Goal: Complete application form

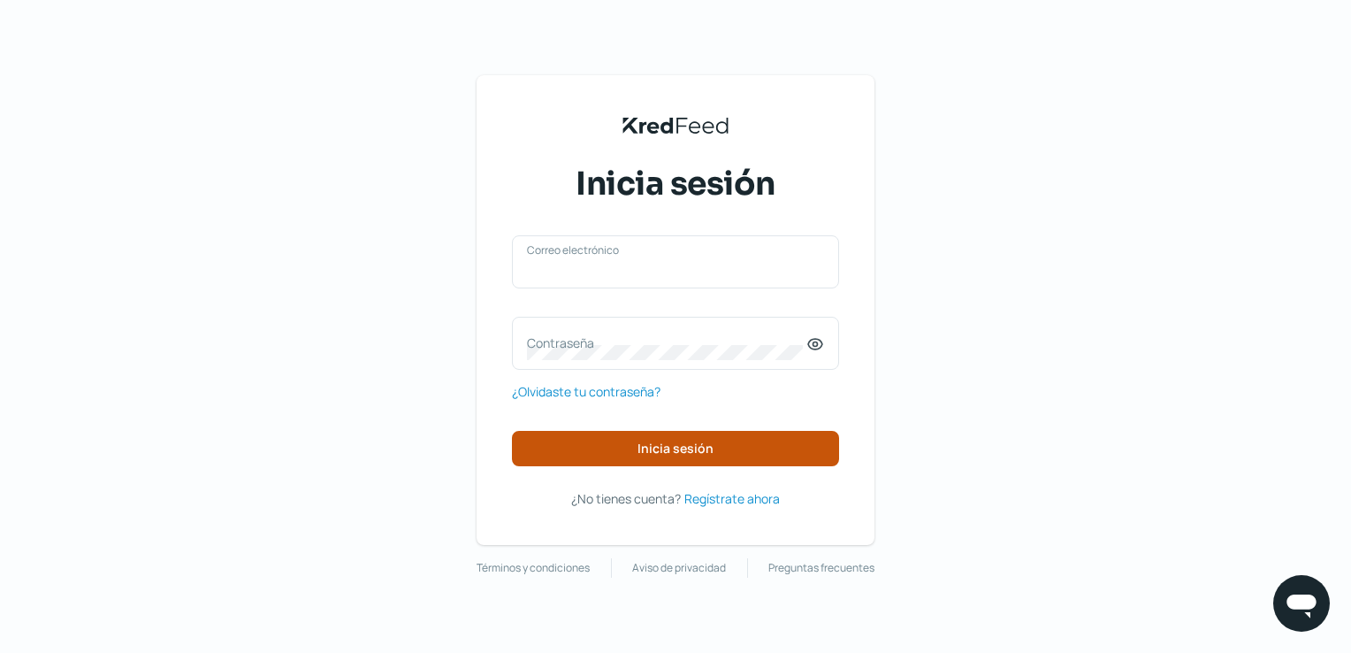
type input "[EMAIL_ADDRESS][DOMAIN_NAME]"
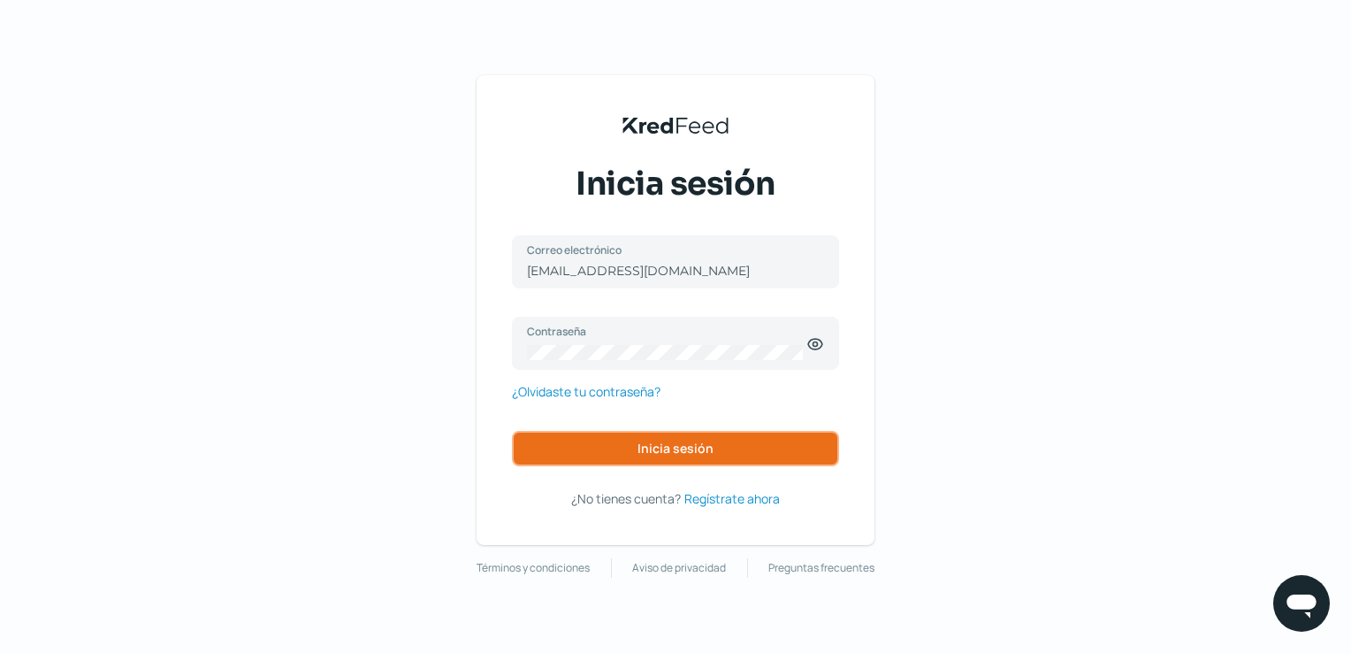
click at [670, 449] on span "Inicia sesión" at bounding box center [676, 448] width 76 height 12
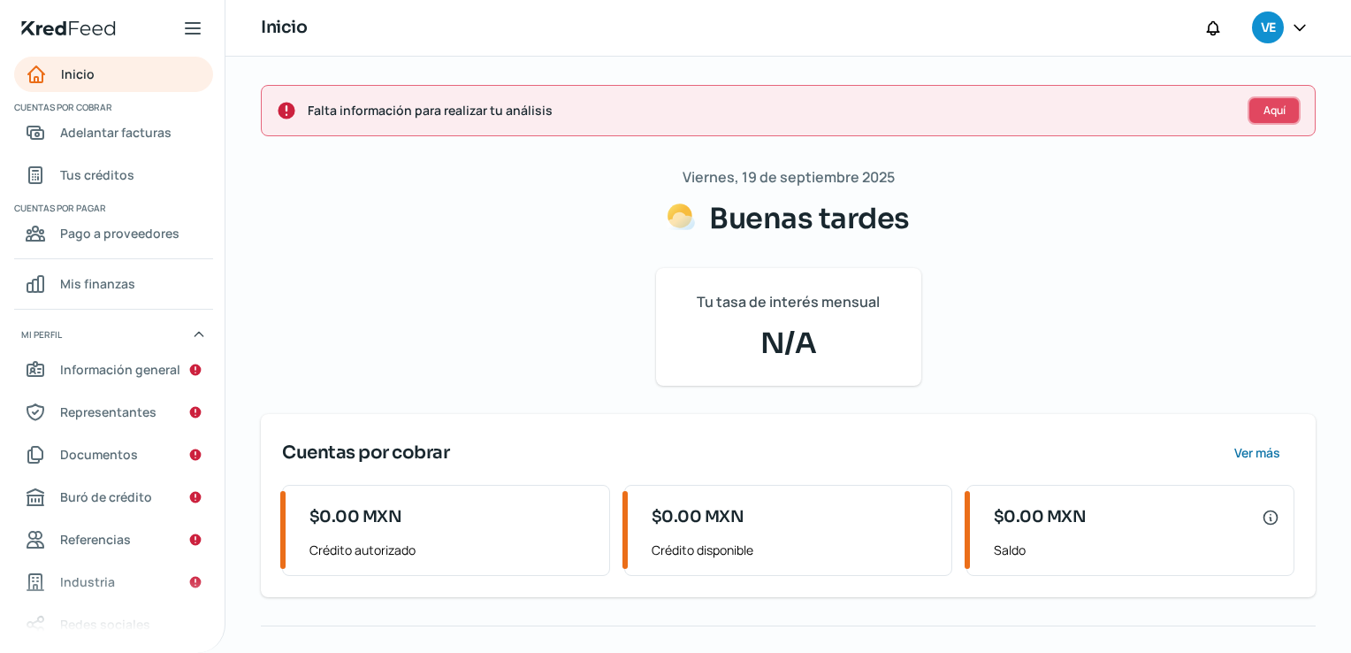
click at [1264, 111] on span "Aquí" at bounding box center [1275, 110] width 22 height 11
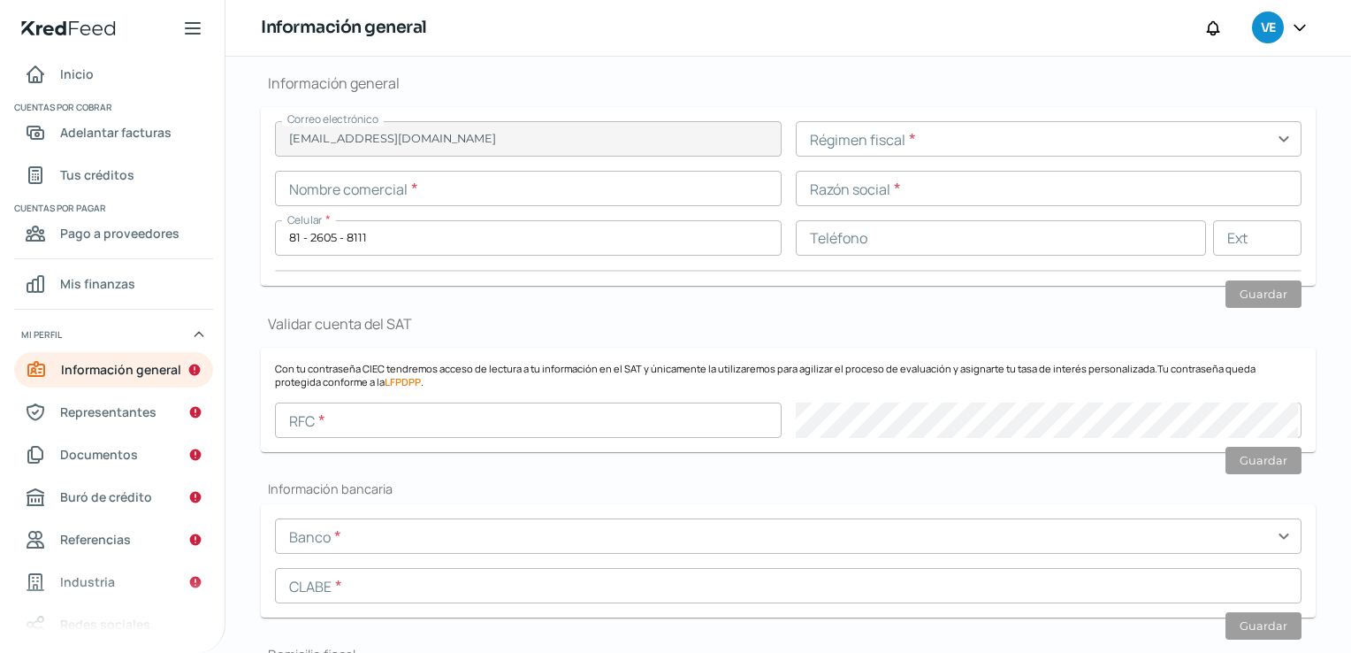
scroll to position [210, 0]
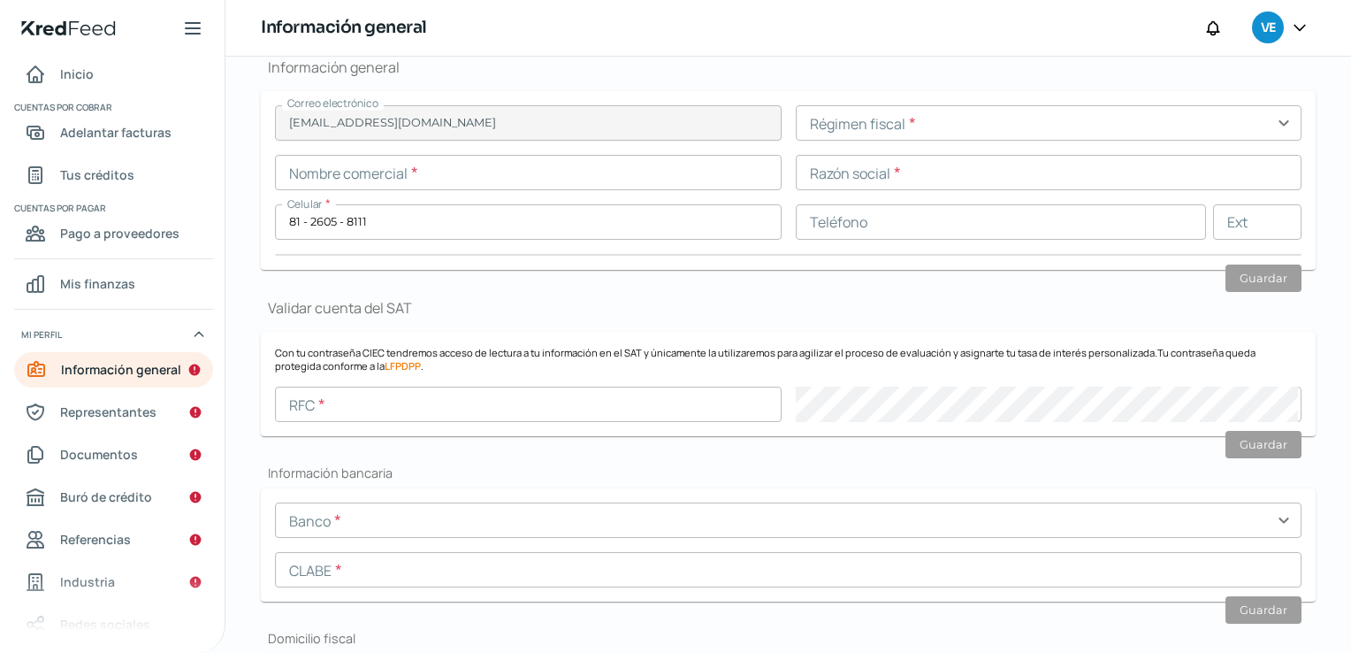
click at [937, 119] on input "text" at bounding box center [1049, 122] width 507 height 35
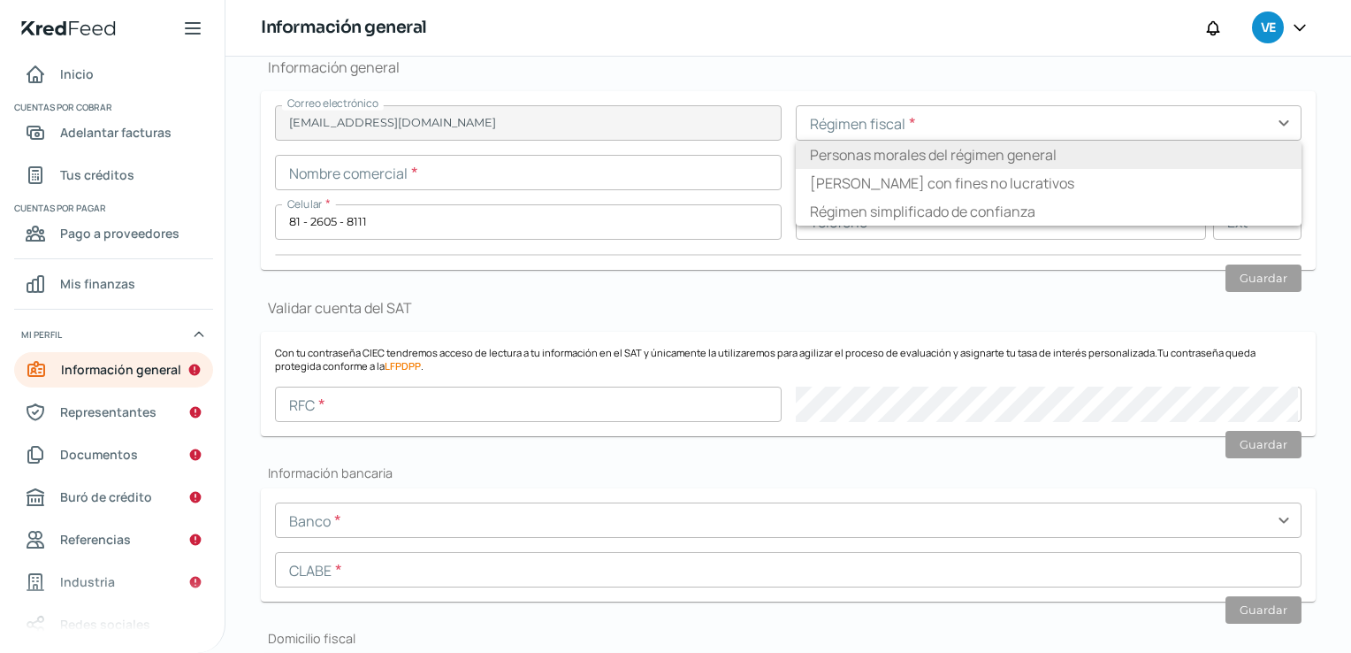
click at [937, 151] on li "Personas morales del régimen general" at bounding box center [1049, 155] width 507 height 28
type input "Personas morales del régimen general"
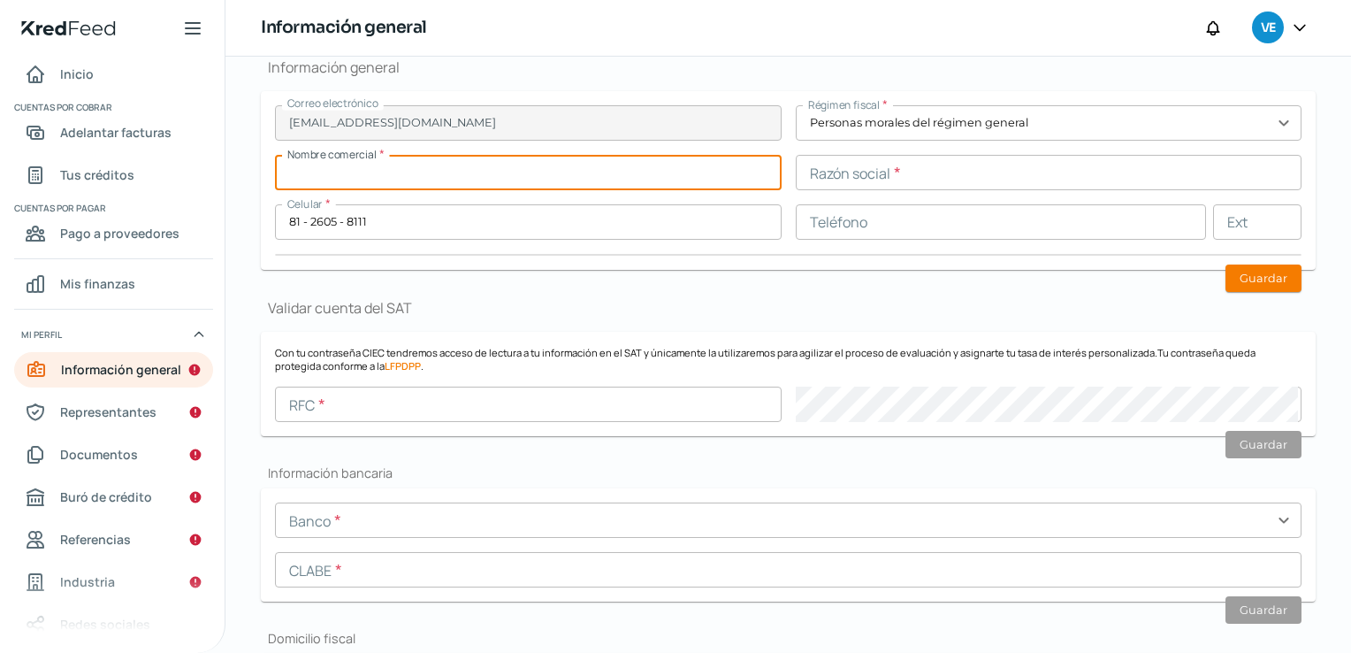
click at [545, 174] on input "text" at bounding box center [528, 172] width 507 height 35
type input "Teklube"
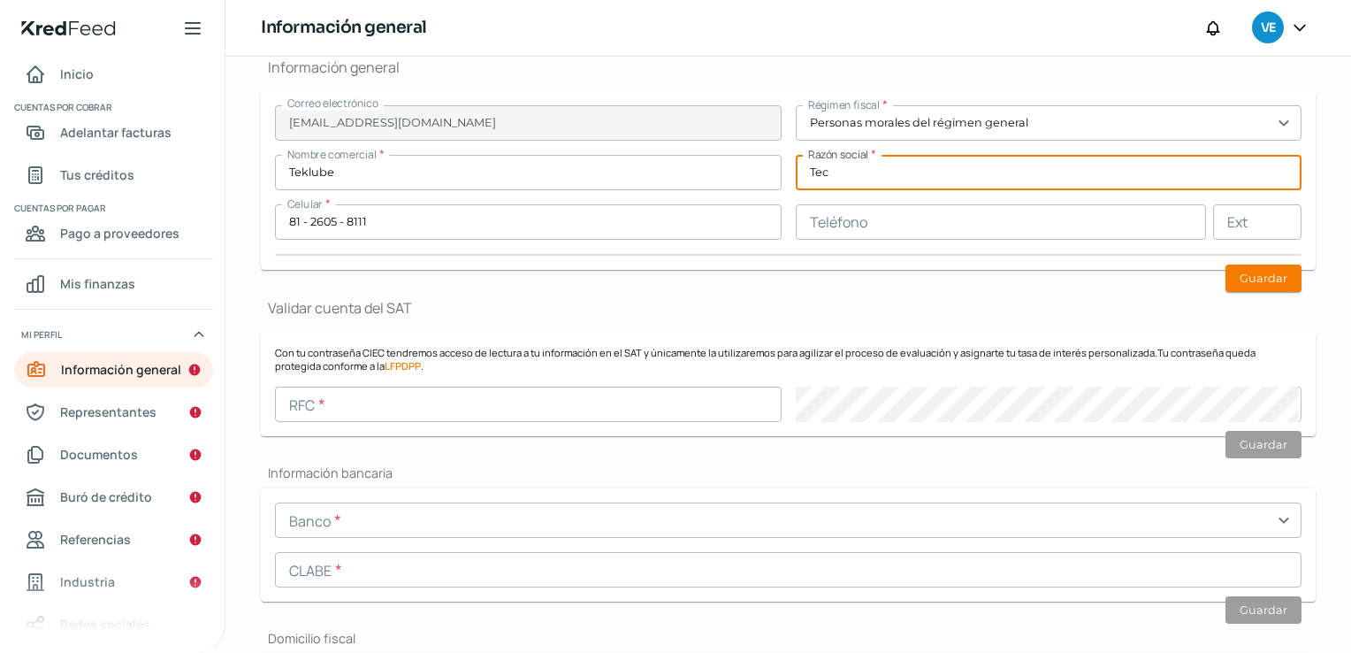
type input "Tecnología y Automatización Teklube, S.A de C.V"
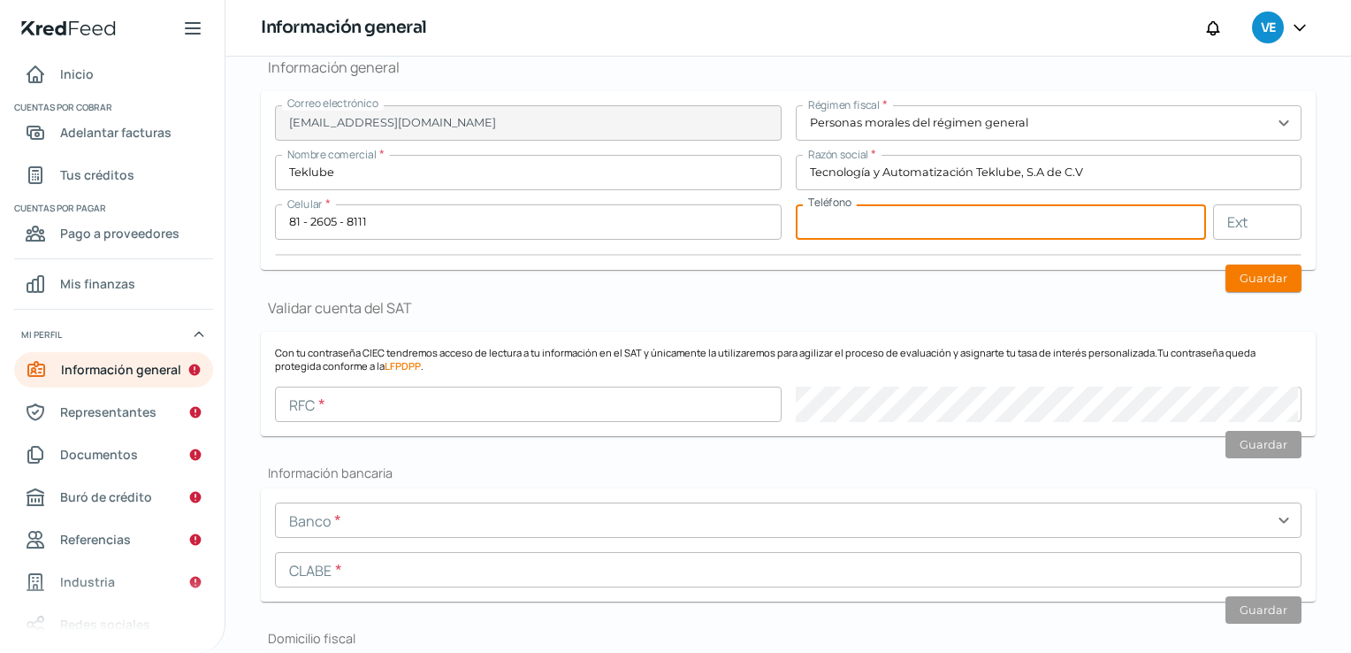
click at [892, 221] on input "text" at bounding box center [1001, 221] width 411 height 35
click at [948, 237] on input "text" at bounding box center [1001, 221] width 411 height 35
type input "81 - 2605 - 8111"
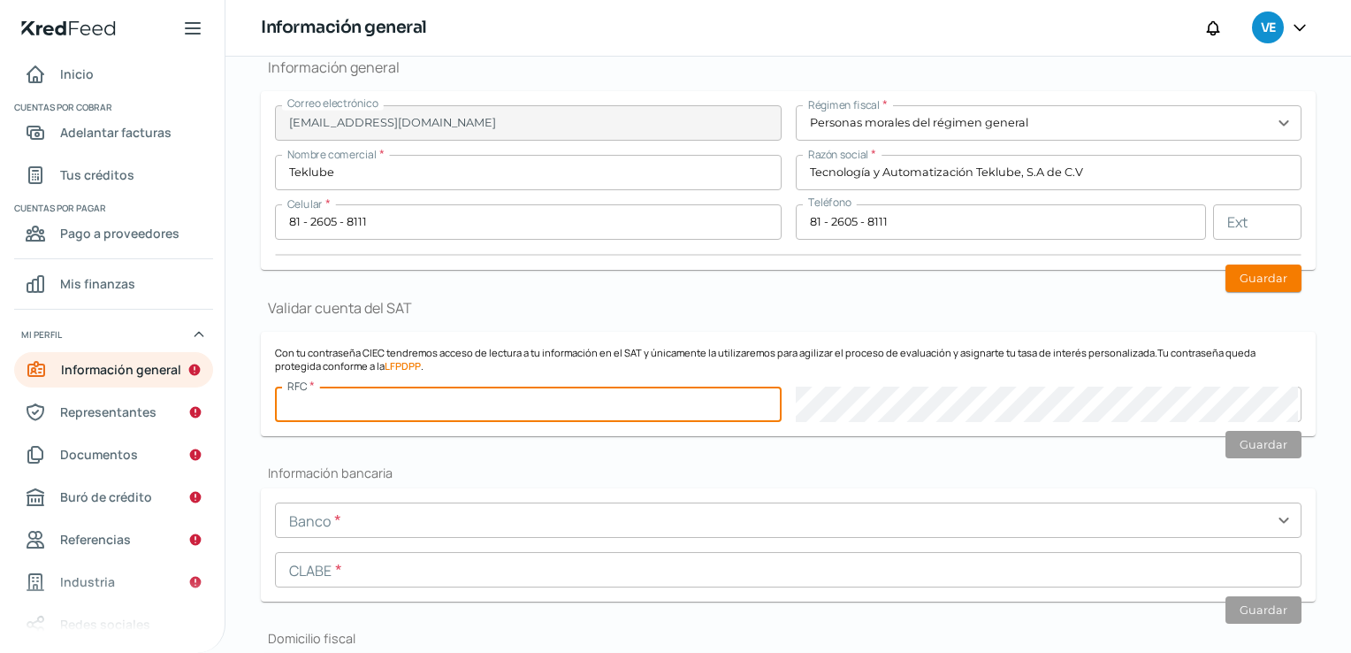
click at [437, 408] on input "text" at bounding box center [528, 403] width 507 height 35
type input "TAT221004LF7"
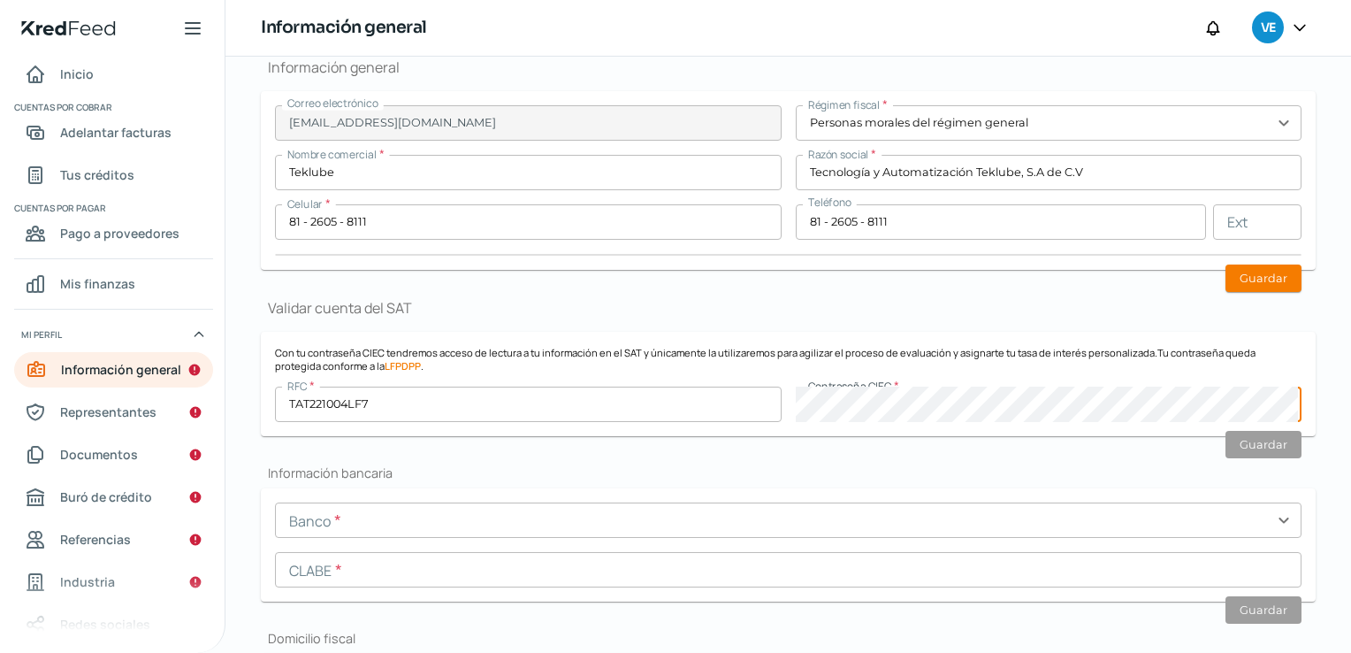
click at [515, 520] on input "text" at bounding box center [788, 519] width 1027 height 35
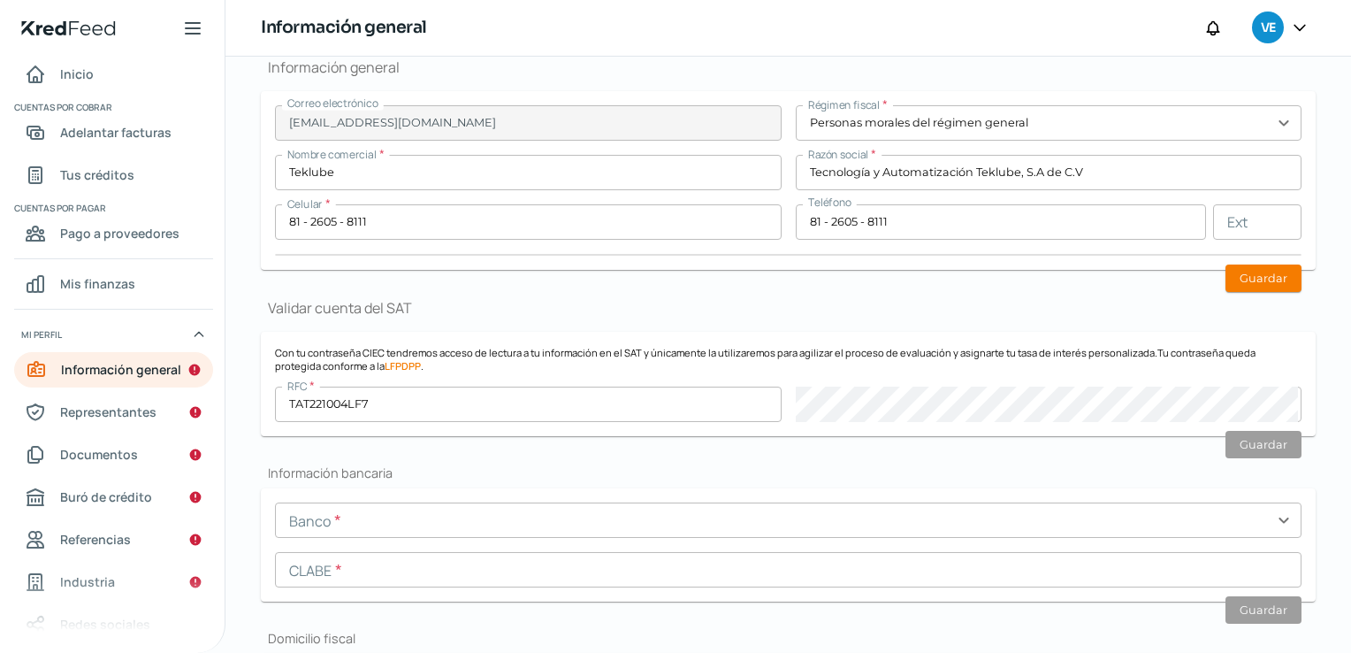
click at [862, 298] on h1 "Validar cuenta del SAT" at bounding box center [788, 307] width 1055 height 19
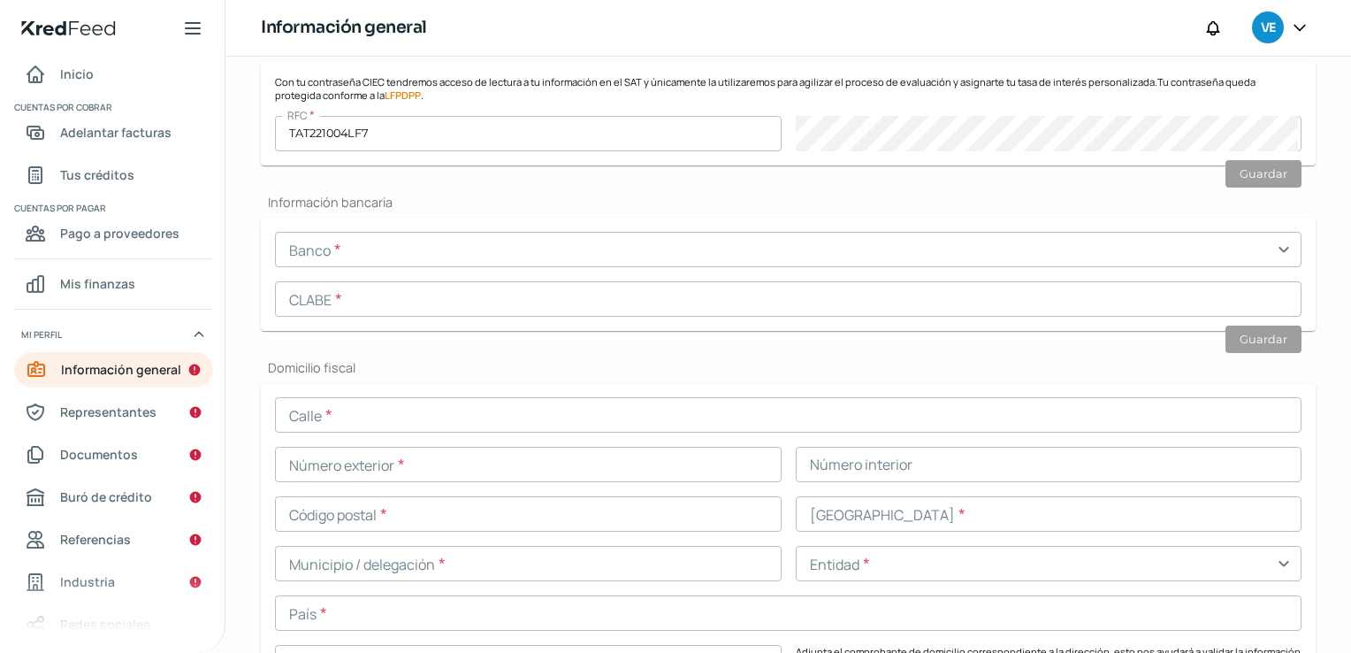
scroll to position [186, 0]
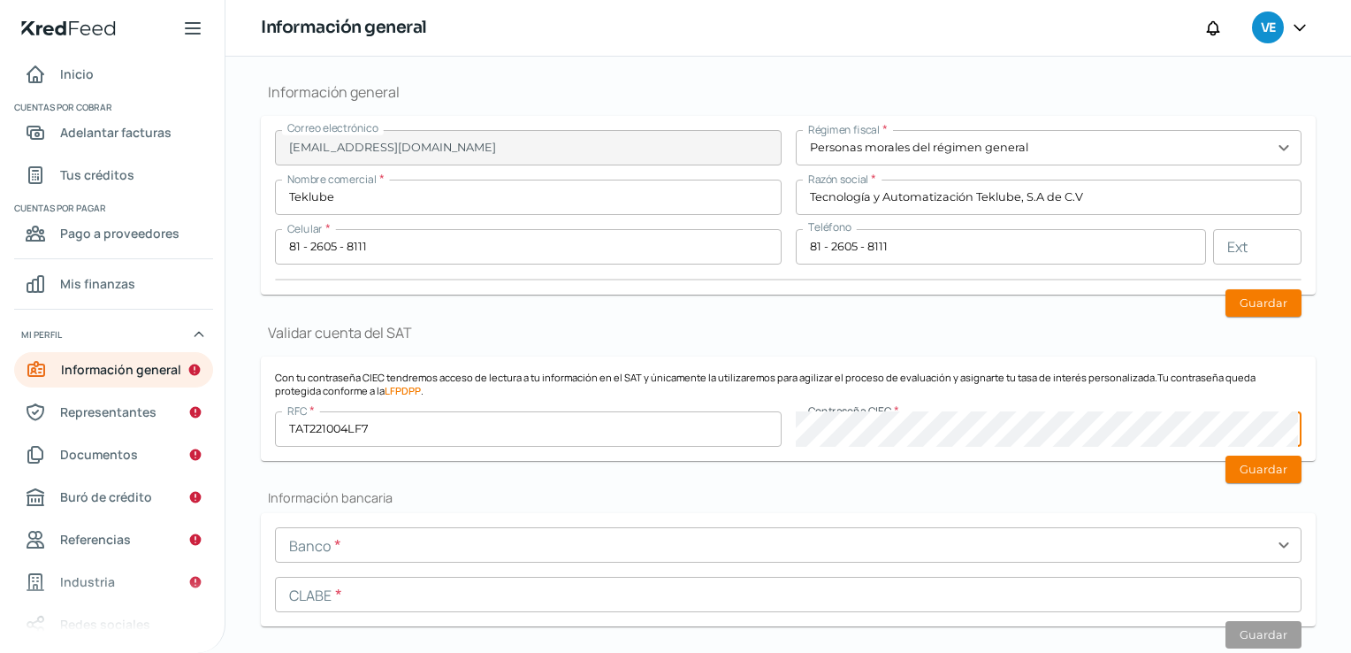
click at [454, 545] on input "text" at bounding box center [788, 544] width 1027 height 35
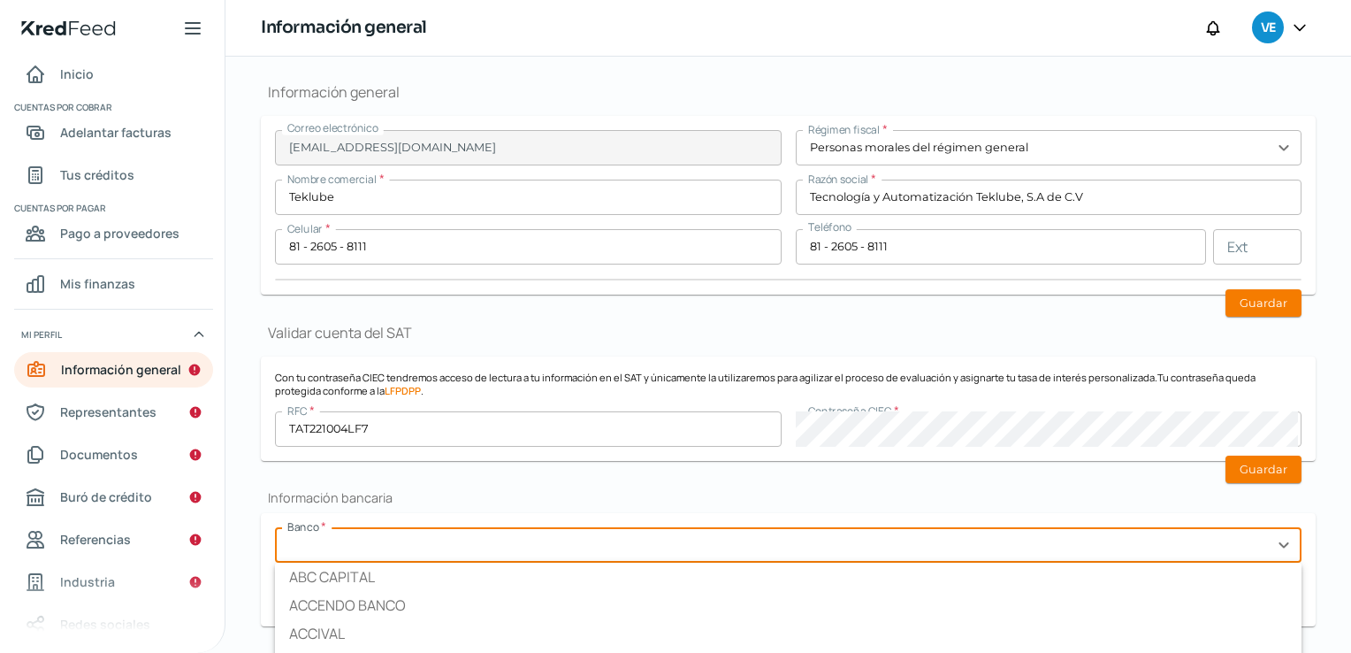
scroll to position [481, 0]
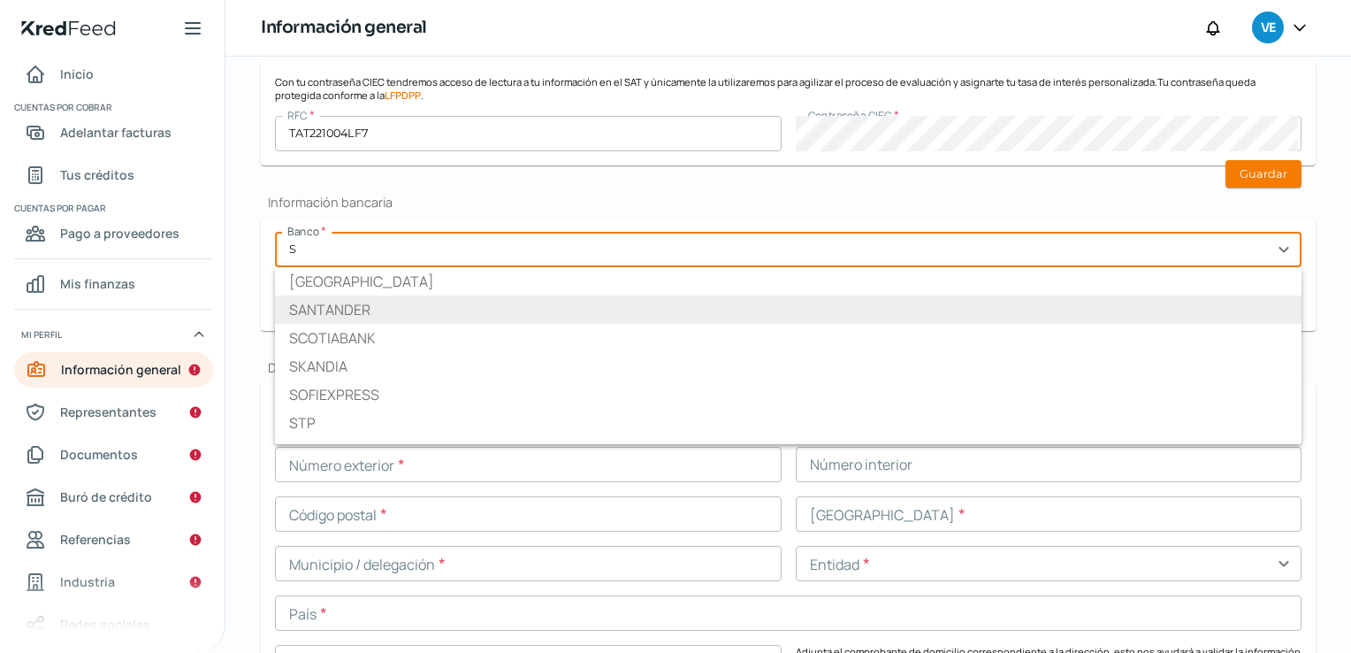
click at [385, 317] on li "SANTANDER" at bounding box center [788, 309] width 1027 height 28
type input "SANTANDER"
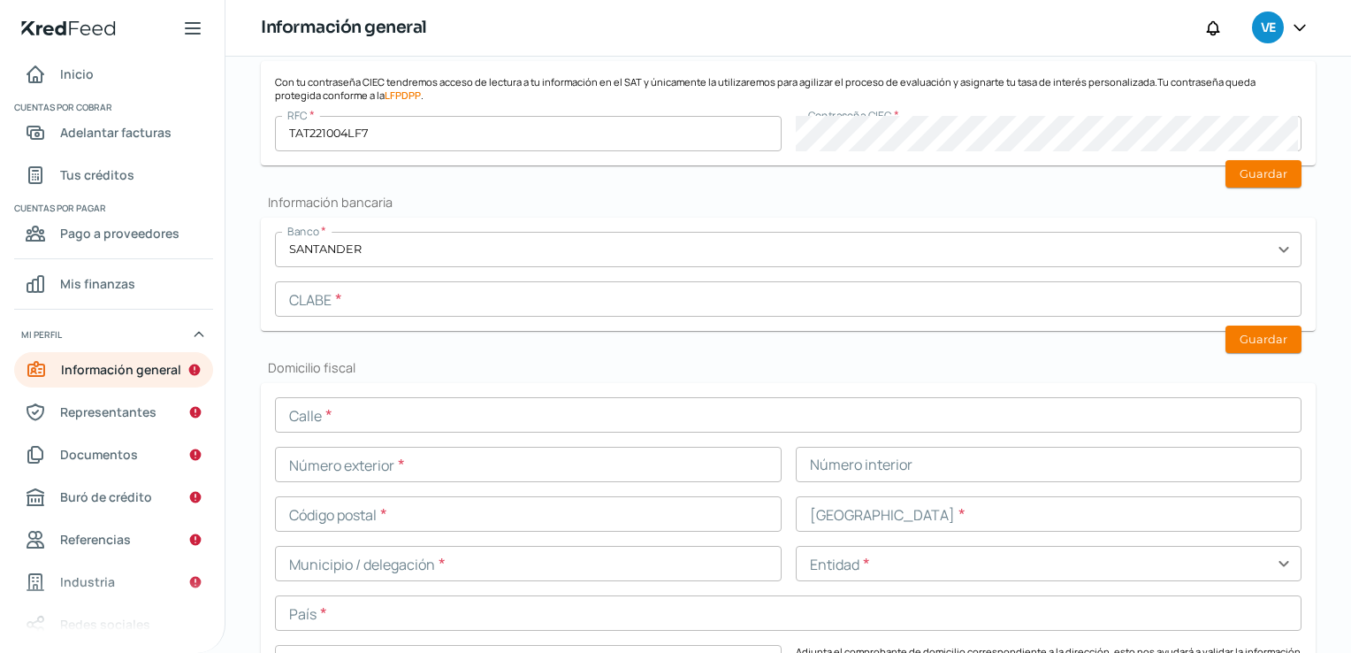
click at [396, 296] on input "text" at bounding box center [788, 298] width 1027 height 35
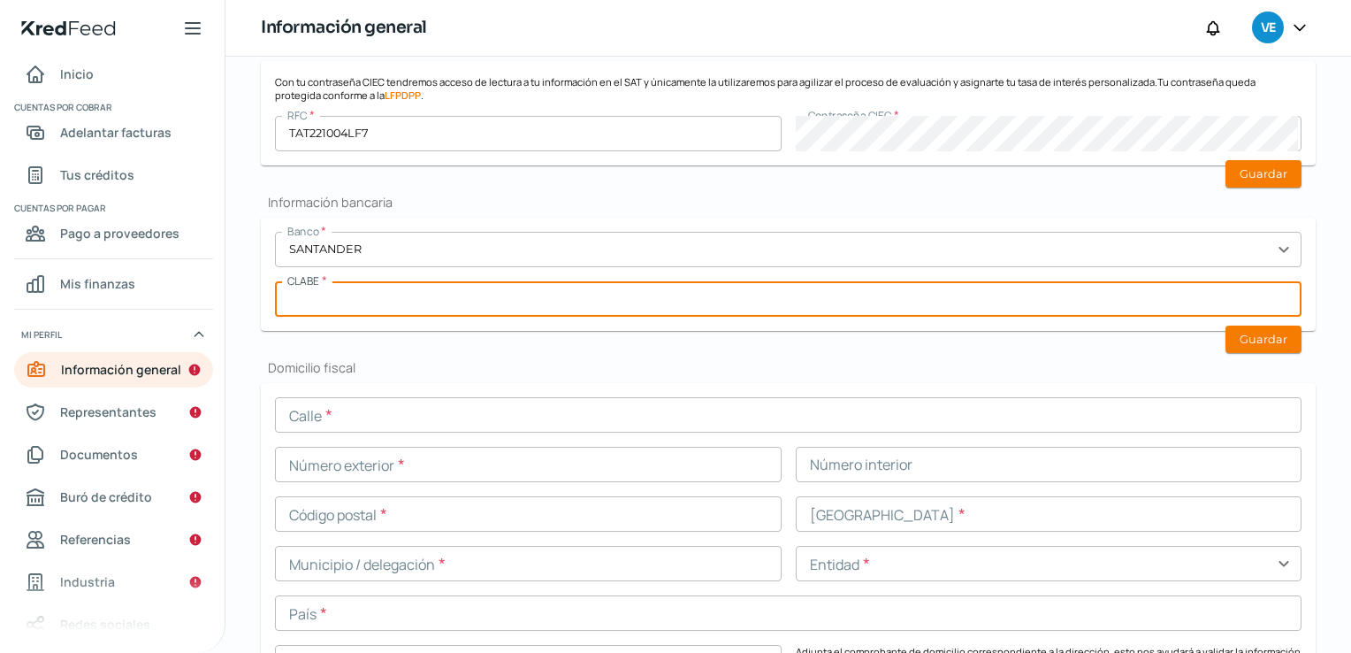
paste input "014580655095456339"
type input "014580655095456339"
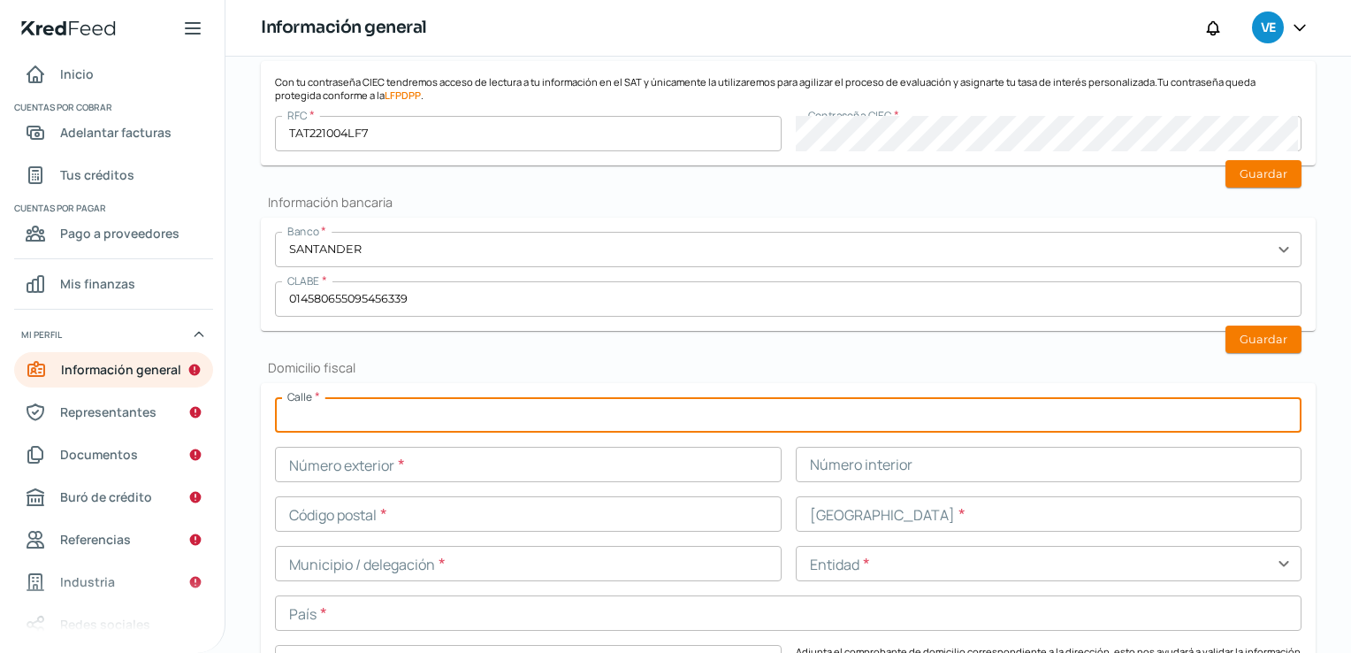
click at [417, 410] on input "text" at bounding box center [788, 414] width 1027 height 35
type input "[PERSON_NAME]"
click at [449, 459] on input "text" at bounding box center [528, 464] width 507 height 35
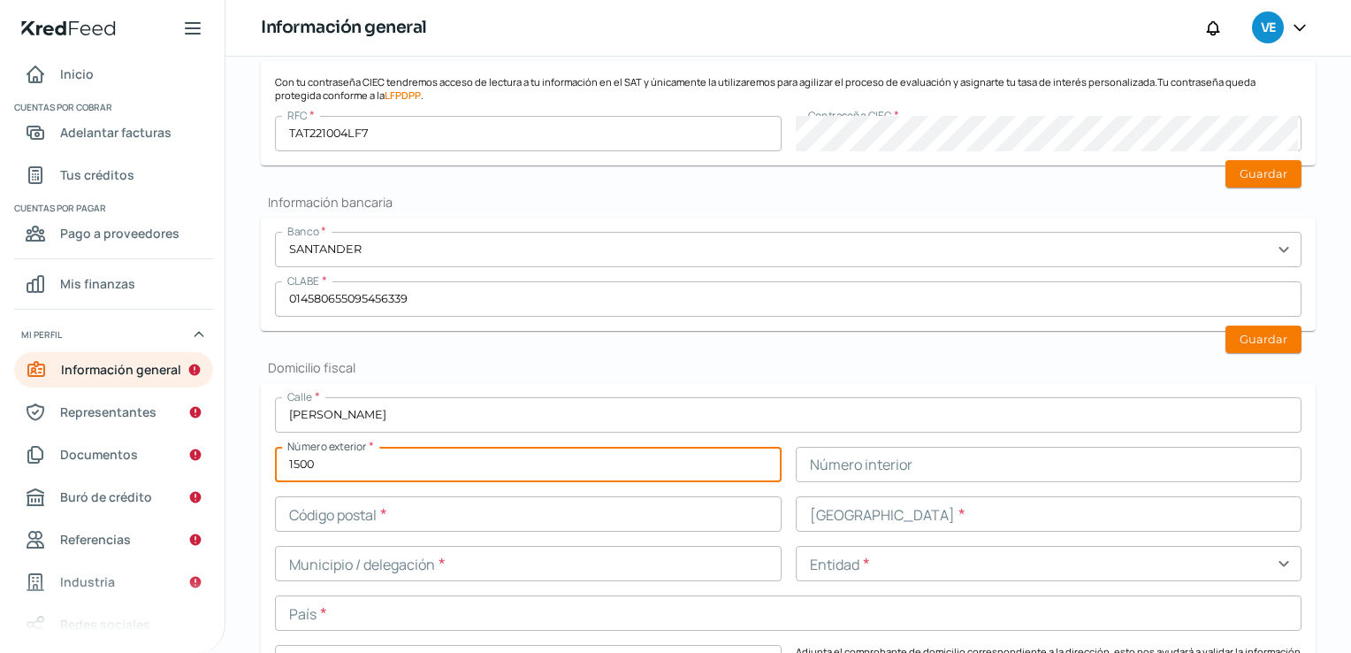
type input "1500"
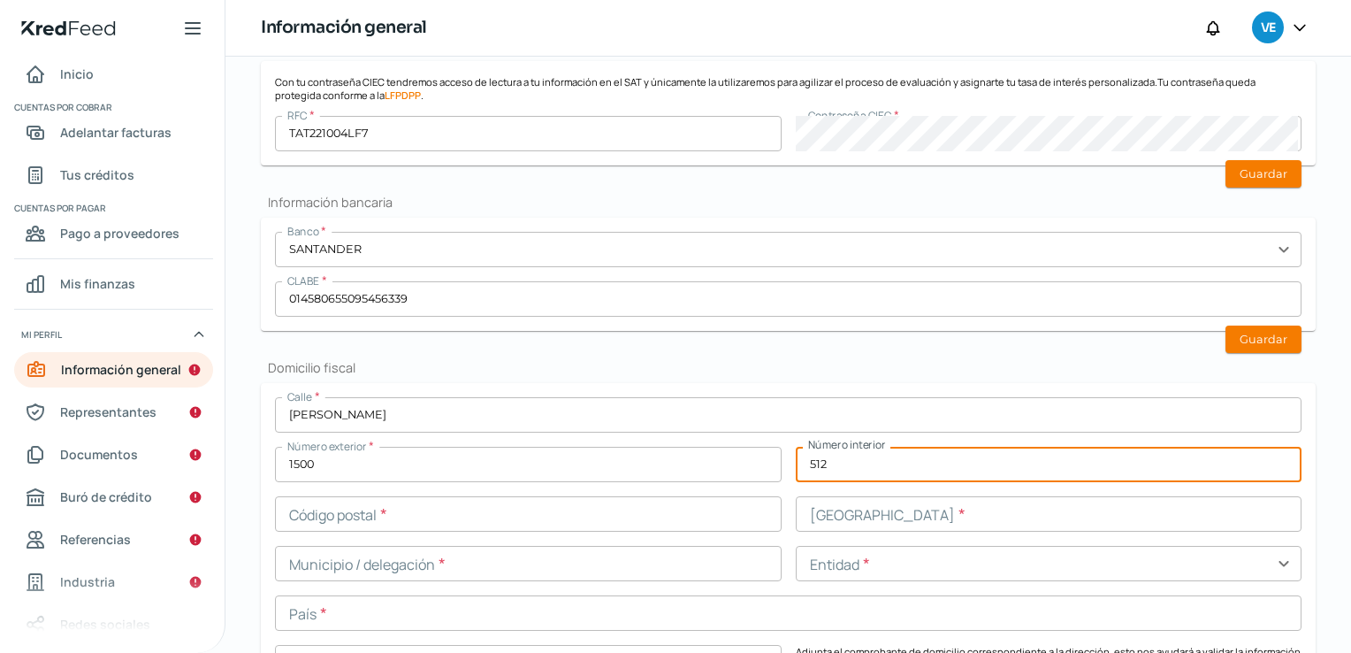
type input "512"
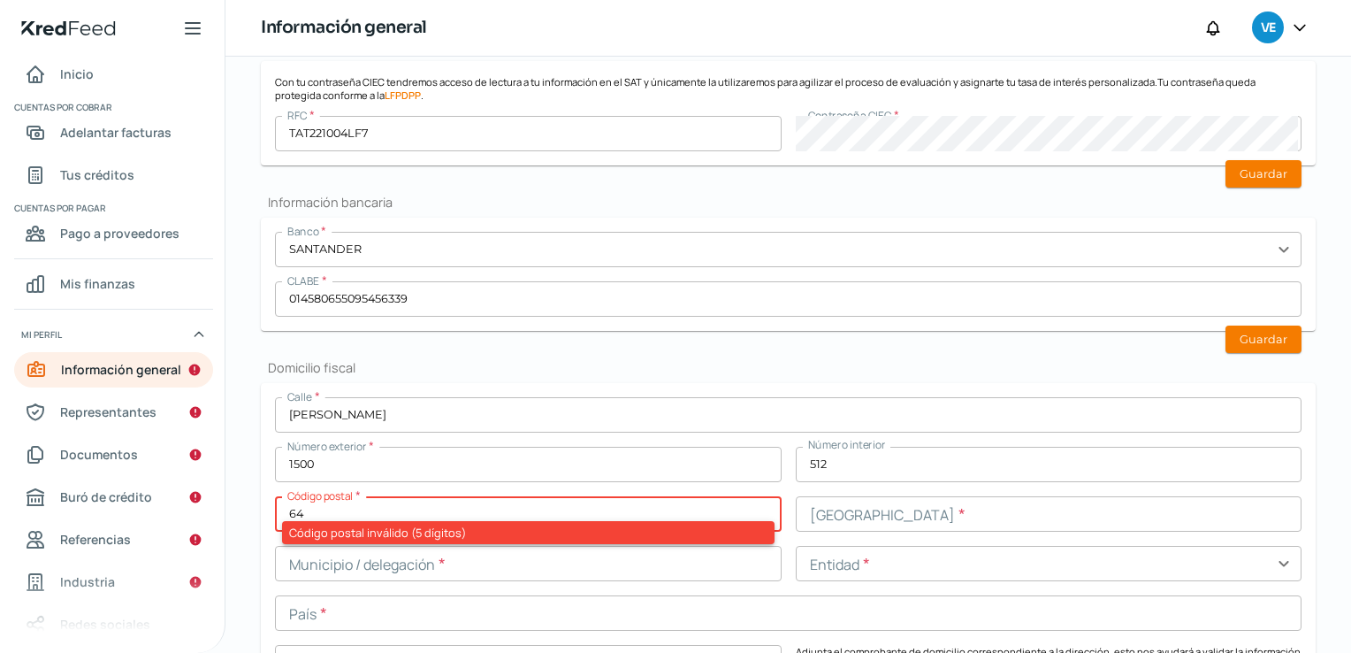
type input "64710"
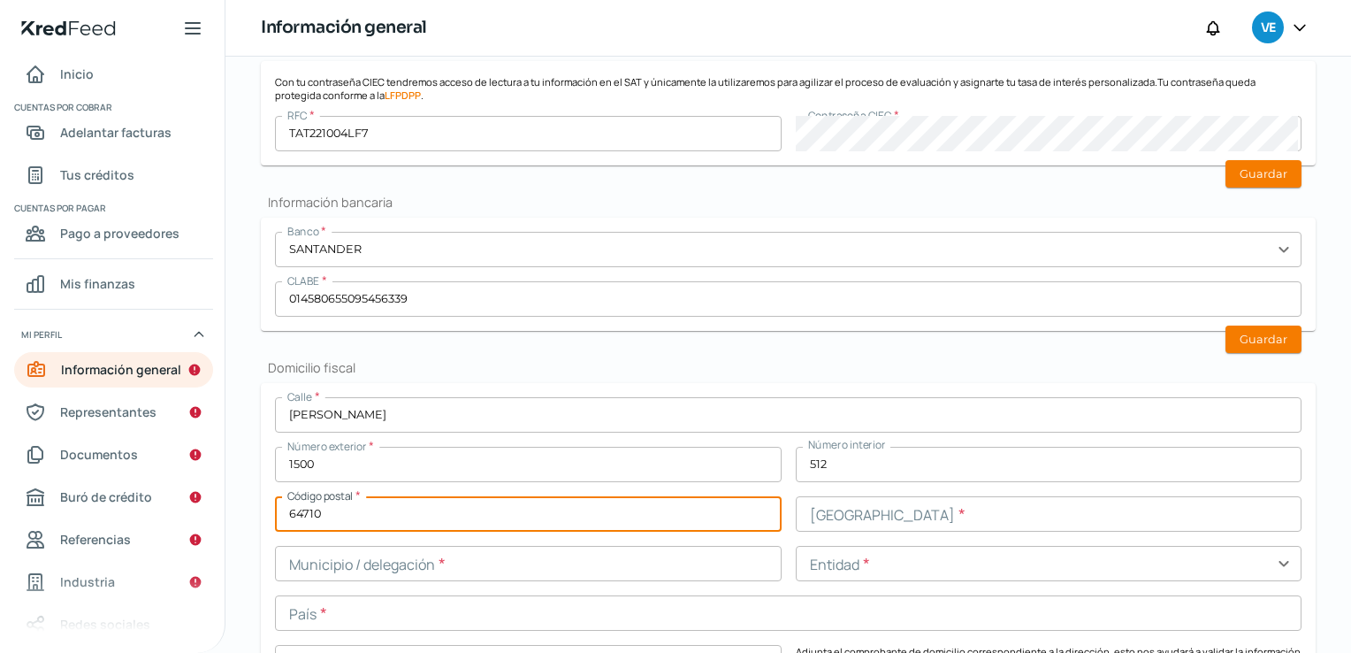
click at [872, 511] on input "text" at bounding box center [1049, 513] width 507 height 35
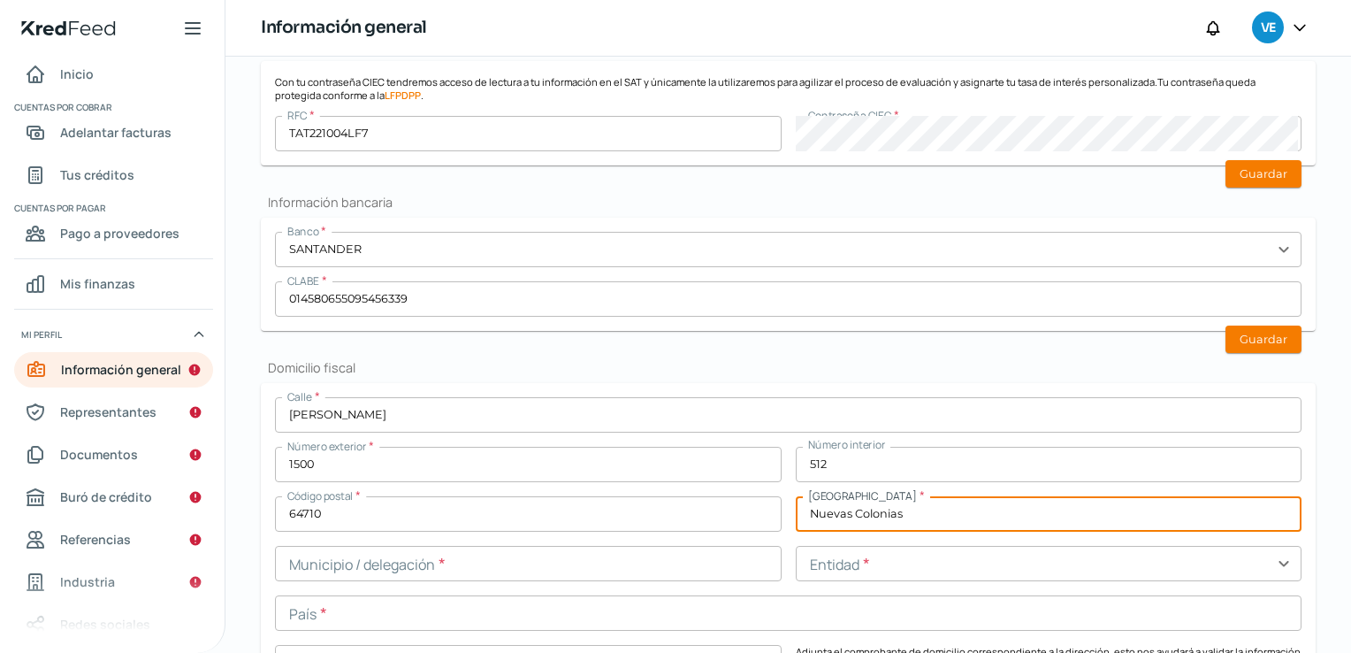
type input "Nuevas Colonias"
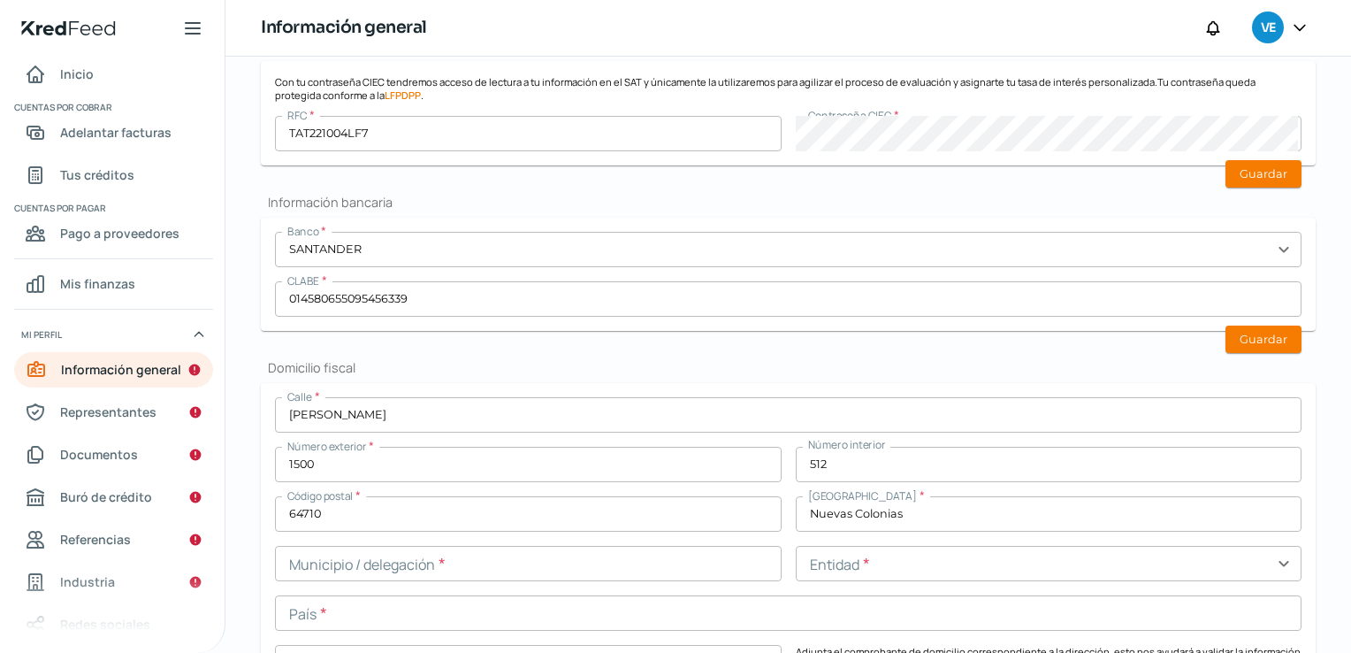
click at [1313, 490] on div "Falta información para realizar tu análisis Aquí [DATE] Información general ¿Qu…" at bounding box center [789, 409] width 1126 height 1668
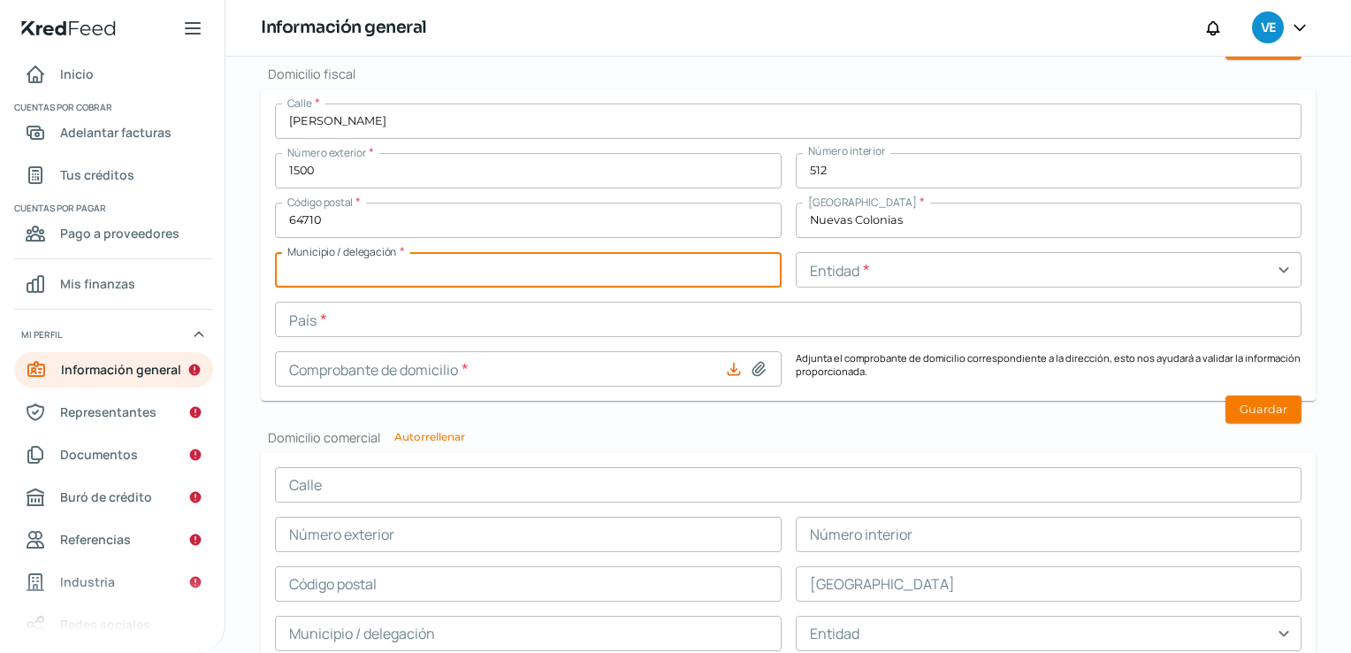
click at [427, 261] on input "text" at bounding box center [528, 269] width 507 height 35
type input "[GEOGRAPHIC_DATA]"
click at [859, 273] on input "text" at bounding box center [1049, 269] width 507 height 35
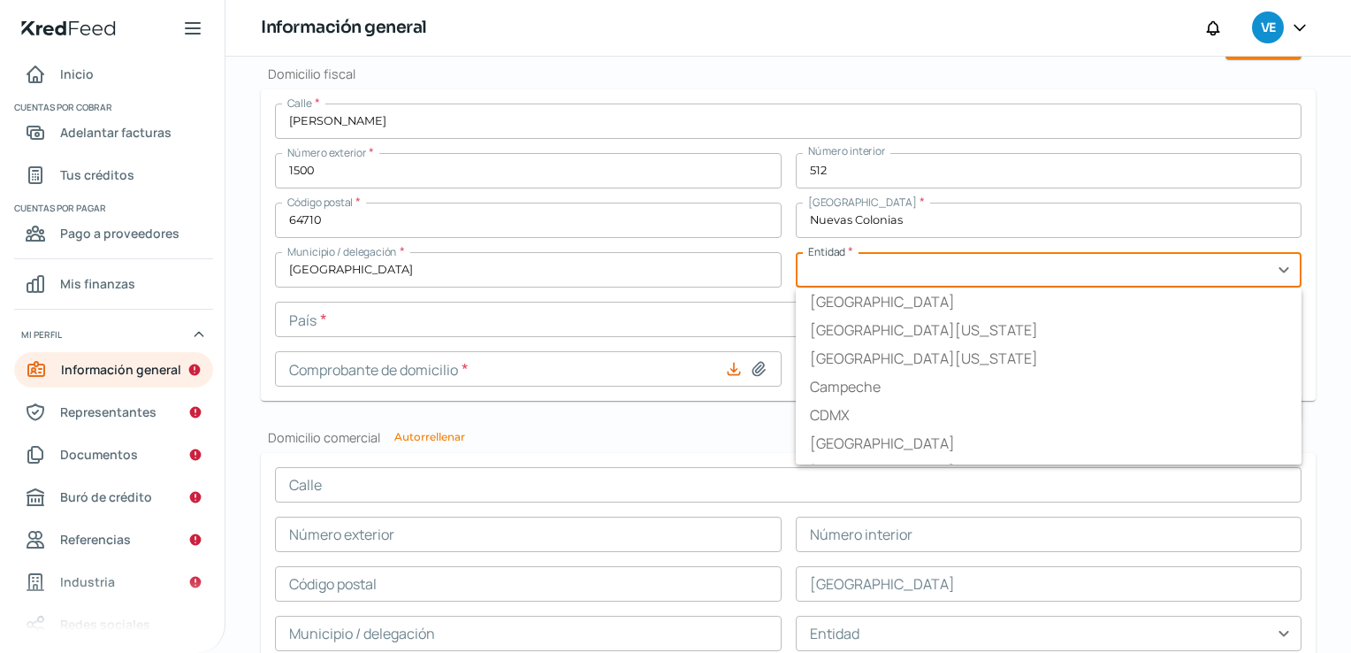
type input "Nuevo León"
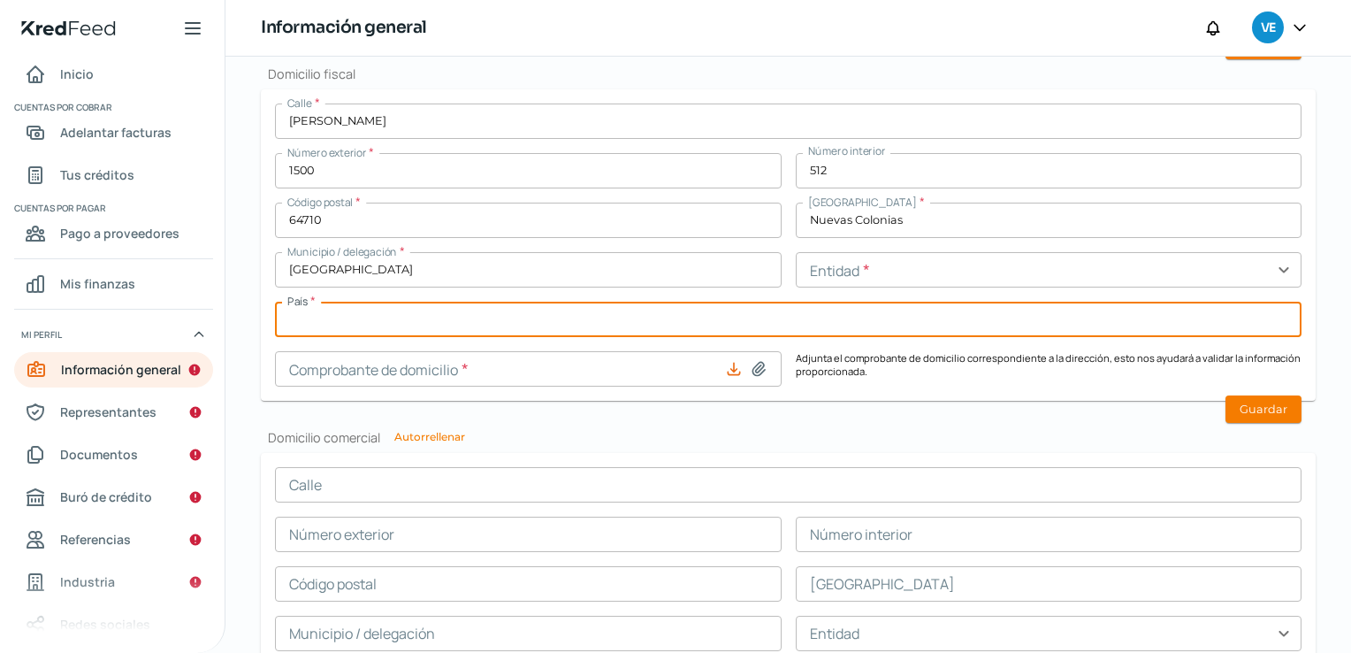
click at [568, 332] on input "text" at bounding box center [788, 319] width 1027 height 35
type input "MX"
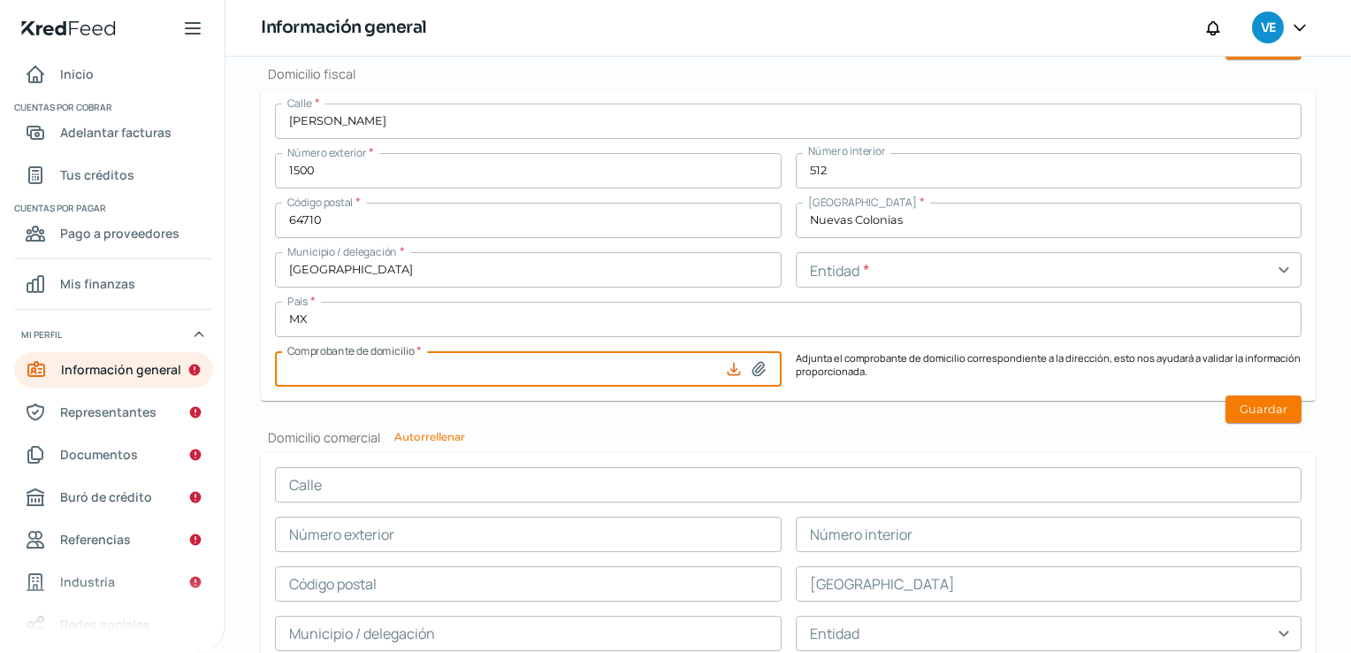
click at [572, 371] on input at bounding box center [528, 368] width 507 height 35
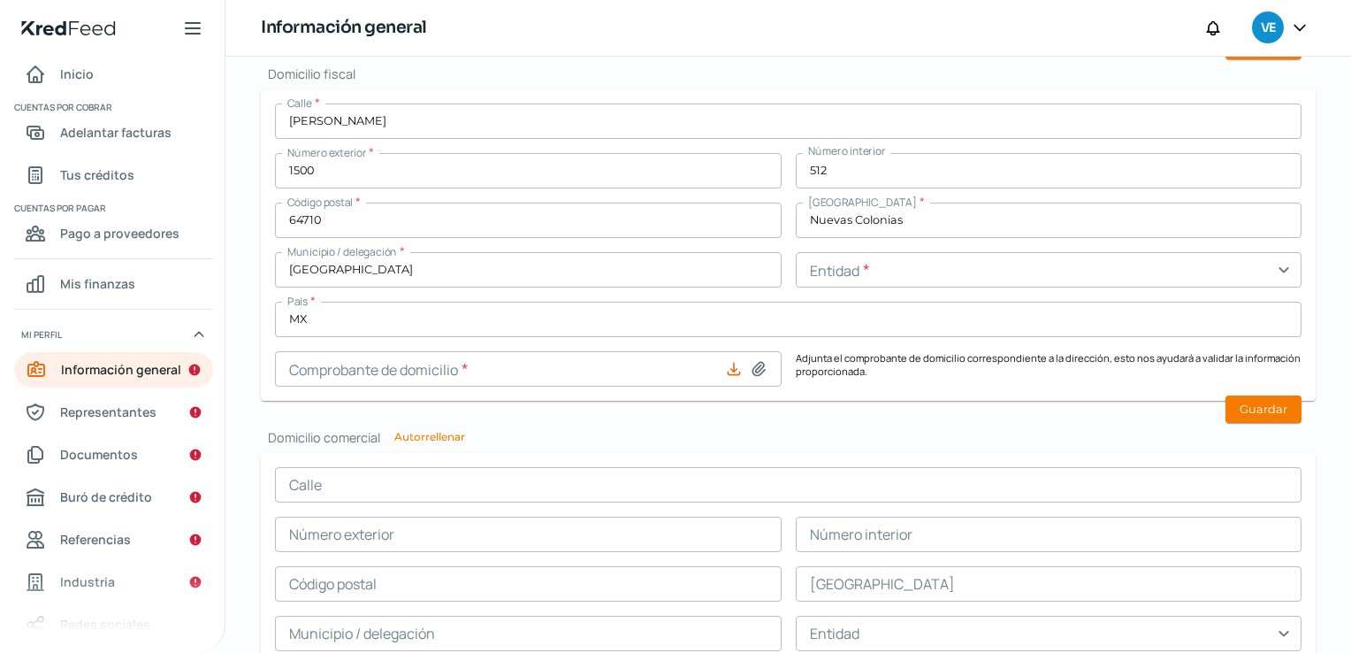
type input "C:\fakepath\Comprobante Domicilio Teklube.pdf"
type input "Comprobante Domicilio Teklube.pdf"
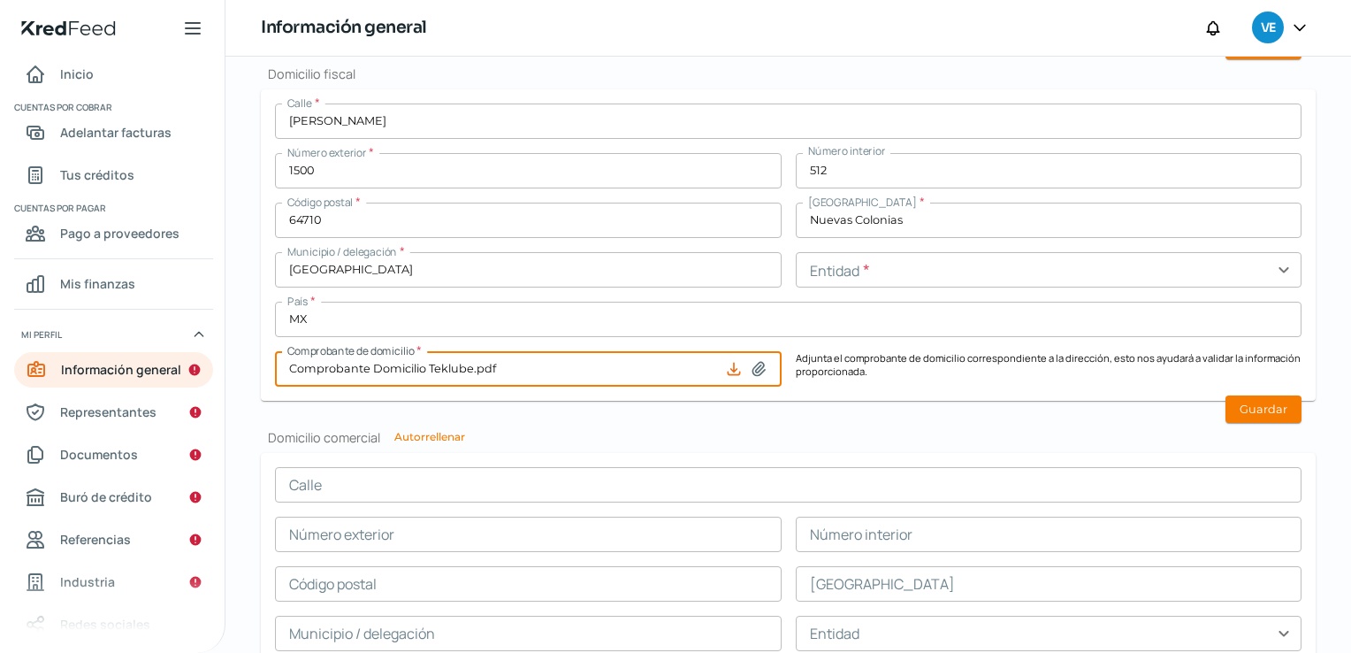
scroll to position [1070, 0]
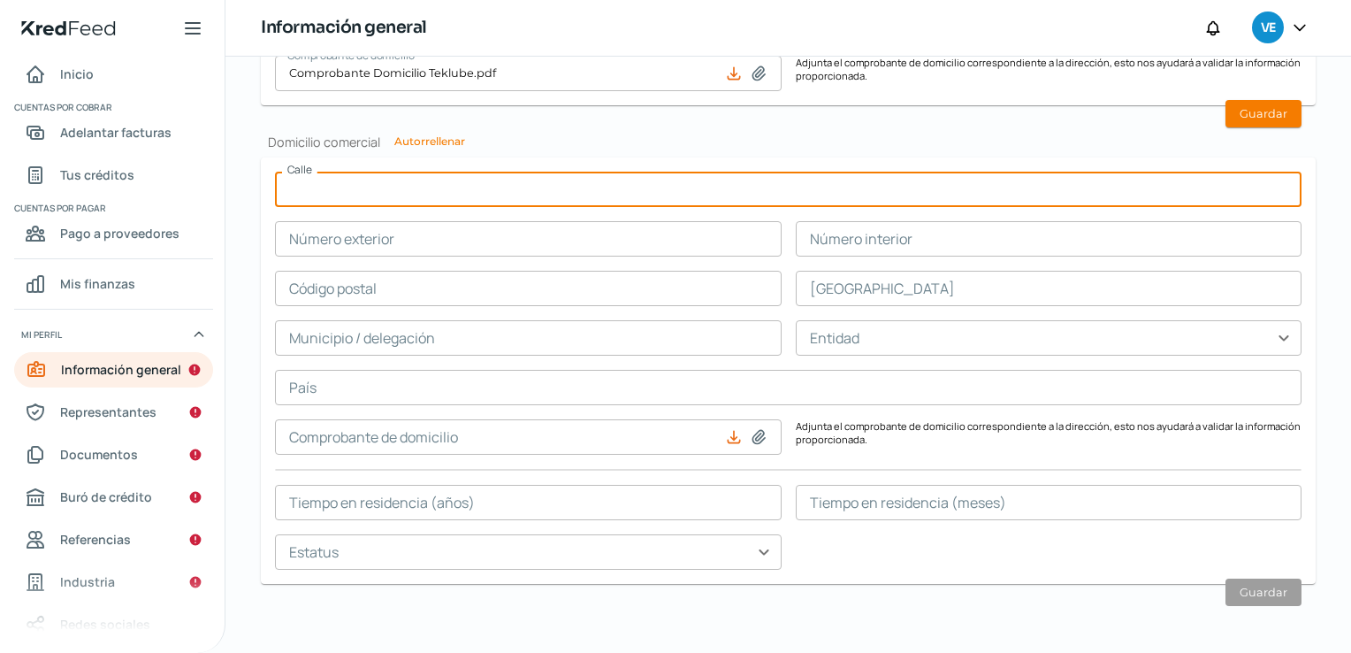
click at [429, 182] on input "text" at bounding box center [788, 189] width 1027 height 35
type input "[PERSON_NAME]"
click at [438, 139] on button "Autorrellenar" at bounding box center [429, 141] width 71 height 11
type input "1500"
type input "512"
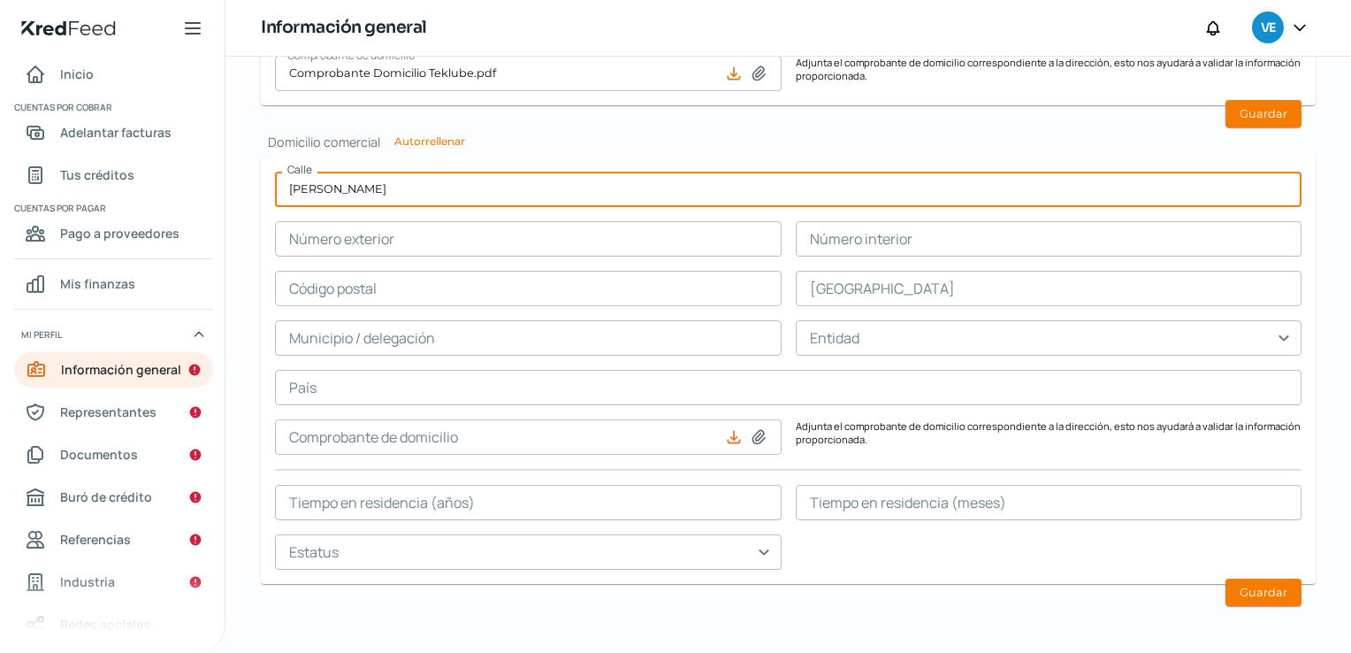
type input "64710"
type input "Nuevas Colonias"
type input "[GEOGRAPHIC_DATA]"
type input "MX"
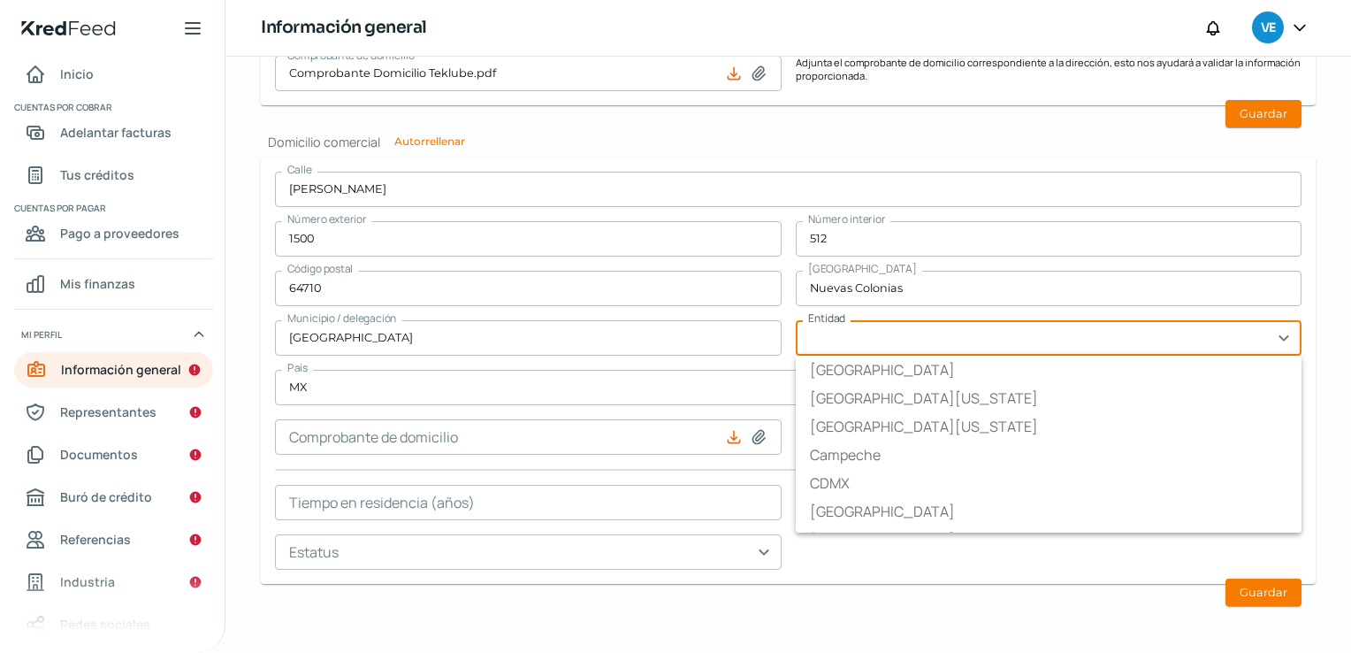
click at [853, 335] on input "text" at bounding box center [1049, 337] width 507 height 35
type input "Nuevo León"
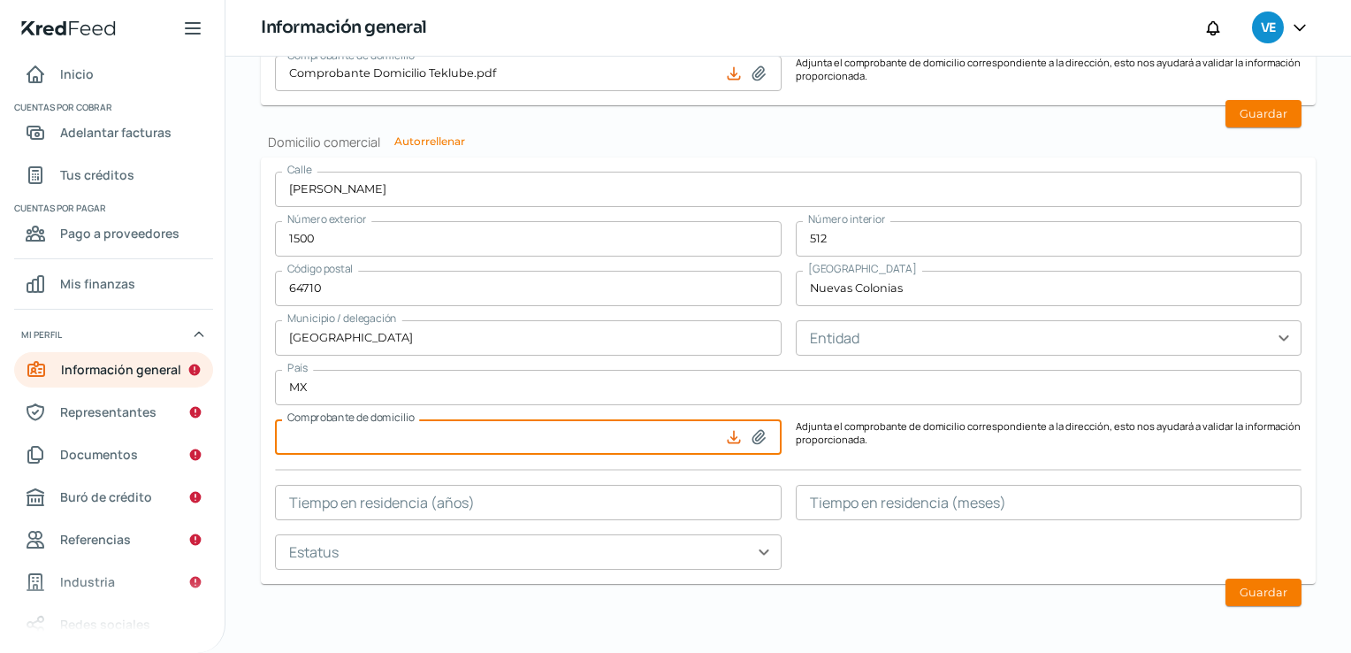
click at [517, 442] on input at bounding box center [528, 436] width 507 height 35
type input "C:\fakepath\Comprobante Domicilio Teklube.pdf"
type input "Comprobante Domicilio Teklube.pdf"
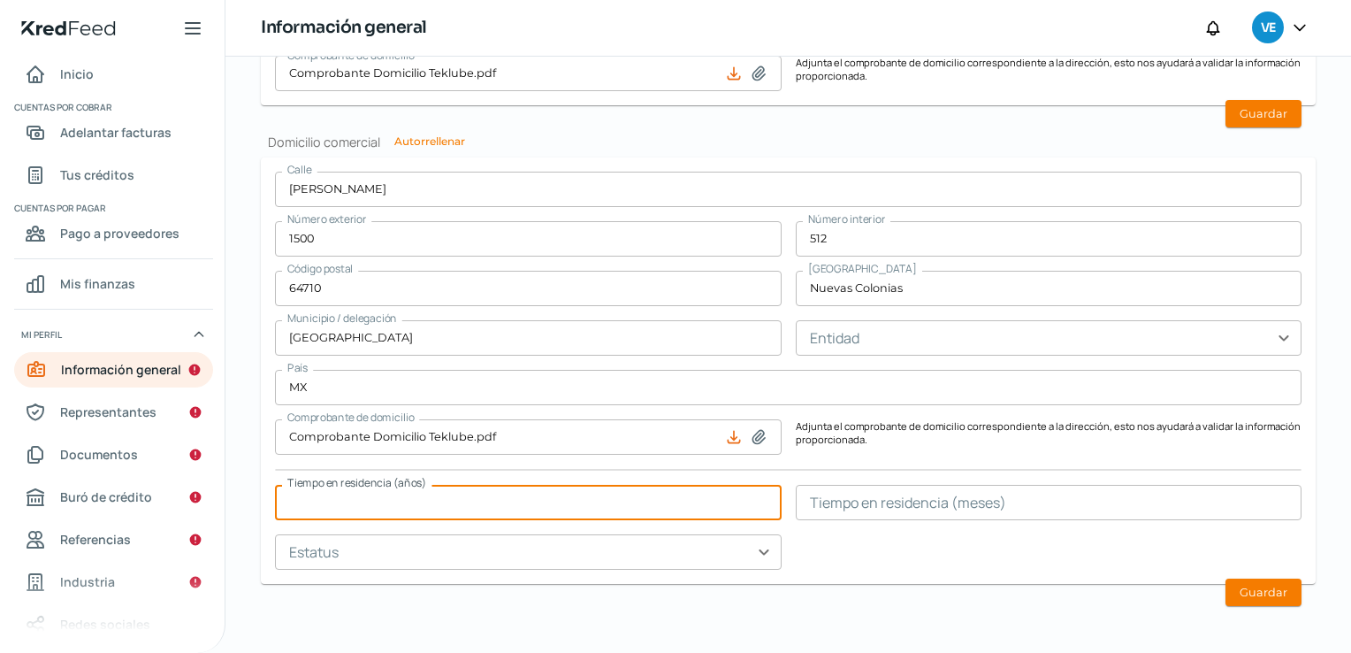
click at [559, 503] on input "text" at bounding box center [528, 502] width 507 height 35
drag, startPoint x: 389, startPoint y: 512, endPoint x: 265, endPoint y: 507, distance: 123.9
click at [265, 507] on form "[STREET_ADDRESS][PERSON_NAME] Número interior 512 Código postal 64710 [GEOGRAPH…" at bounding box center [788, 370] width 1055 height 426
type input "2"
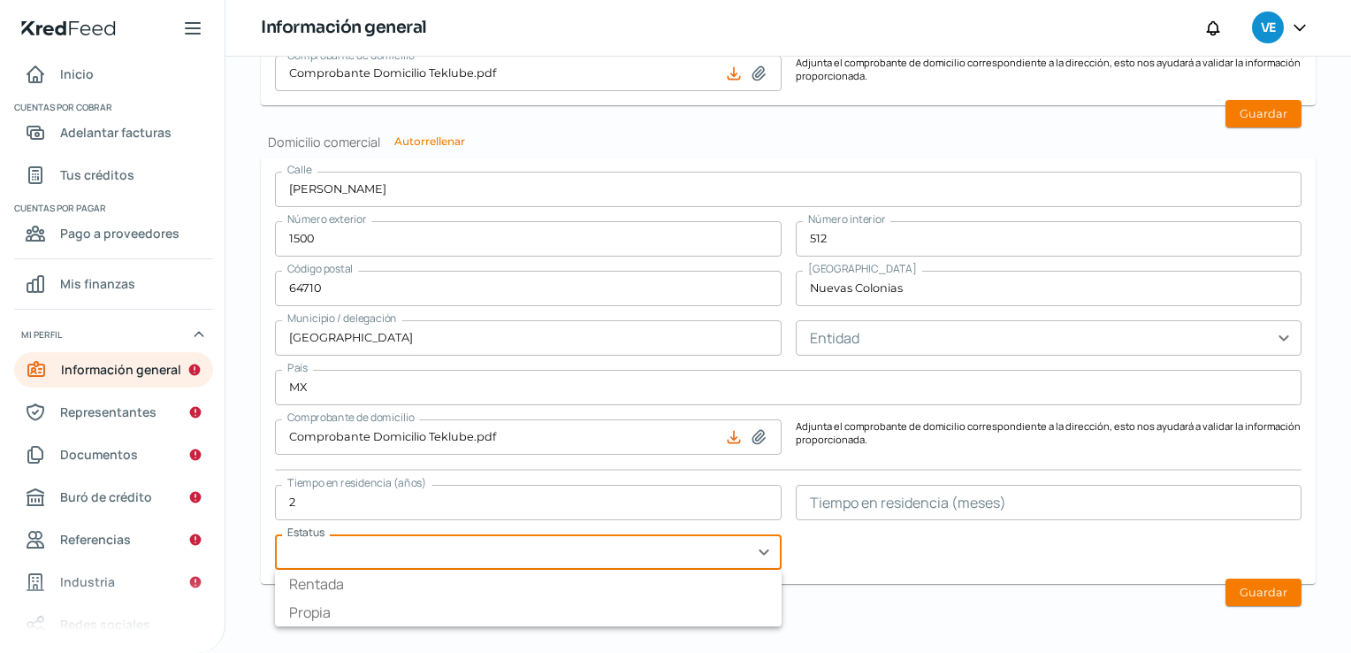
click at [467, 554] on input "text" at bounding box center [528, 551] width 507 height 35
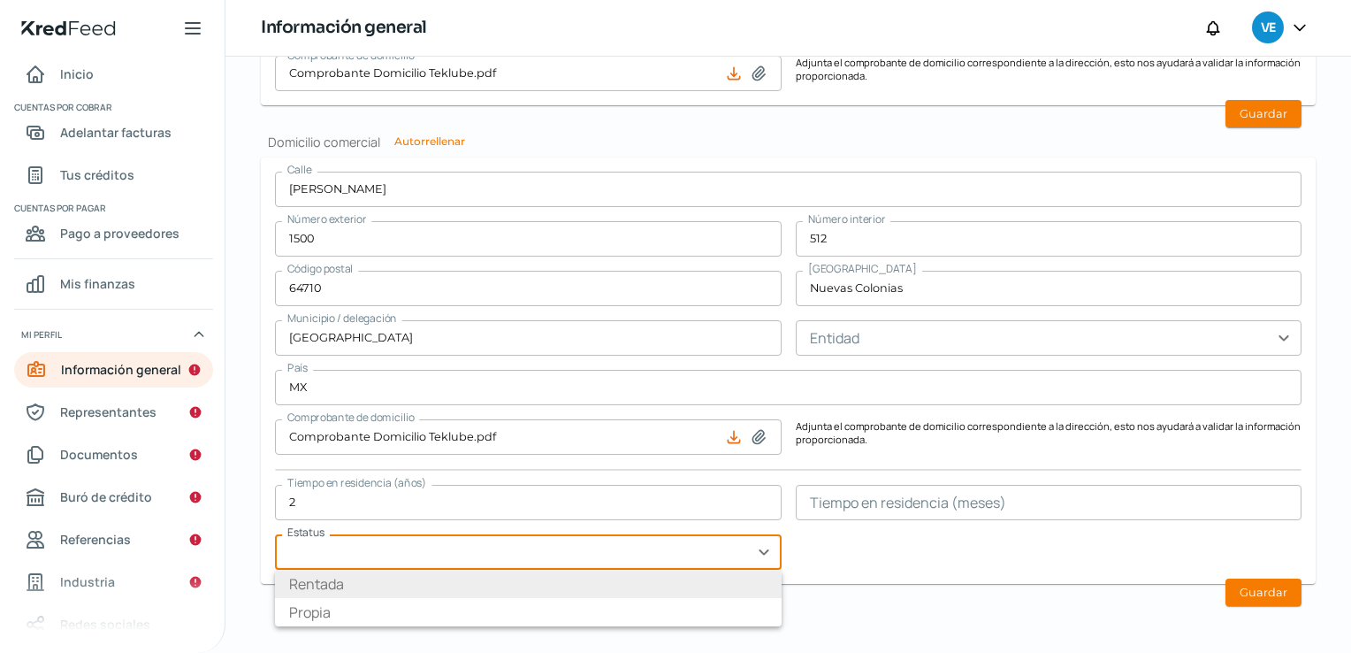
click at [354, 582] on li "Rentada" at bounding box center [528, 584] width 507 height 28
type input "Rentada"
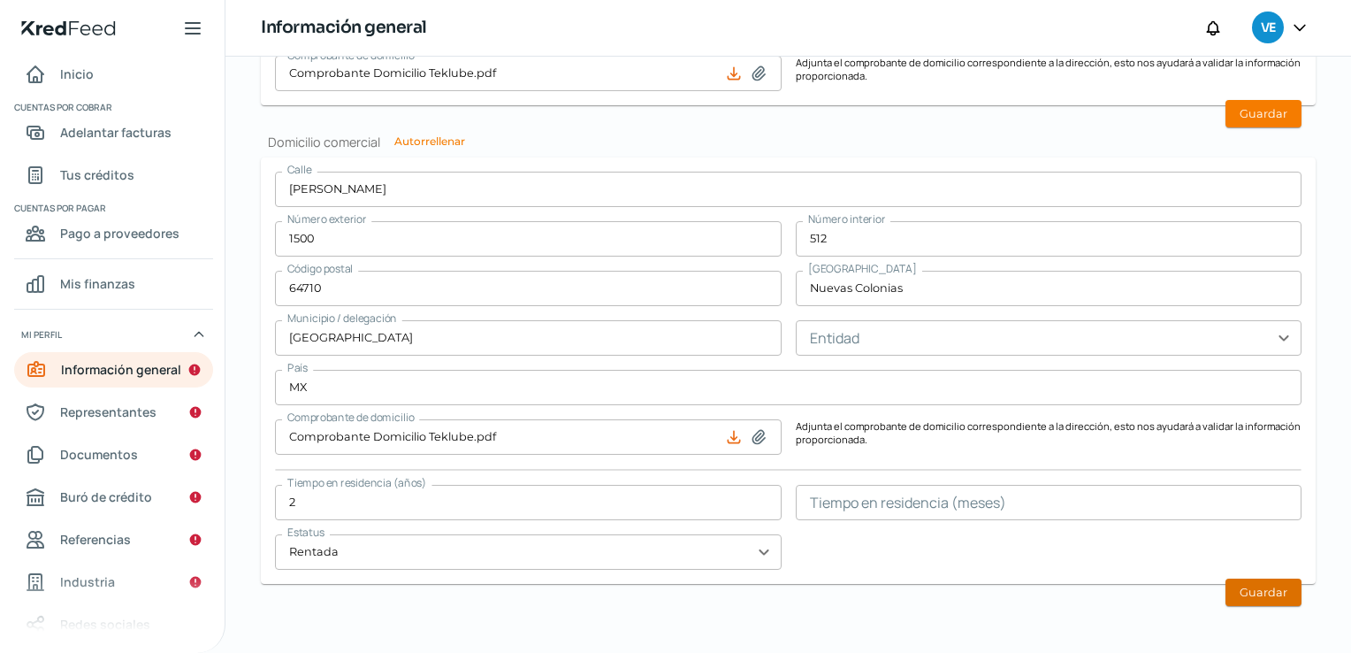
click at [1246, 584] on button "Guardar" at bounding box center [1264, 591] width 76 height 27
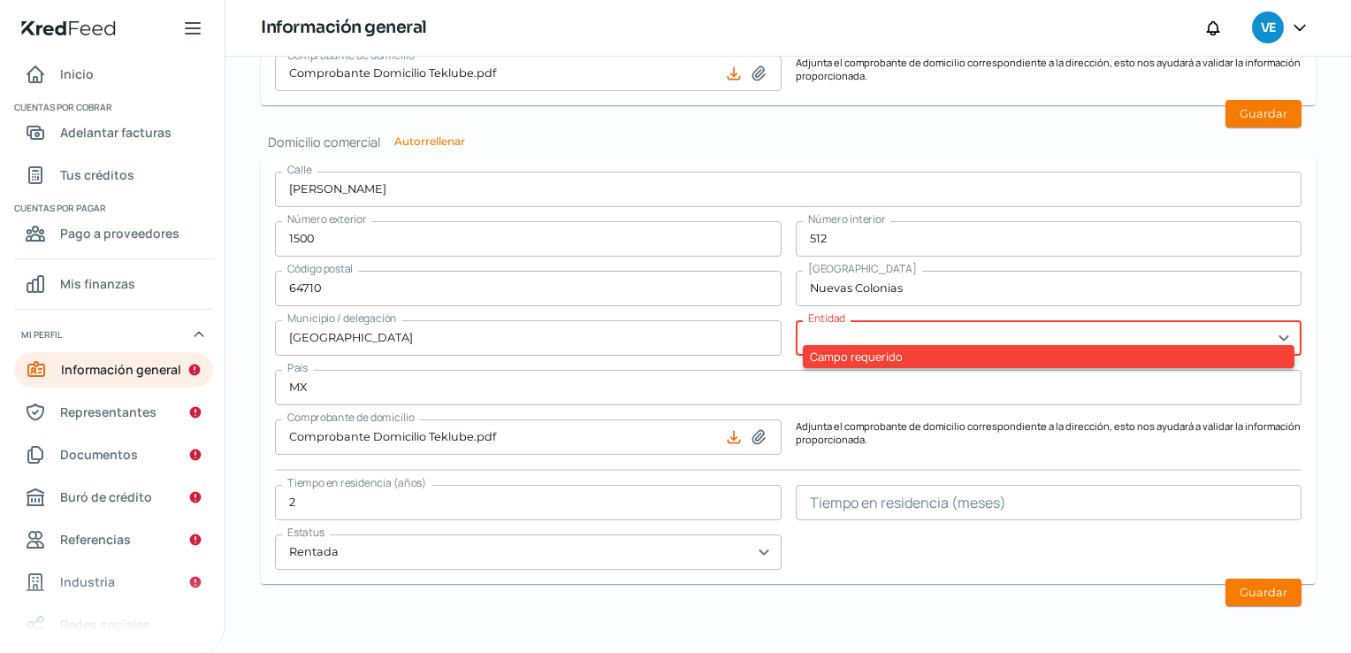
click at [1274, 327] on input "text" at bounding box center [1049, 337] width 507 height 35
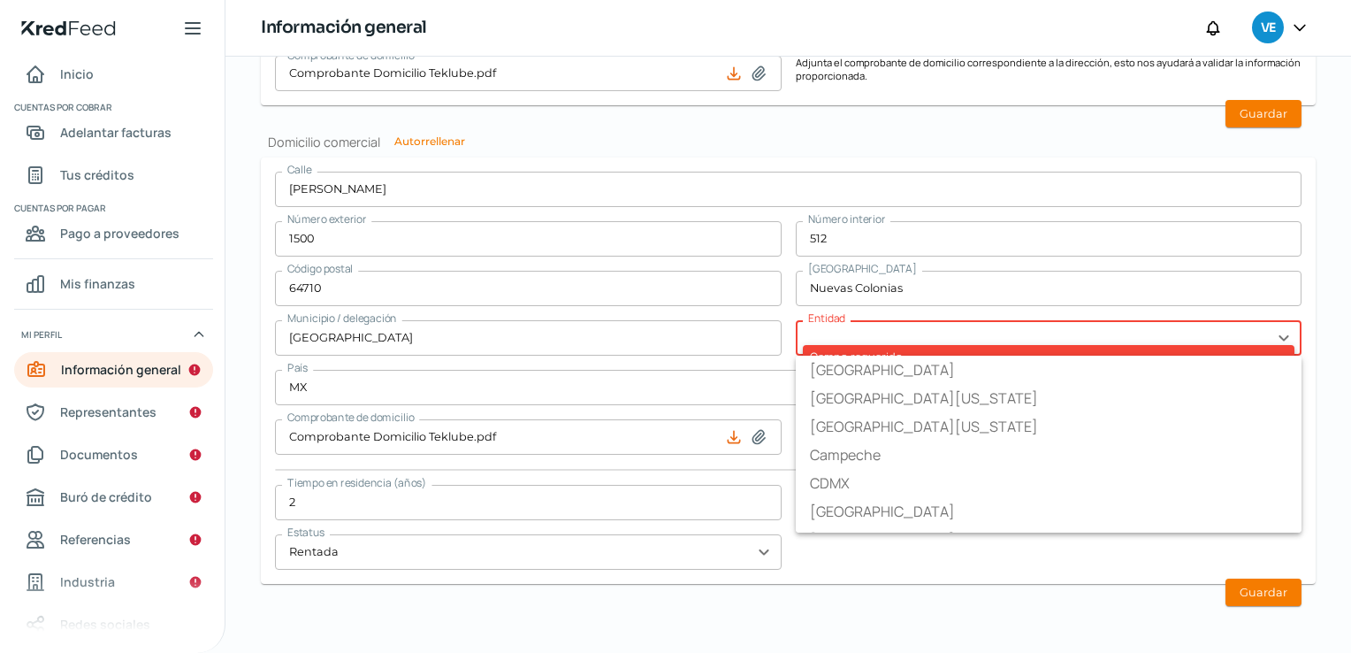
type input "Nuevo León"
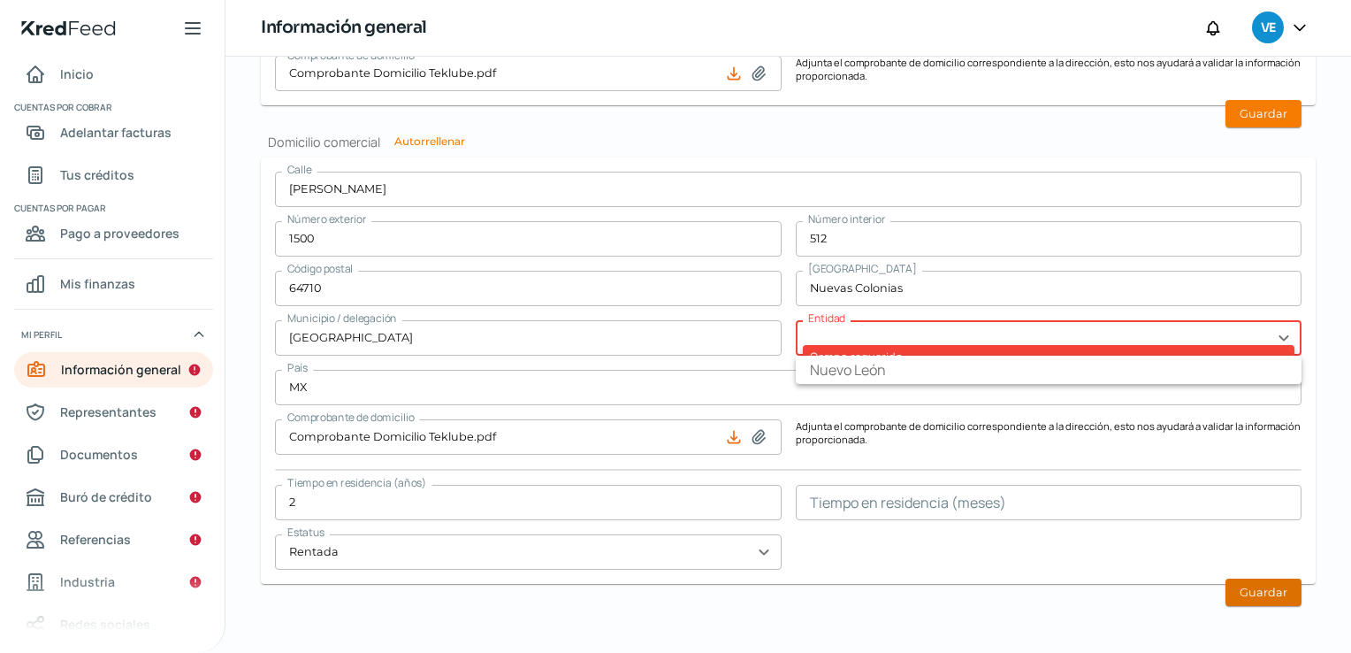
click at [1251, 585] on button "Guardar" at bounding box center [1264, 591] width 76 height 27
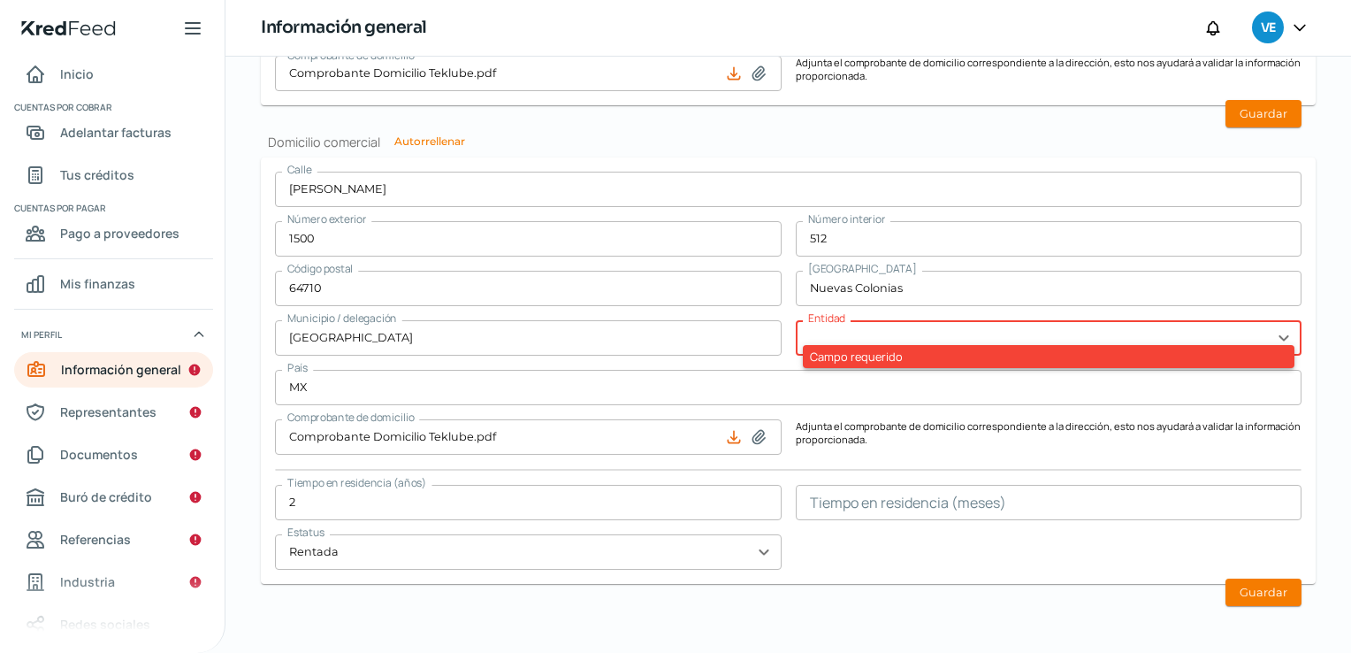
click at [856, 327] on input "text" at bounding box center [1049, 337] width 507 height 35
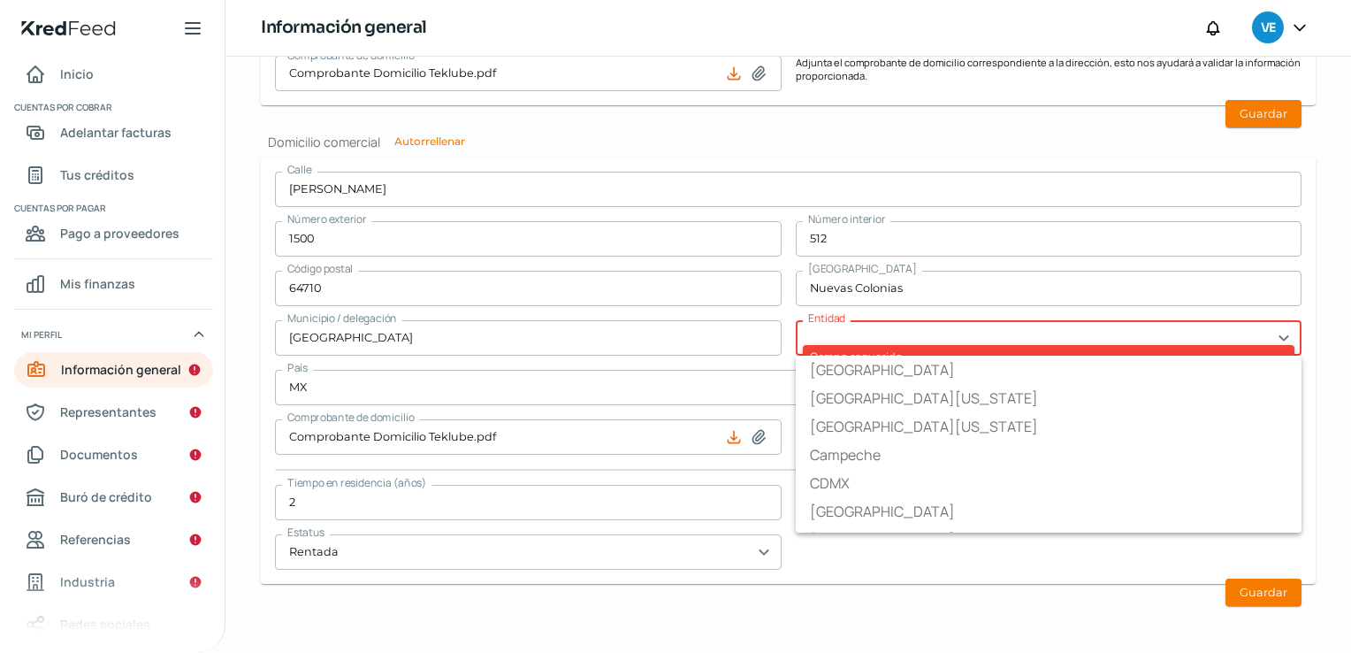
type input "Nuevo León"
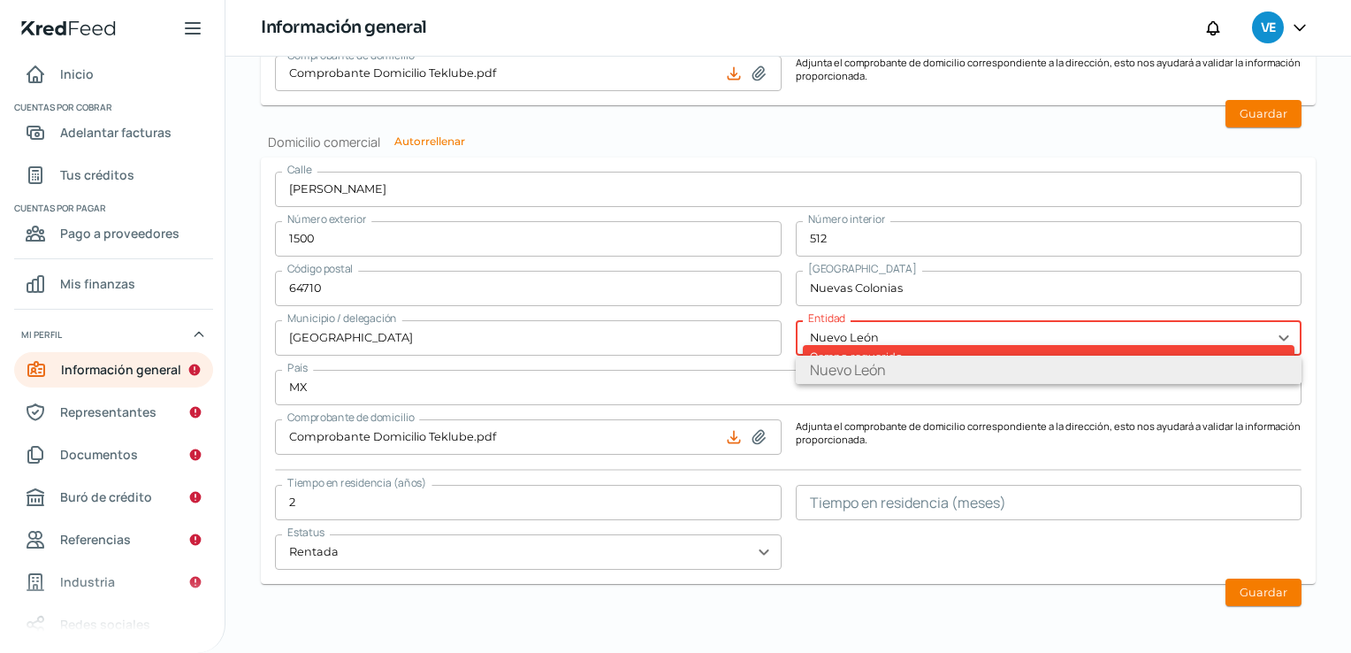
click at [860, 371] on li "Nuevo León" at bounding box center [1049, 370] width 507 height 28
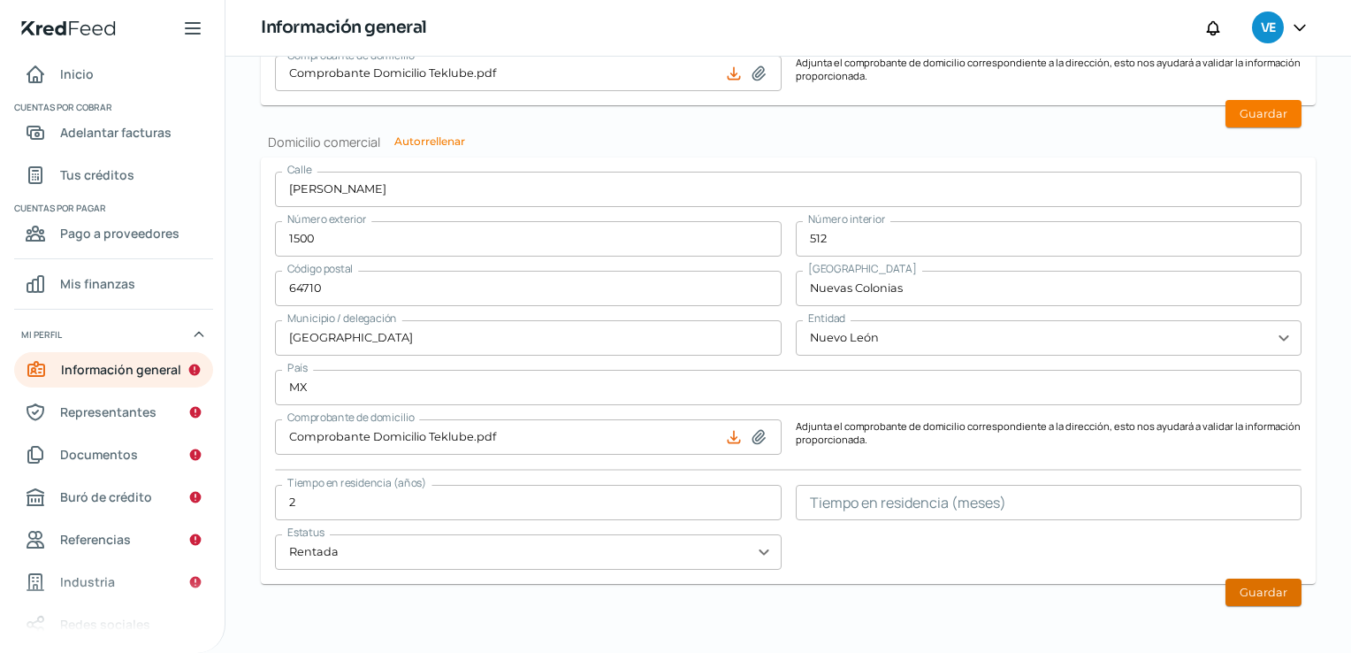
click at [1246, 583] on button "Guardar" at bounding box center [1264, 591] width 76 height 27
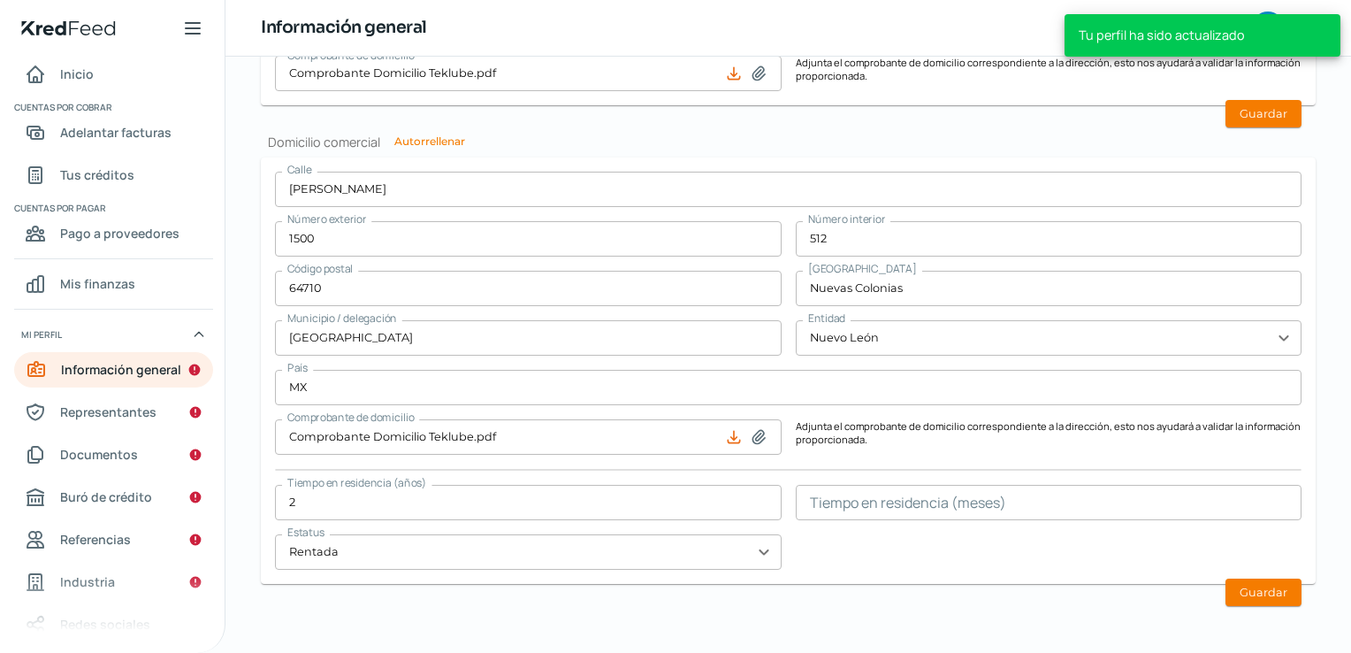
type input "0"
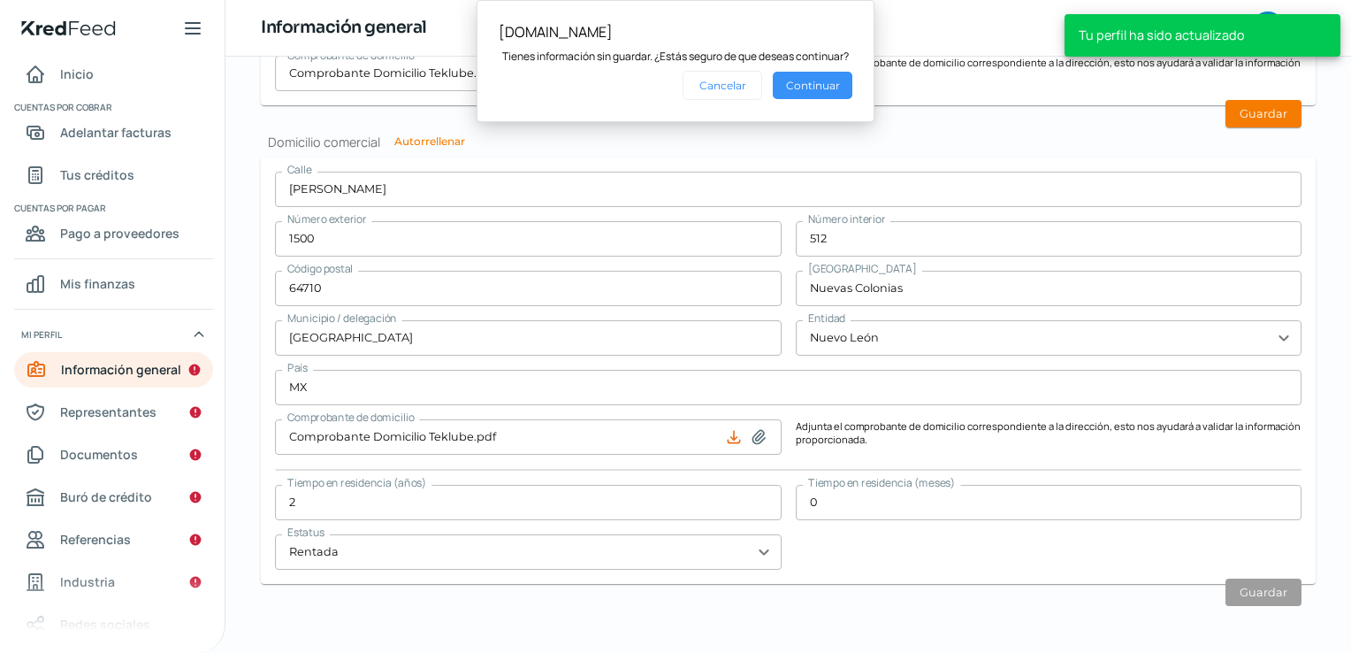
click at [809, 83] on button "Continuar" at bounding box center [813, 85] width 80 height 27
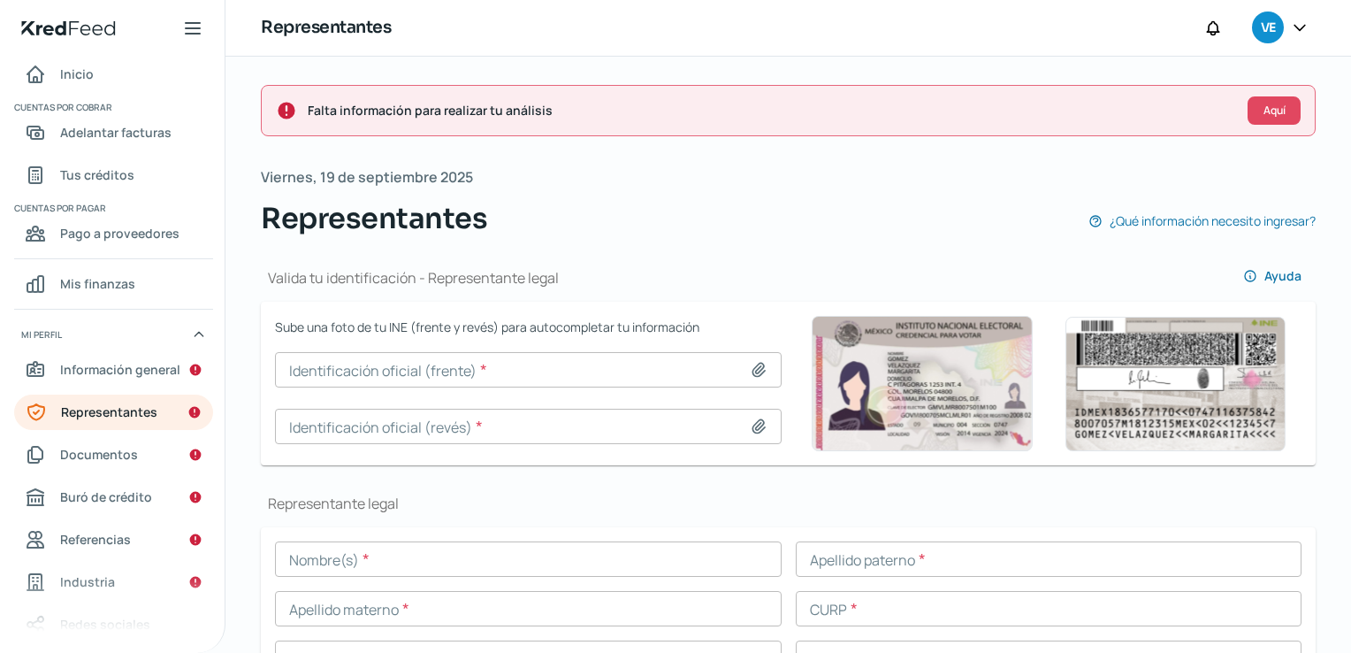
click at [506, 361] on input at bounding box center [528, 369] width 507 height 35
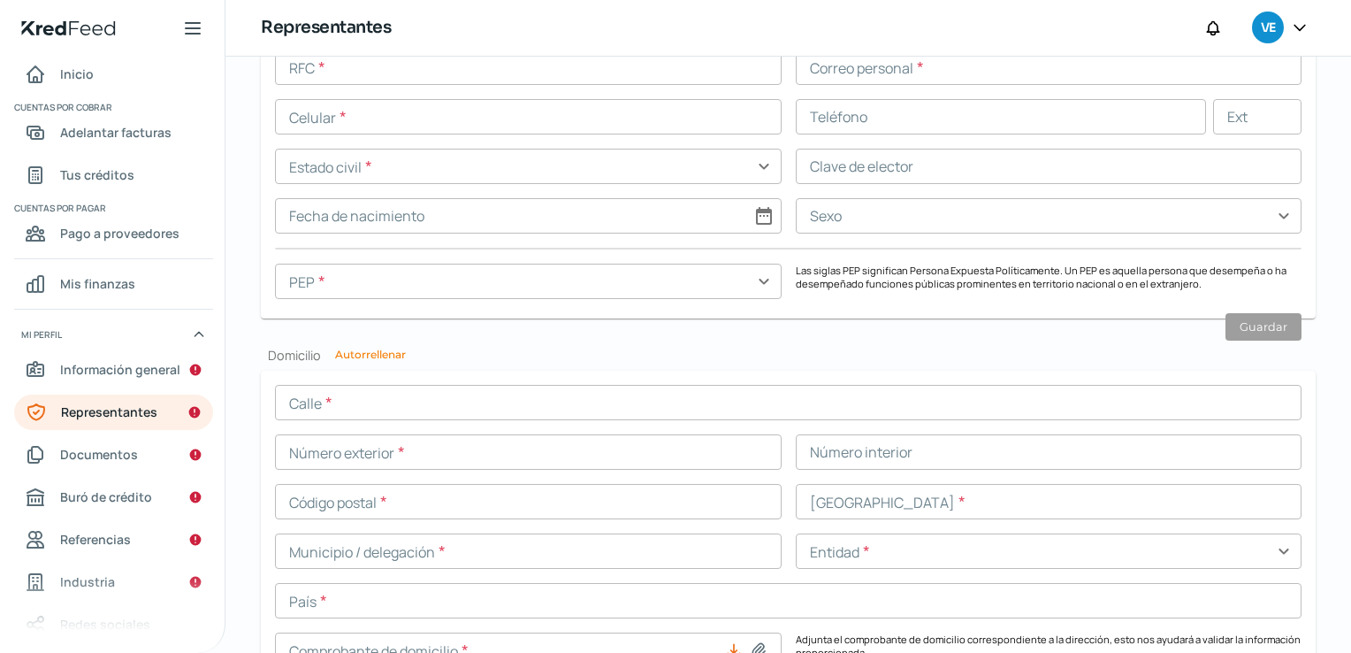
scroll to position [1683, 0]
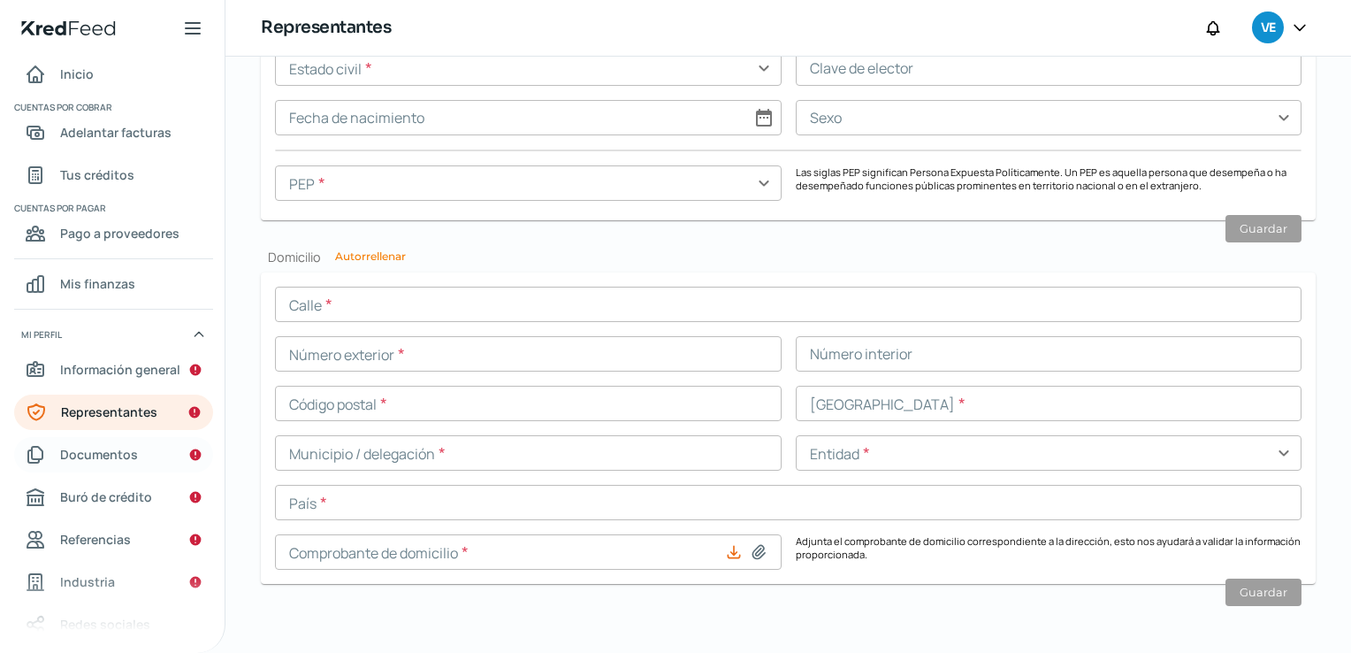
click at [117, 455] on span "Documentos" at bounding box center [99, 454] width 78 height 22
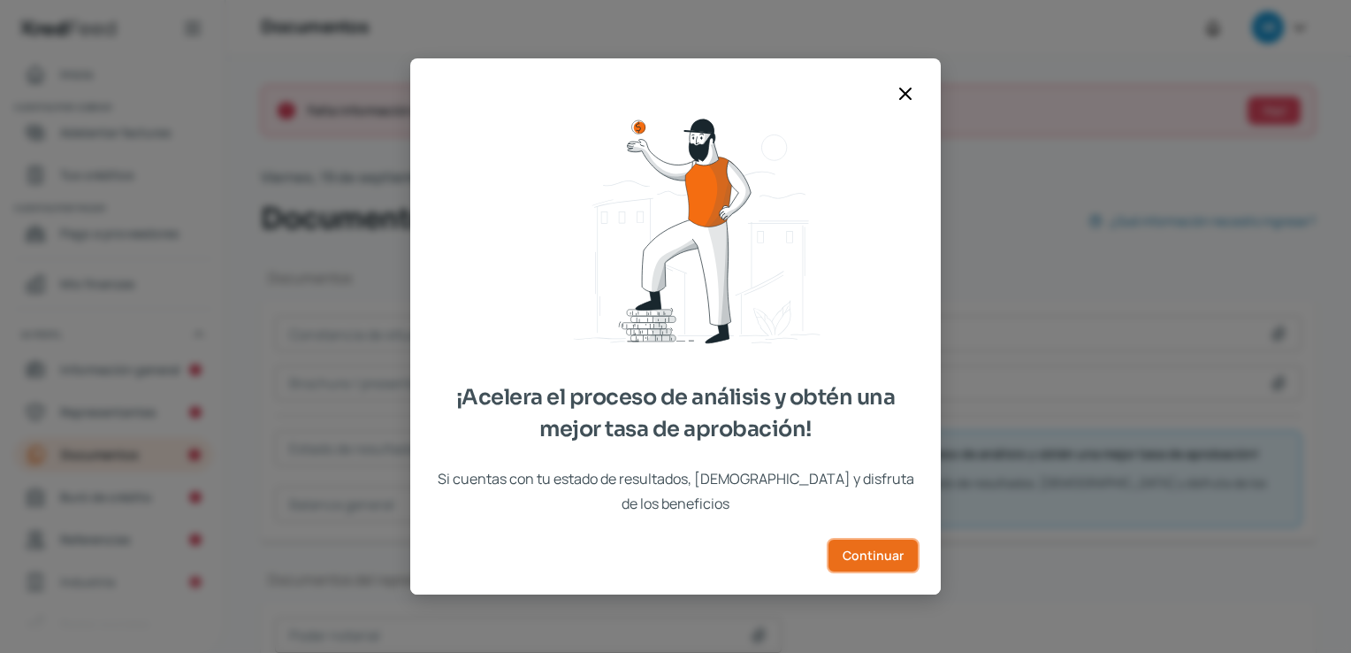
click at [870, 549] on span "Continuar" at bounding box center [873, 555] width 61 height 12
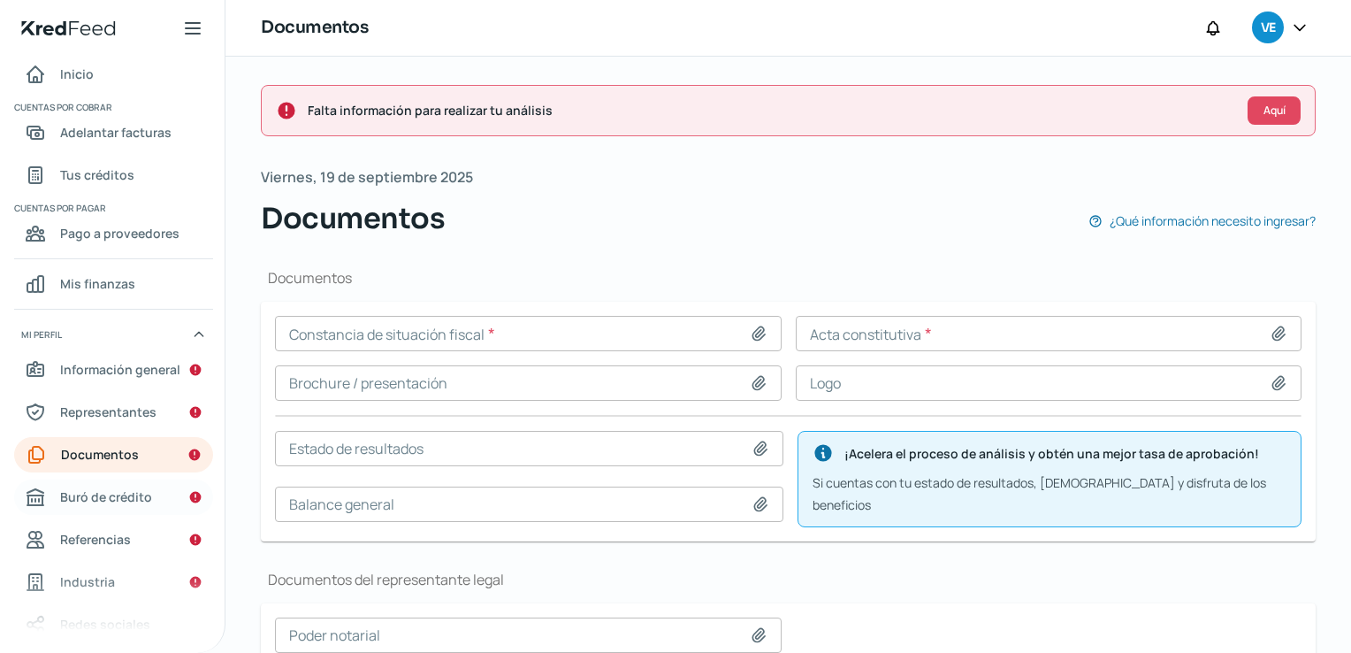
click at [120, 492] on span "Buró de crédito" at bounding box center [106, 497] width 92 height 22
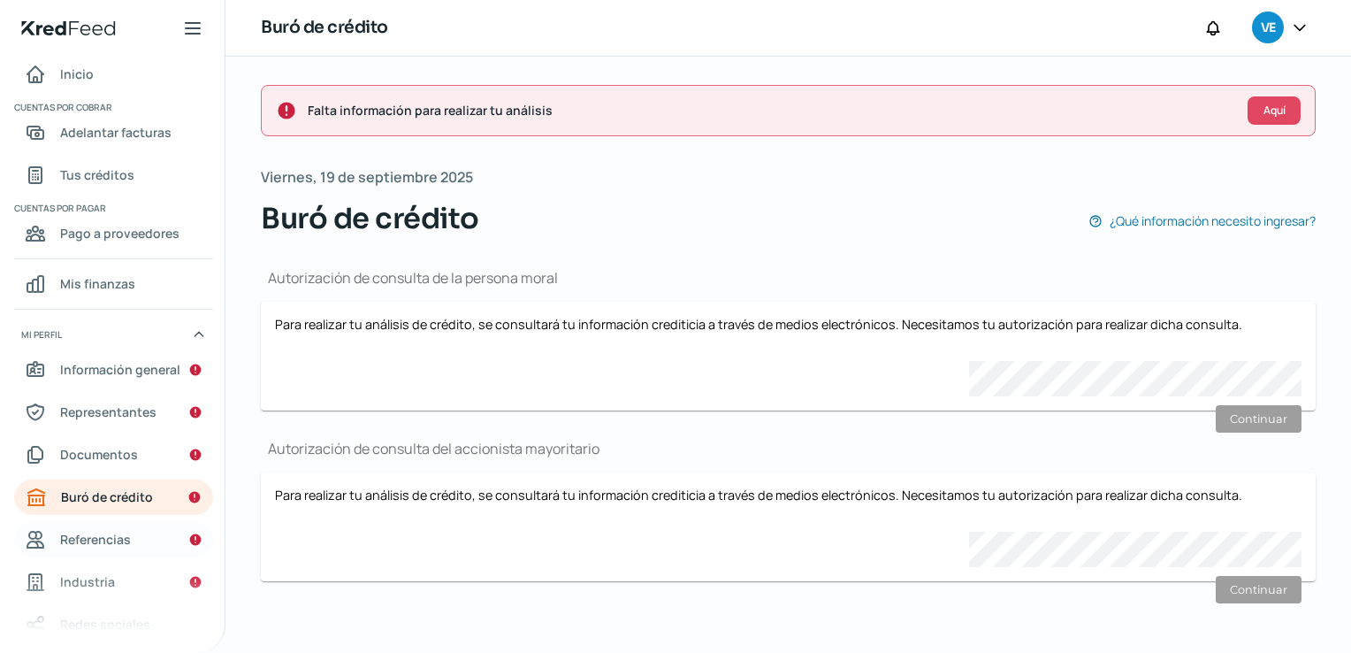
click at [102, 540] on span "Referencias" at bounding box center [95, 539] width 71 height 22
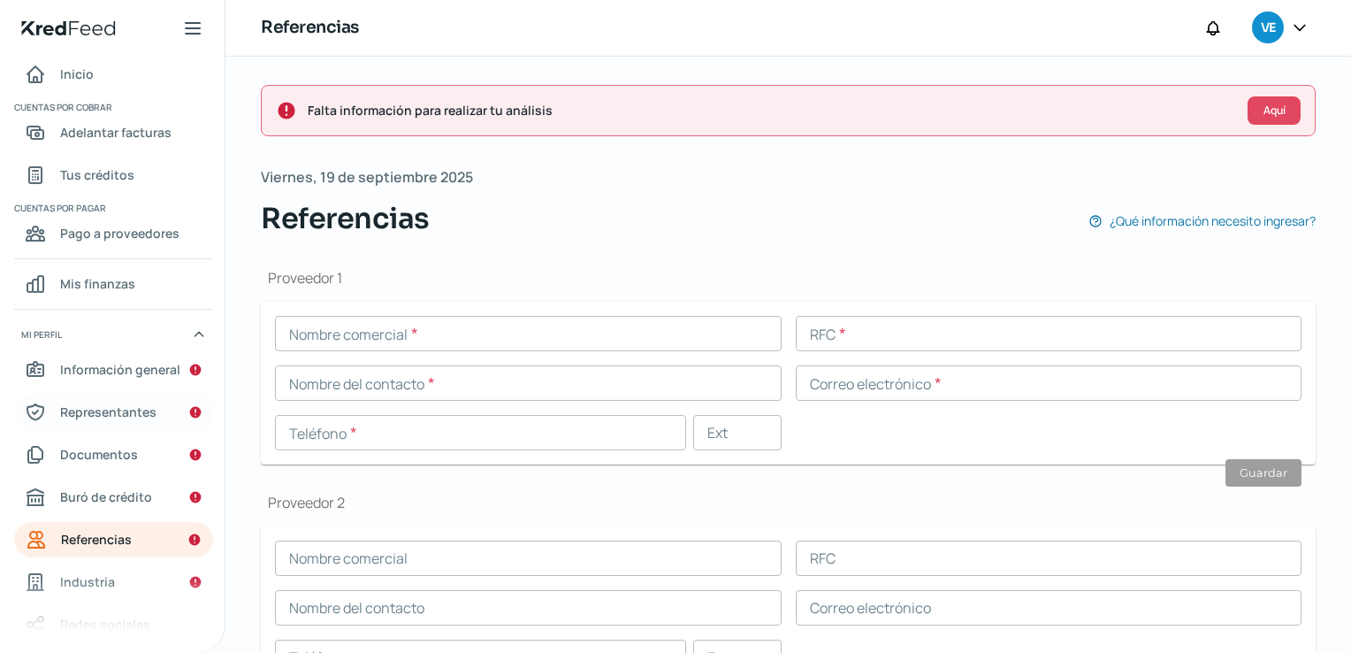
click at [111, 409] on span "Representantes" at bounding box center [108, 412] width 96 height 22
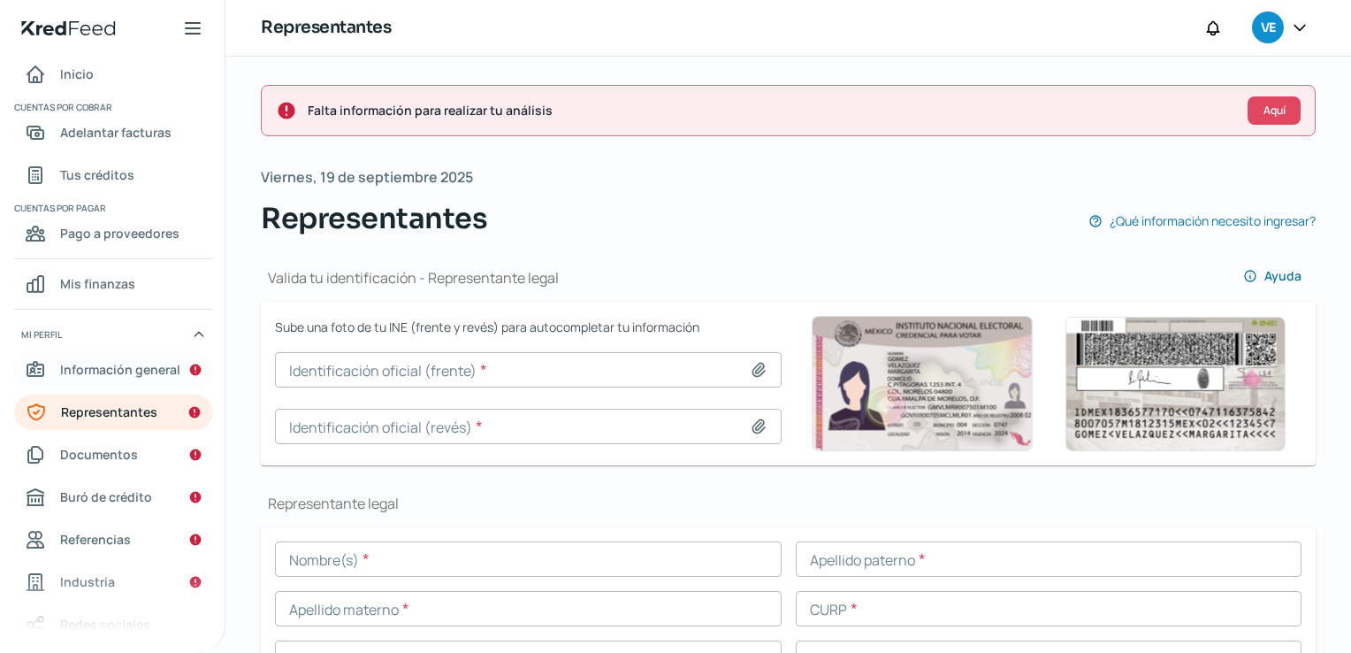
click at [127, 372] on span "Información general" at bounding box center [120, 369] width 120 height 22
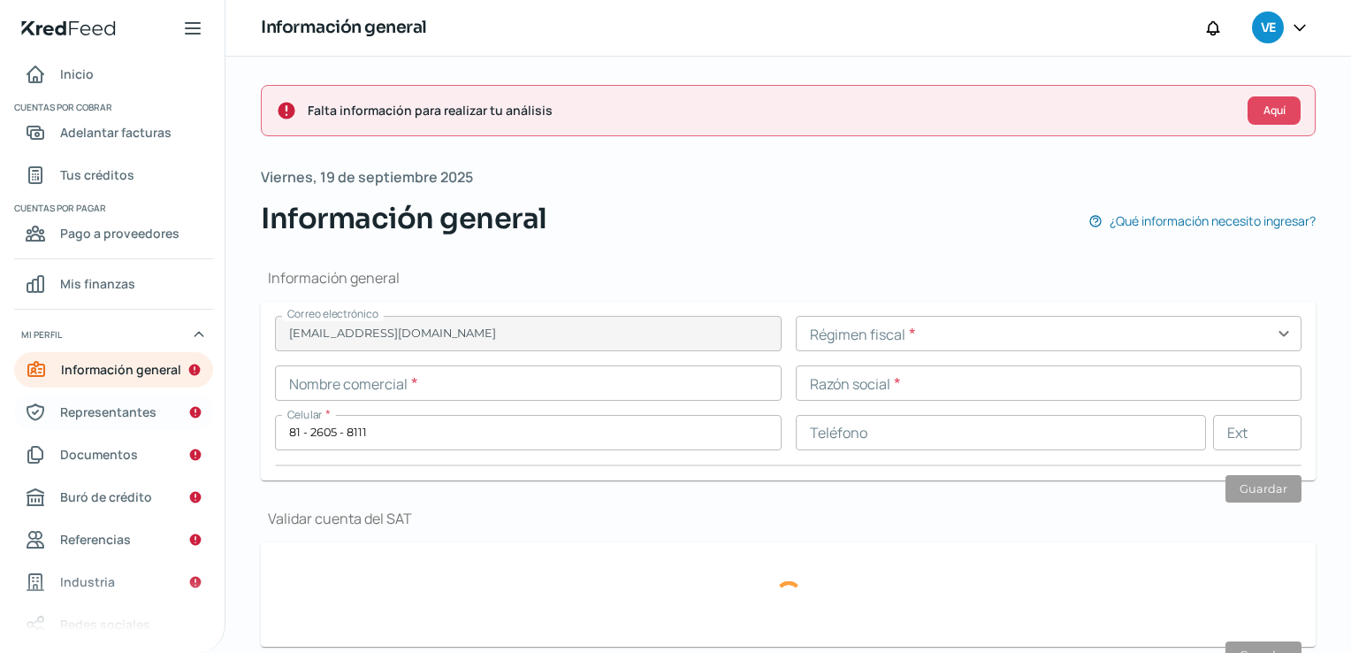
type input "[PERSON_NAME]"
type input "1500"
type input "512"
type input "64710"
type input "Nuevas Colonias"
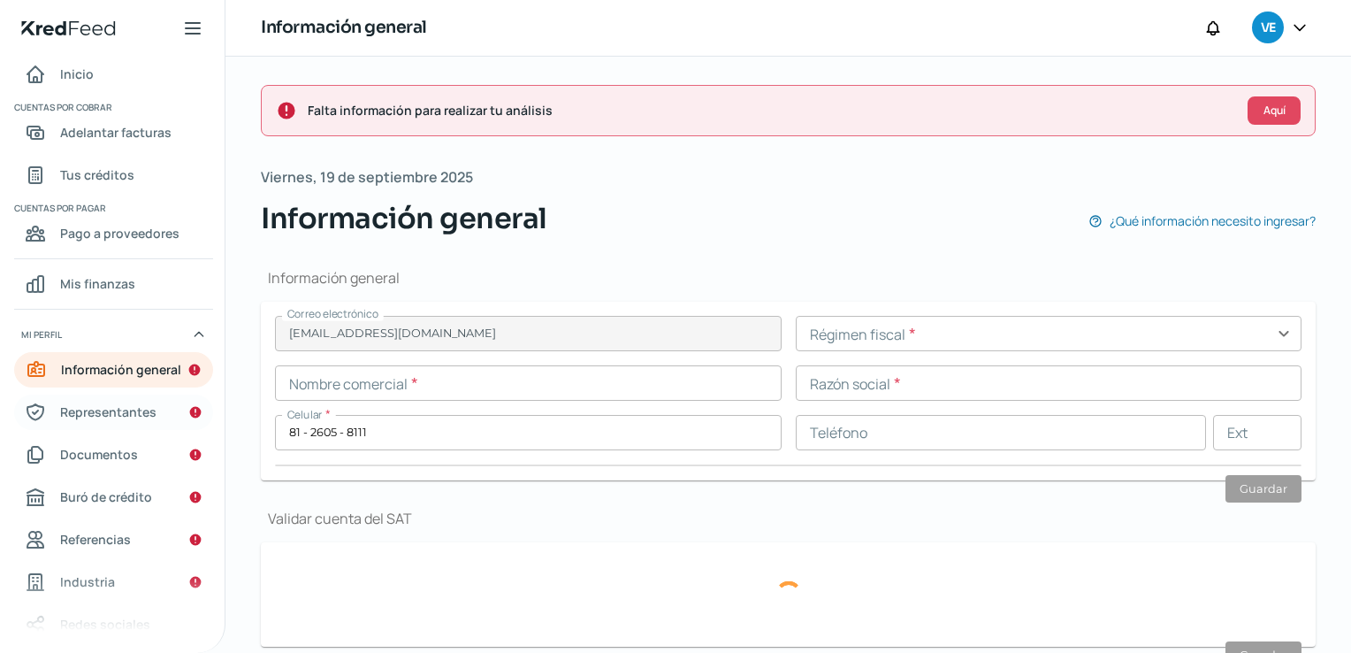
type input "[GEOGRAPHIC_DATA]"
type input "Nuevo León"
type input "MX"
type input "Comprobante Domicilio Teklube.pdf"
type input "2"
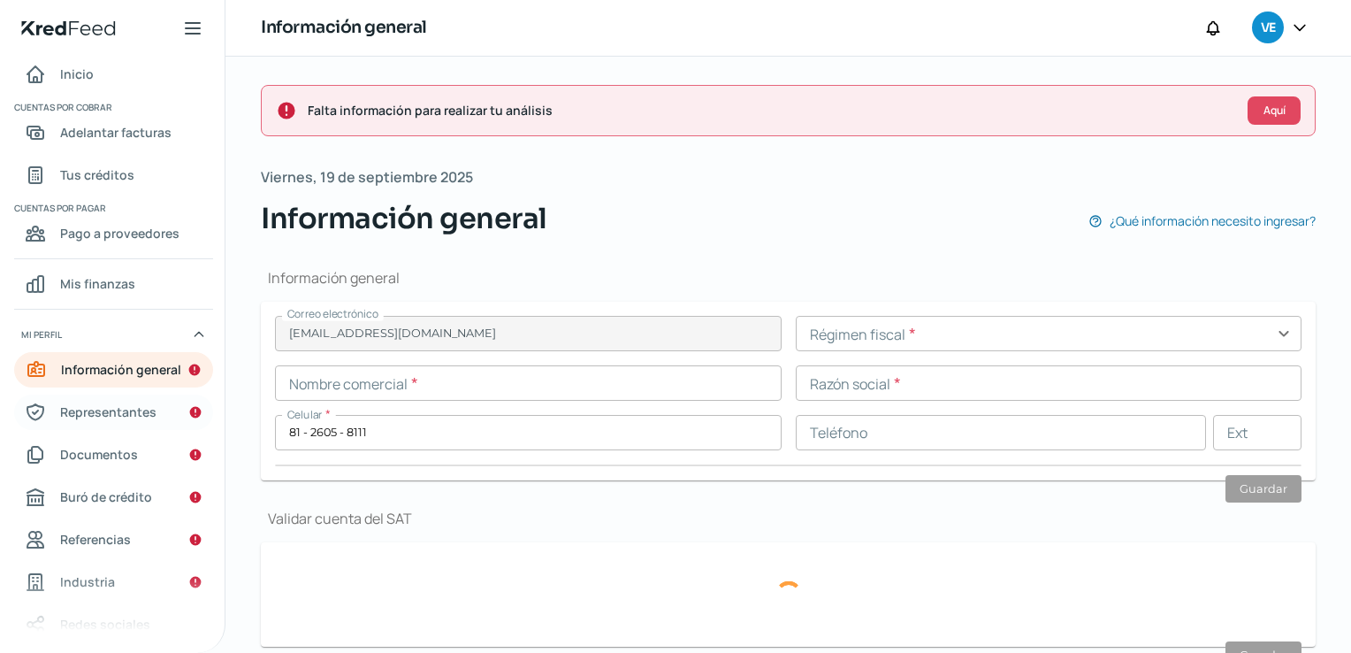
type input "0"
type input "Rentada"
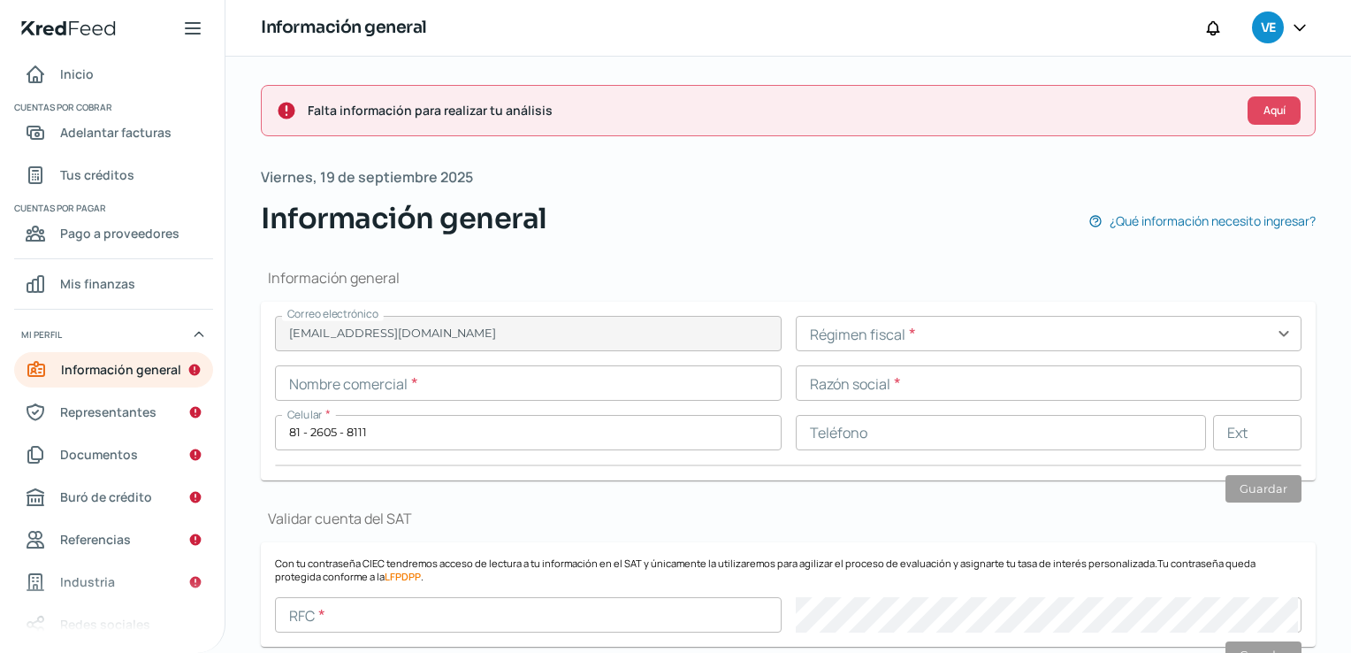
click at [883, 334] on input "text" at bounding box center [1049, 333] width 507 height 35
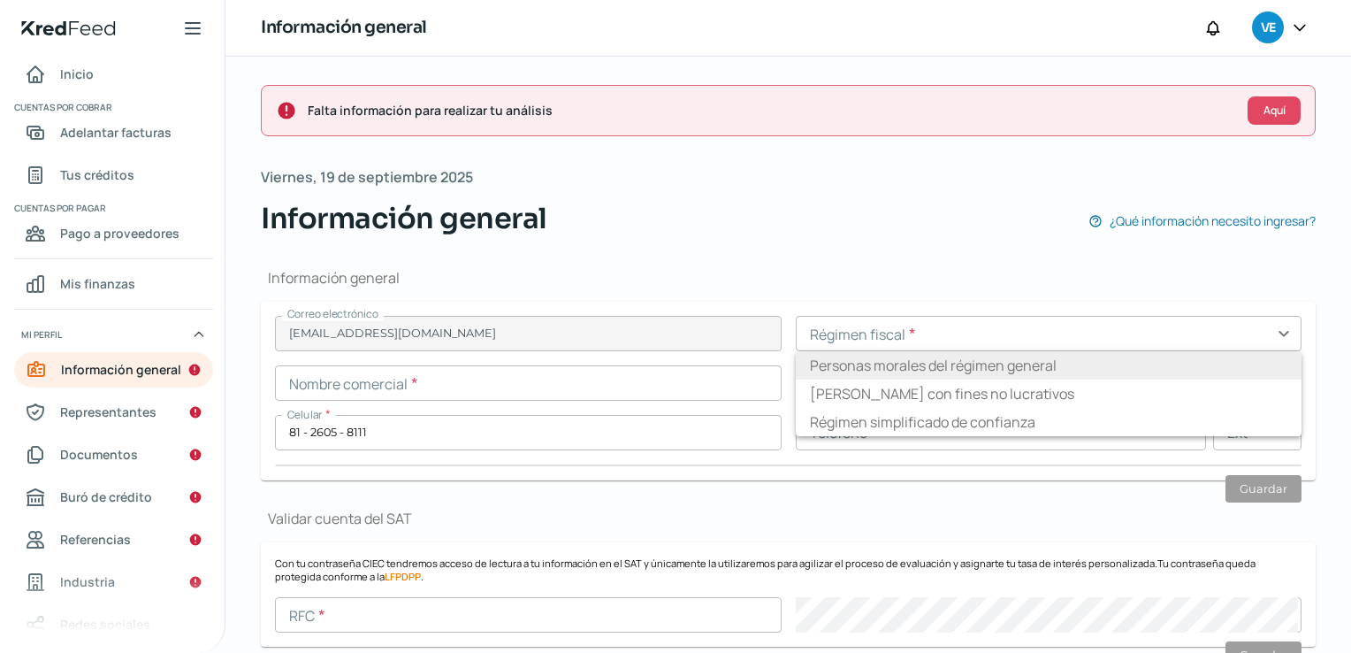
click at [882, 361] on li "Personas morales del régimen general" at bounding box center [1049, 365] width 507 height 28
type input "Personas morales del régimen general"
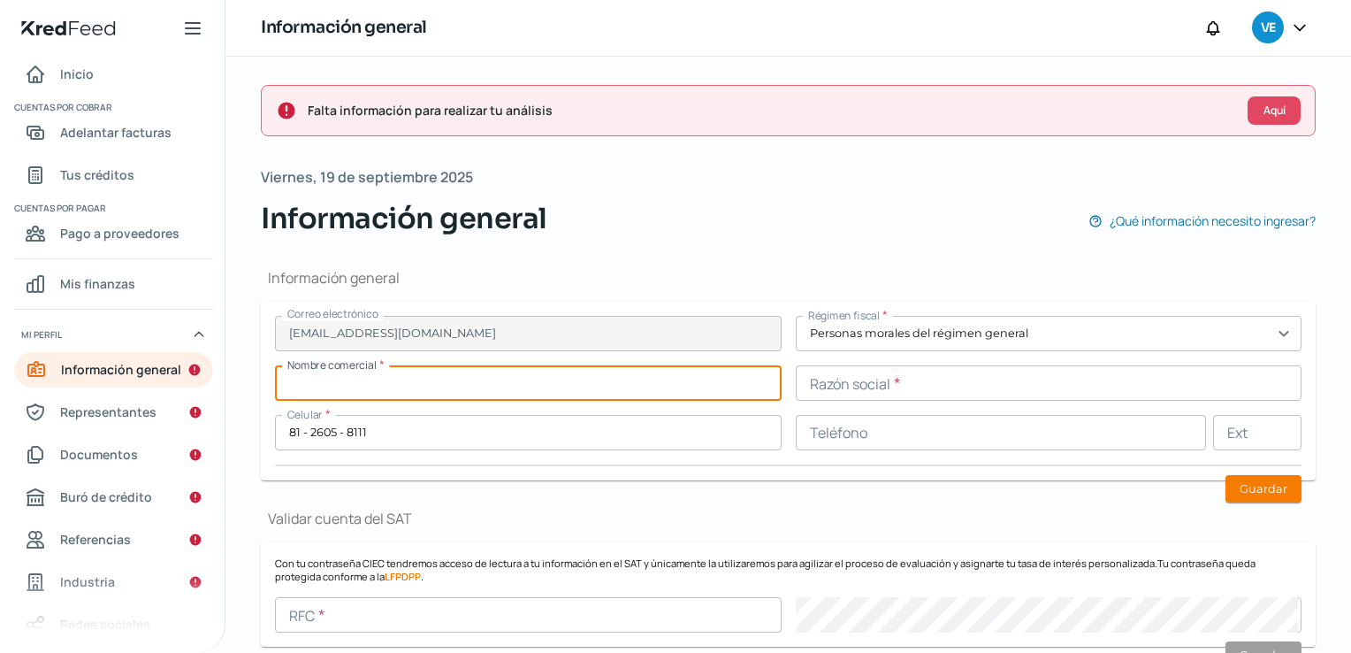
click at [357, 389] on input "text" at bounding box center [528, 382] width 507 height 35
type input "Teklube"
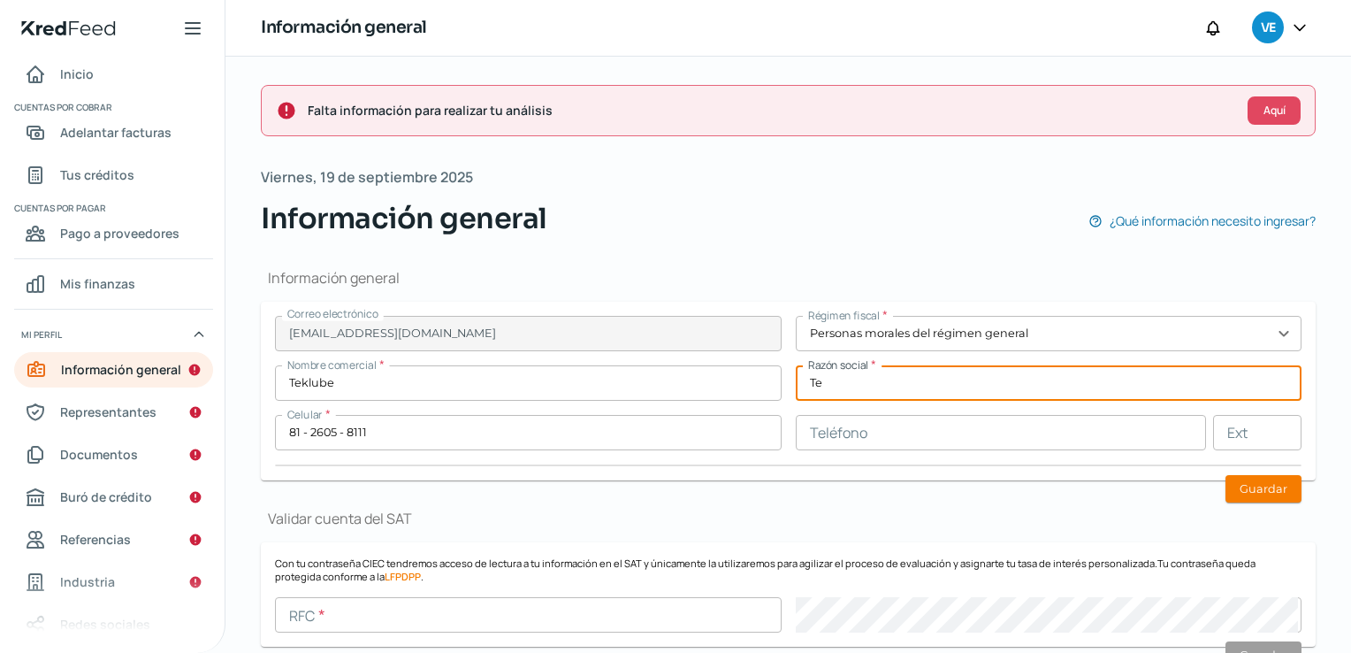
type input "Tecnología y Automatización Teklube, S.A de C.V"
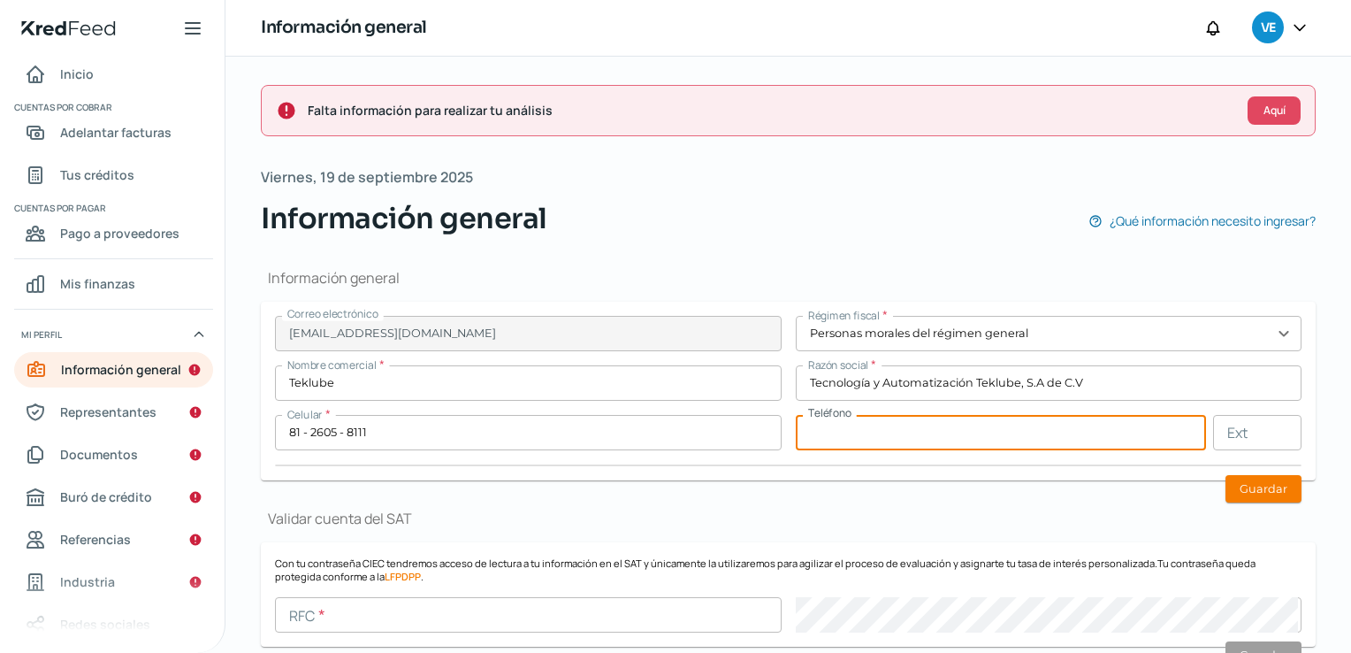
click at [897, 434] on input "text" at bounding box center [1001, 432] width 411 height 35
type input "81 - 2505 - 8111"
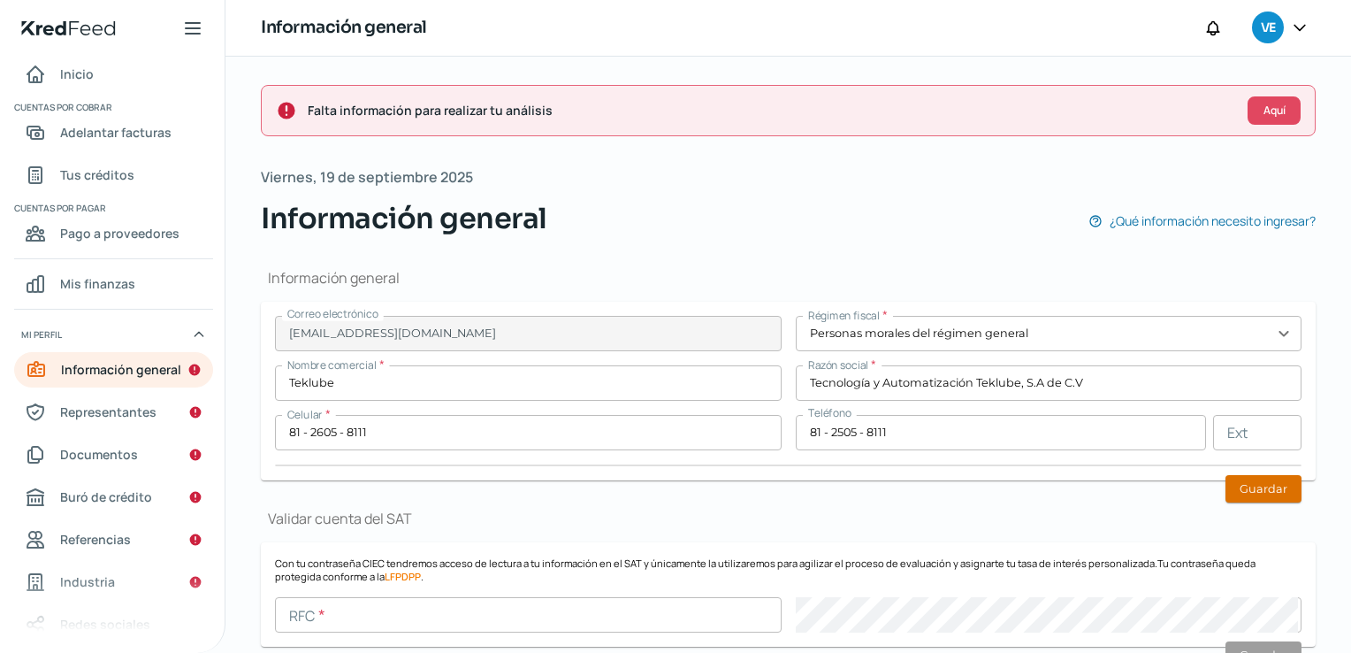
click at [1242, 475] on button "Guardar" at bounding box center [1264, 488] width 76 height 27
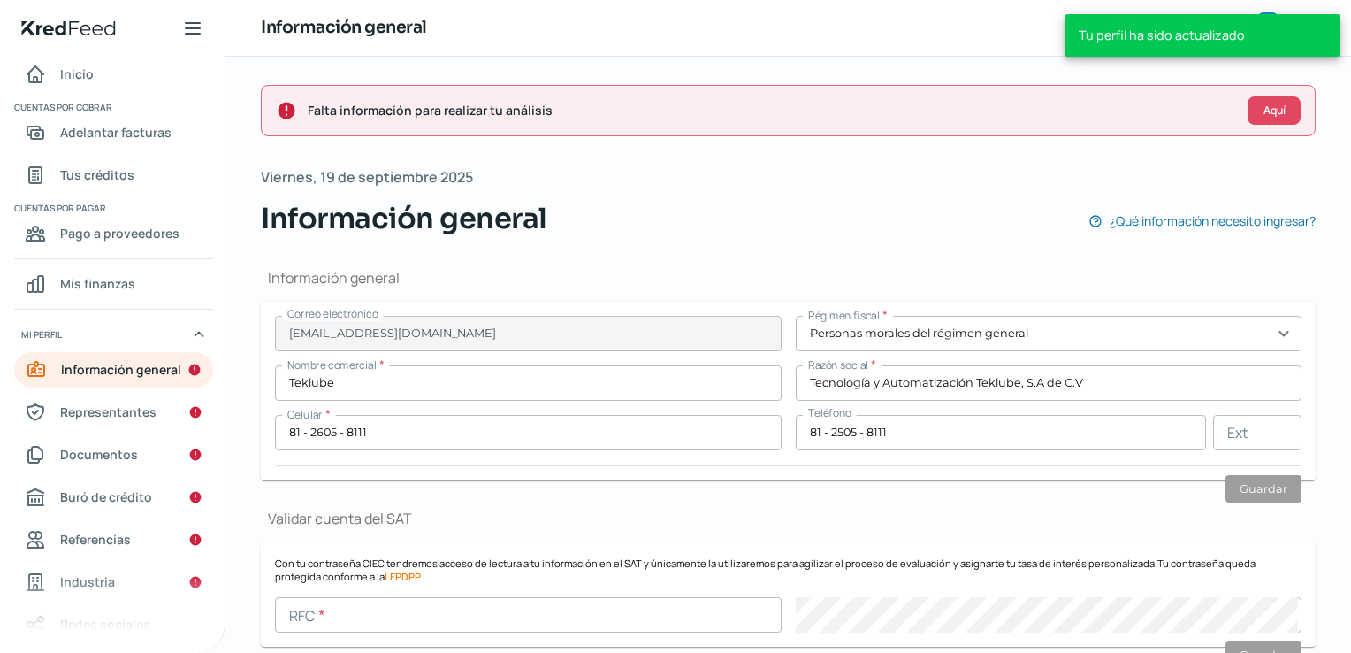
scroll to position [295, 0]
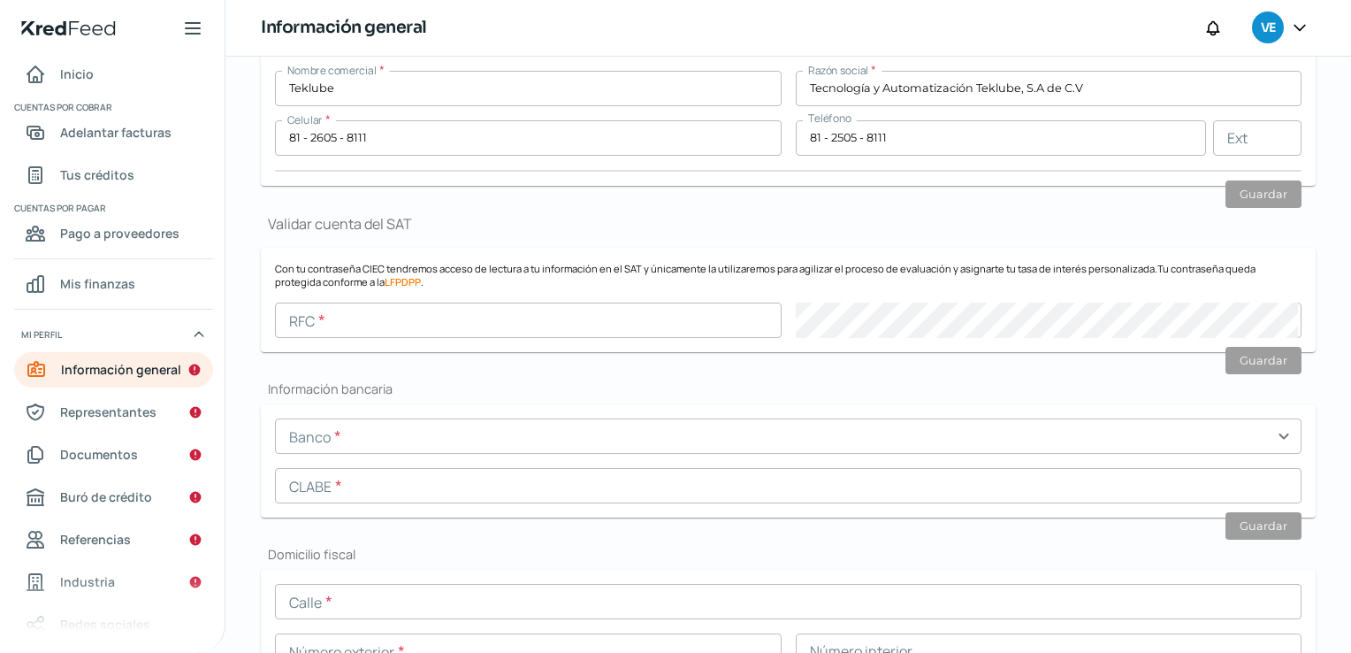
click at [474, 330] on input "text" at bounding box center [528, 319] width 507 height 35
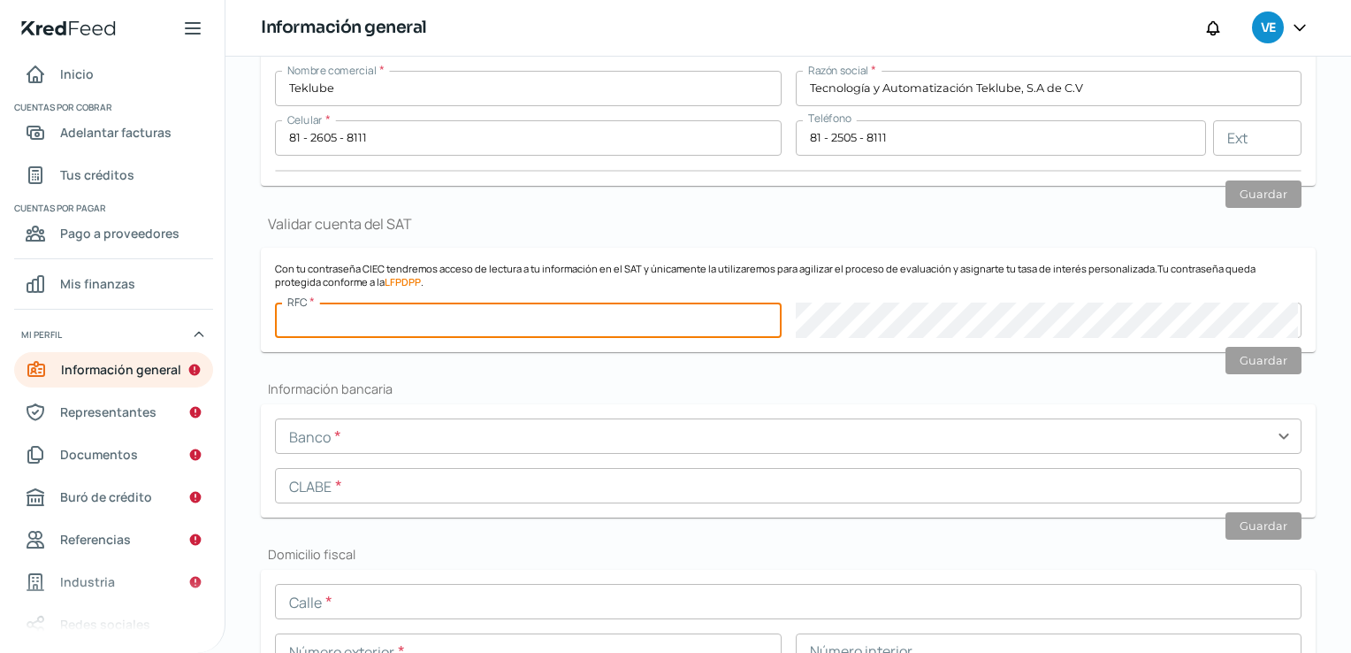
type input "TAT221004LF7"
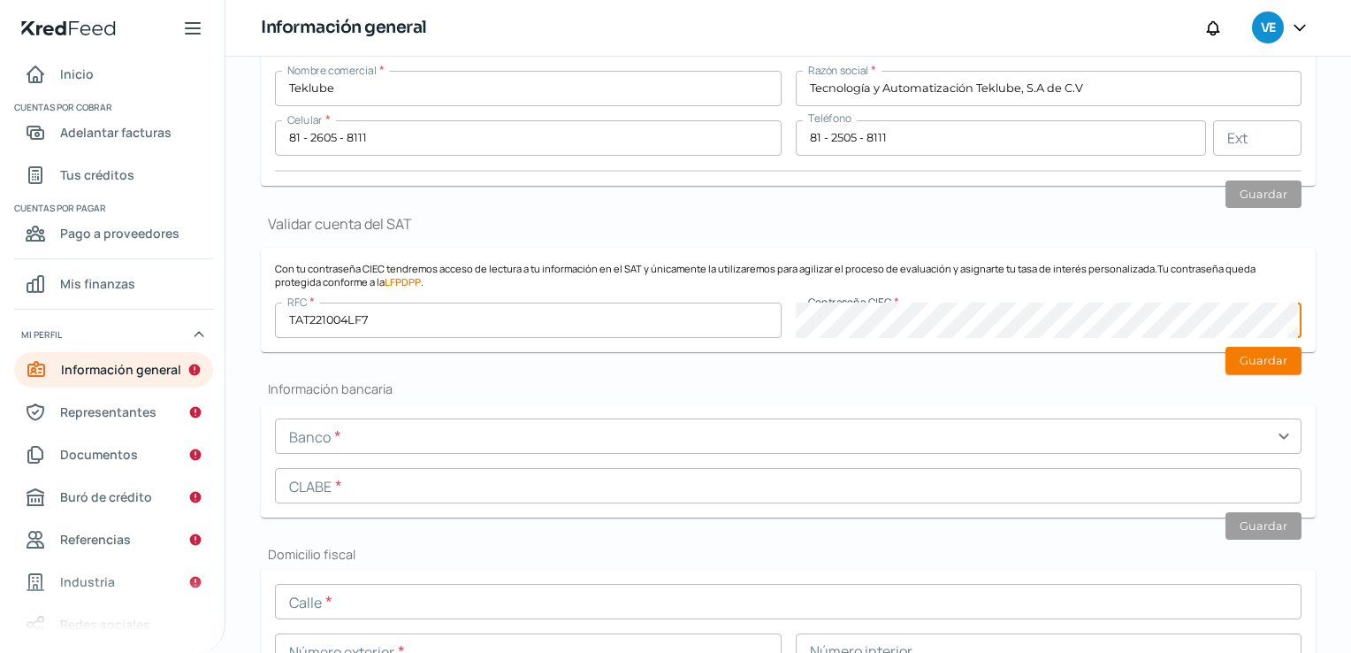
drag, startPoint x: 1245, startPoint y: 355, endPoint x: 1293, endPoint y: 373, distance: 51.2
click at [1245, 355] on button "Guardar" at bounding box center [1264, 360] width 76 height 27
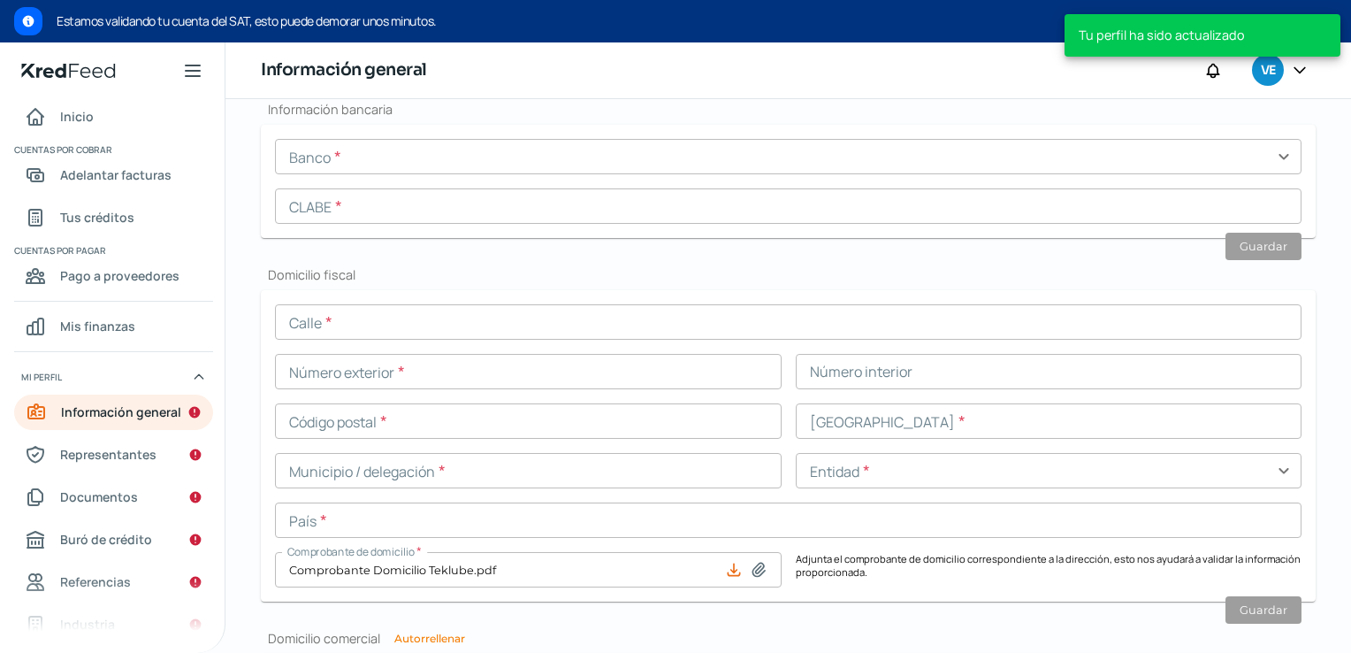
scroll to position [363, 0]
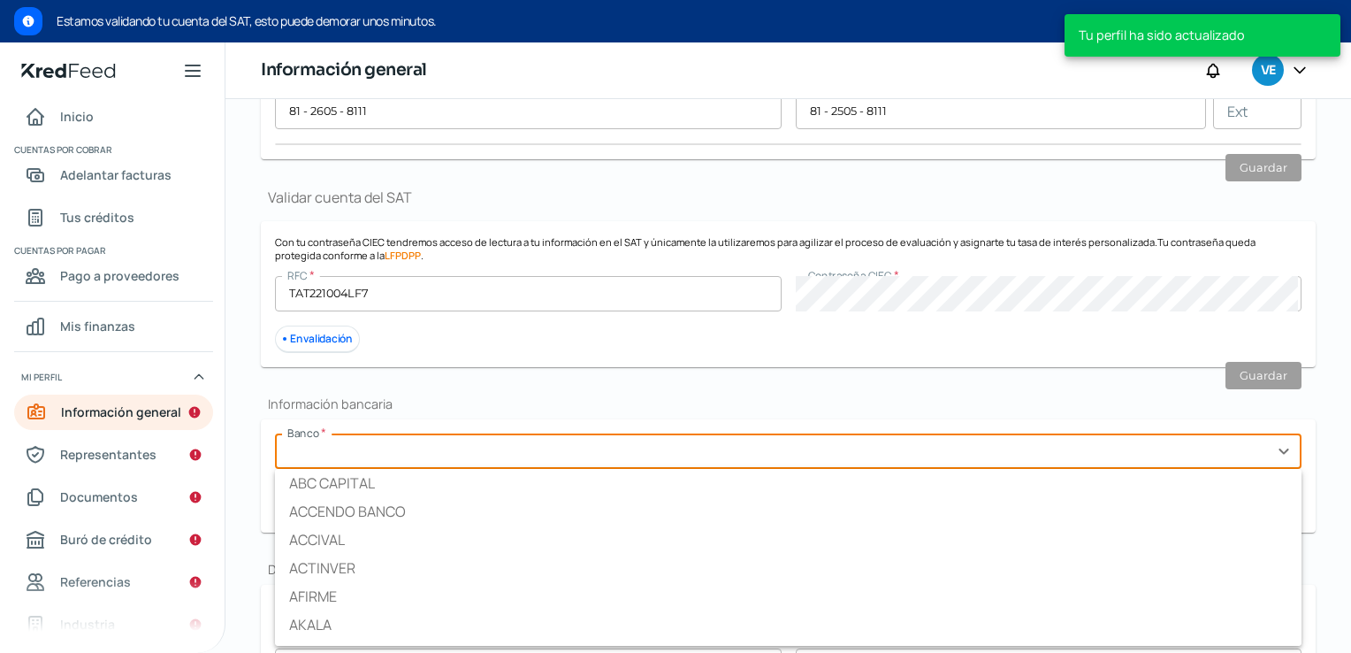
click at [474, 448] on input "text" at bounding box center [788, 450] width 1027 height 35
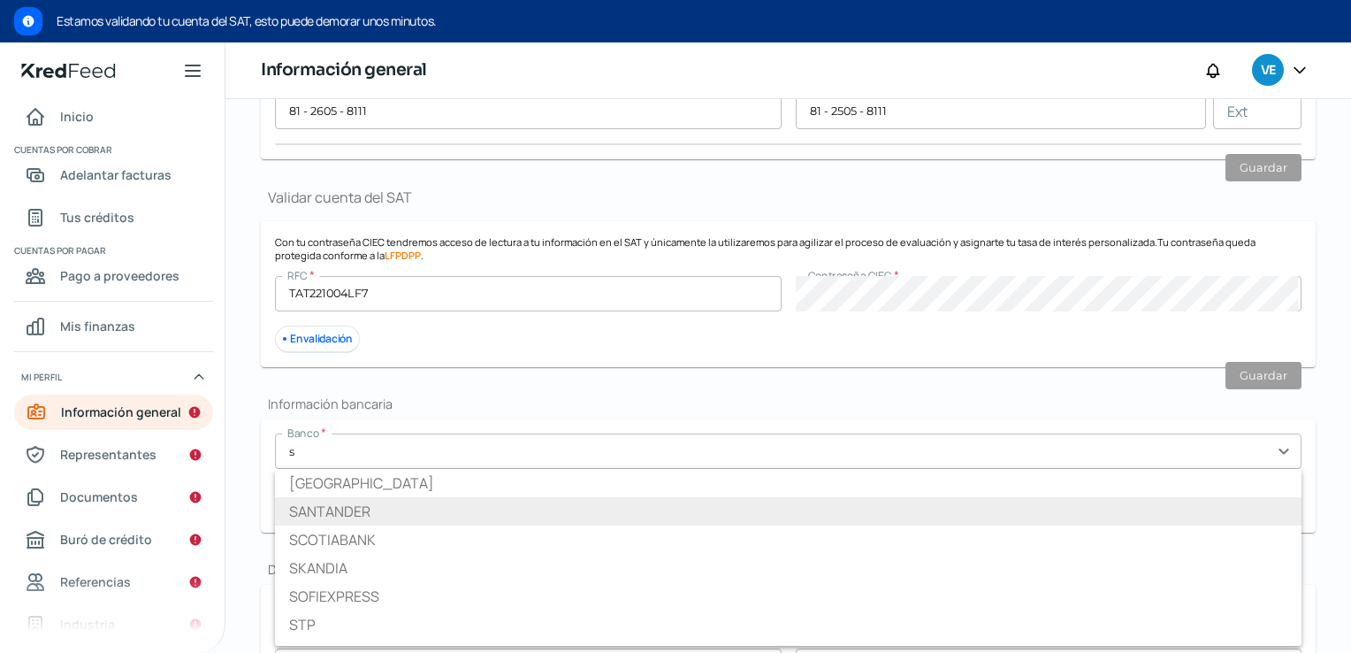
click at [421, 512] on li "SANTANDER" at bounding box center [788, 511] width 1027 height 28
type input "SANTANDER"
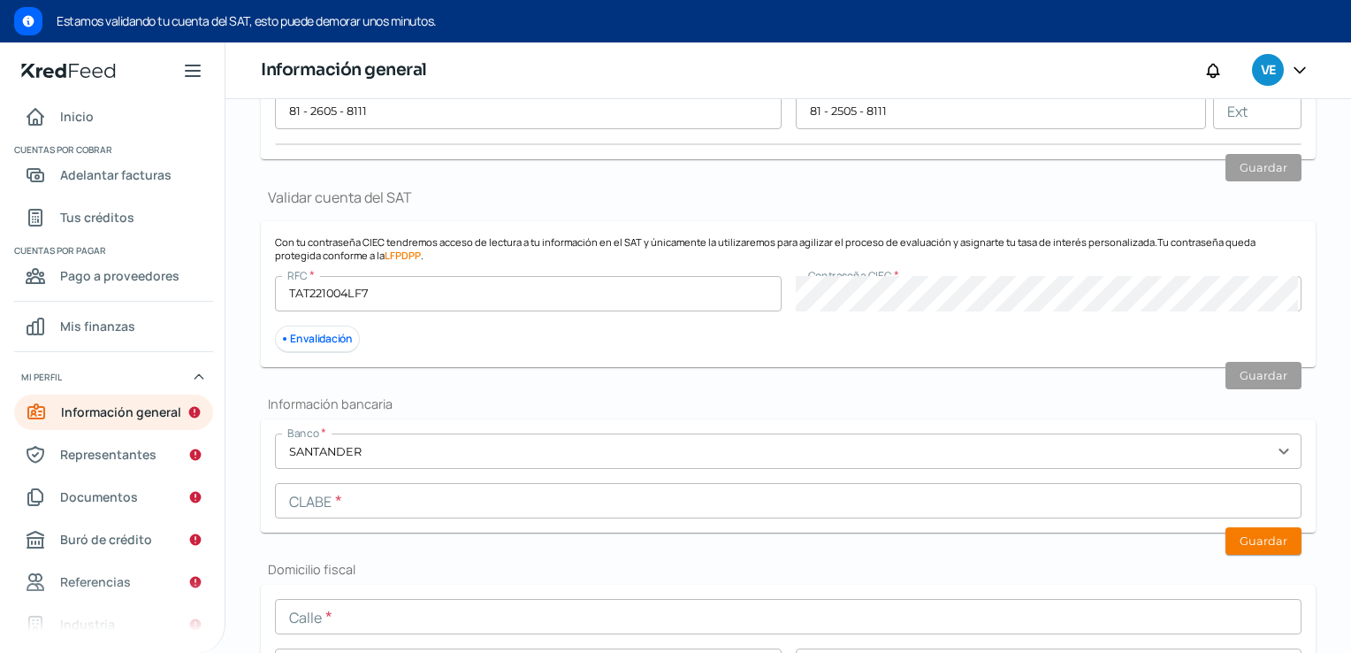
click at [454, 506] on input "text" at bounding box center [788, 500] width 1027 height 35
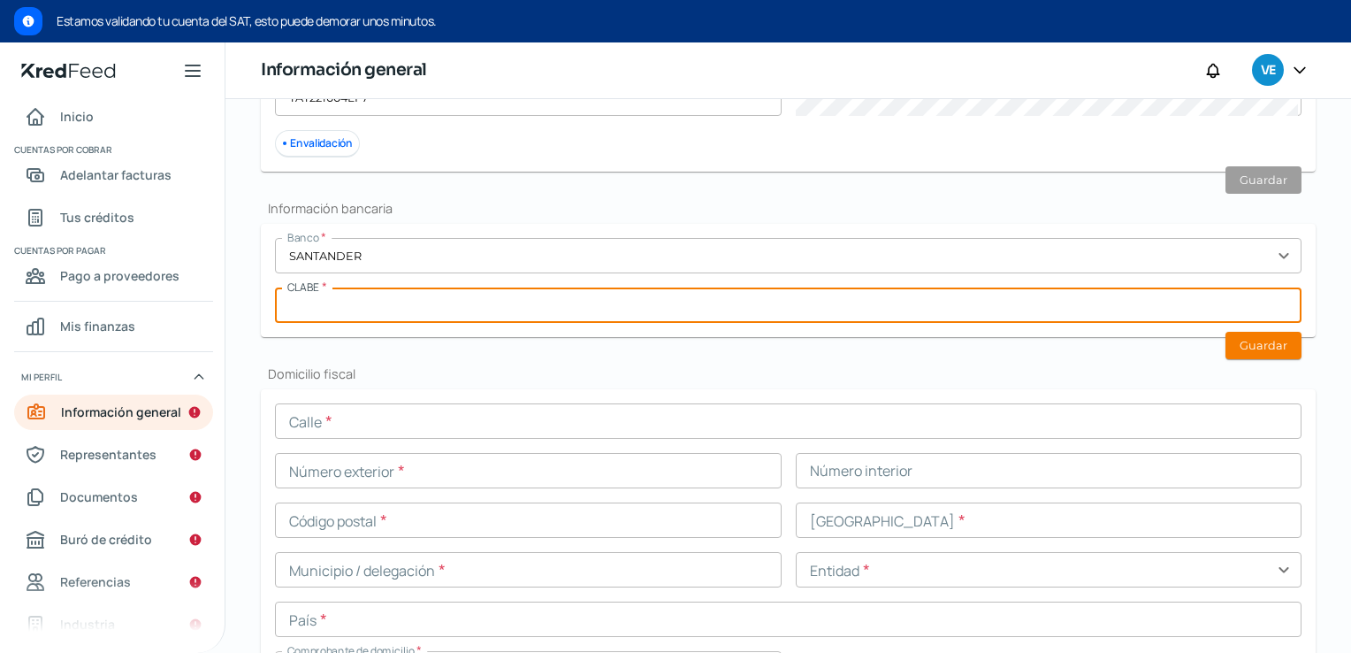
scroll to position [589, 0]
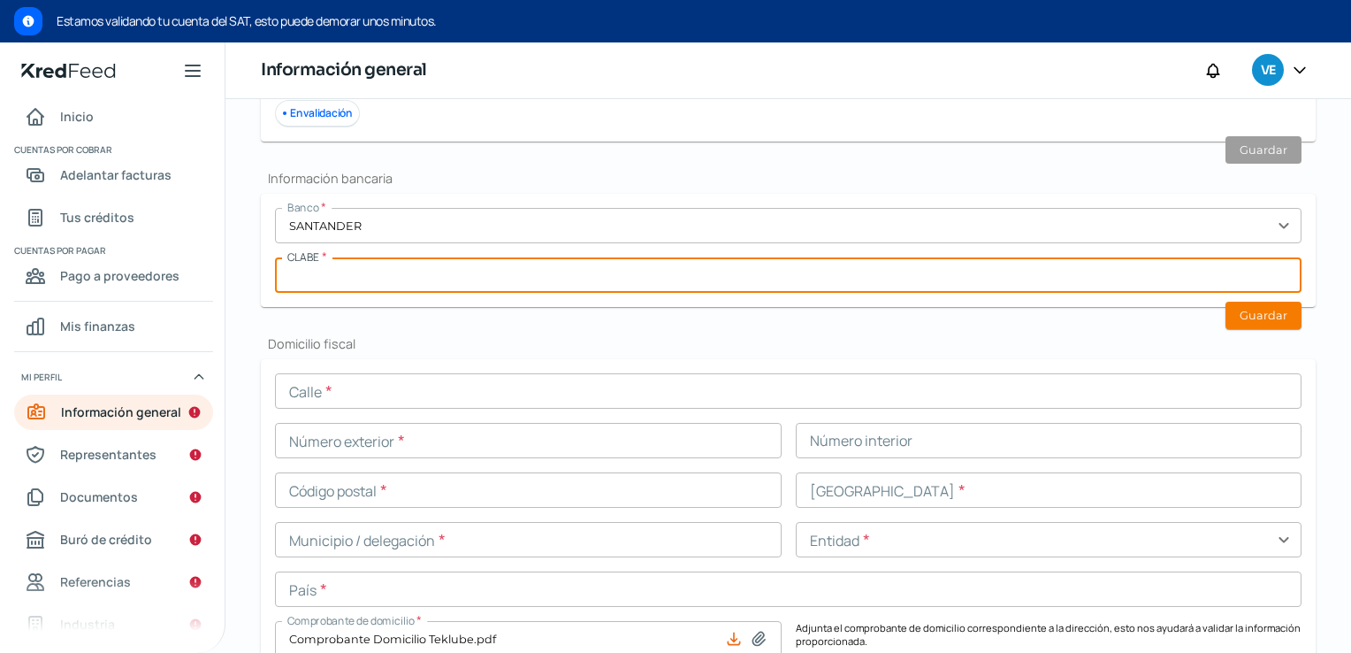
paste input "014580655095456339"
type input "014580655095456339"
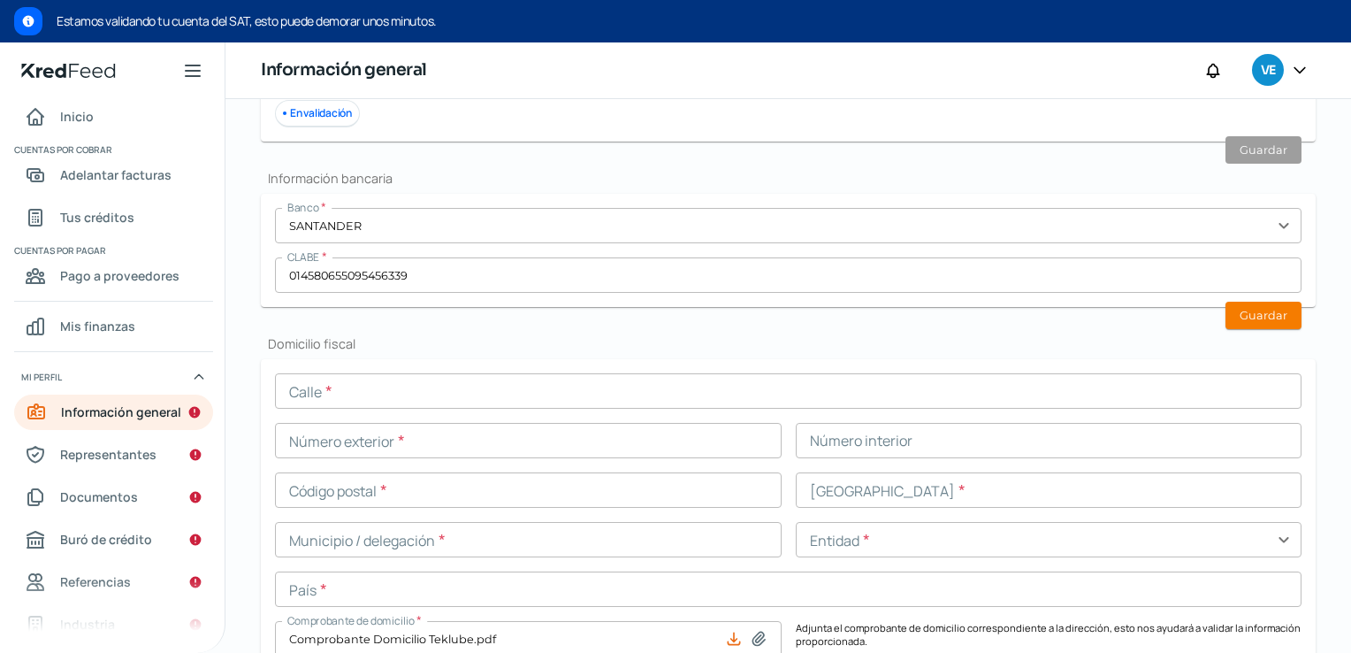
drag, startPoint x: 1238, startPoint y: 312, endPoint x: 1318, endPoint y: 363, distance: 94.2
click at [1238, 311] on button "Guardar" at bounding box center [1264, 315] width 76 height 27
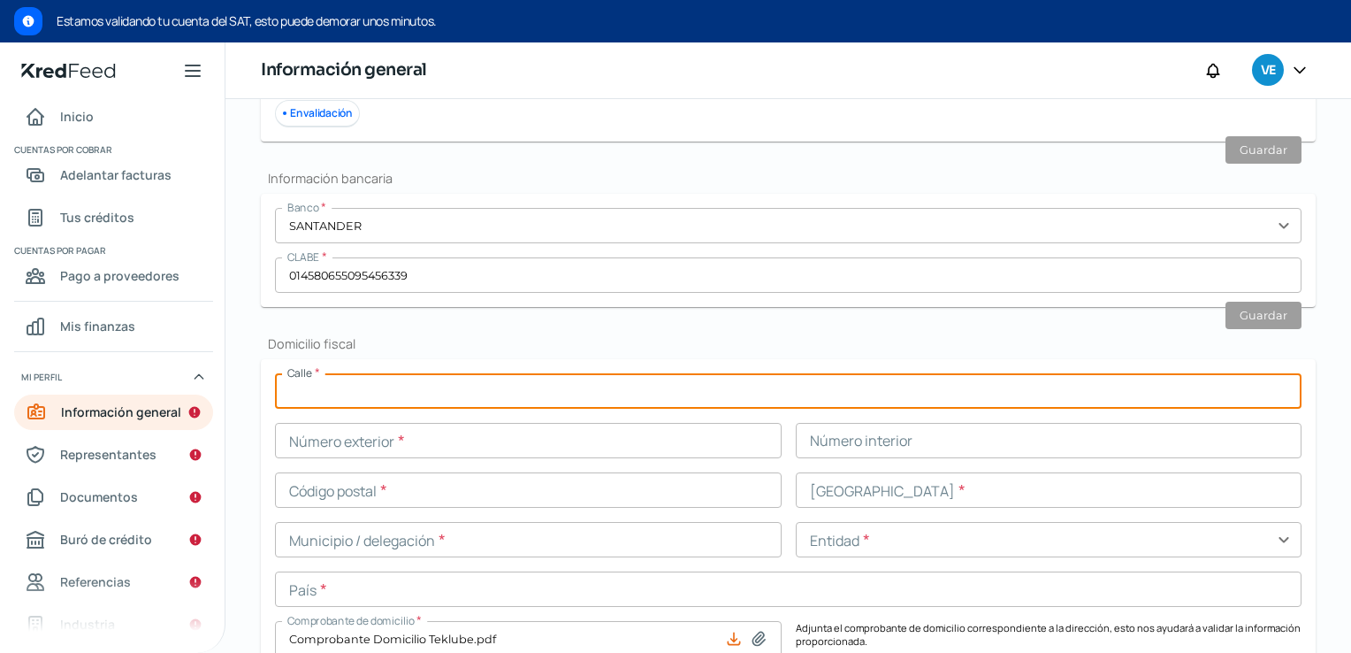
click at [351, 394] on input "text" at bounding box center [788, 390] width 1027 height 35
type input "[PERSON_NAME]"
type input "1500"
type input "512"
type input "64710"
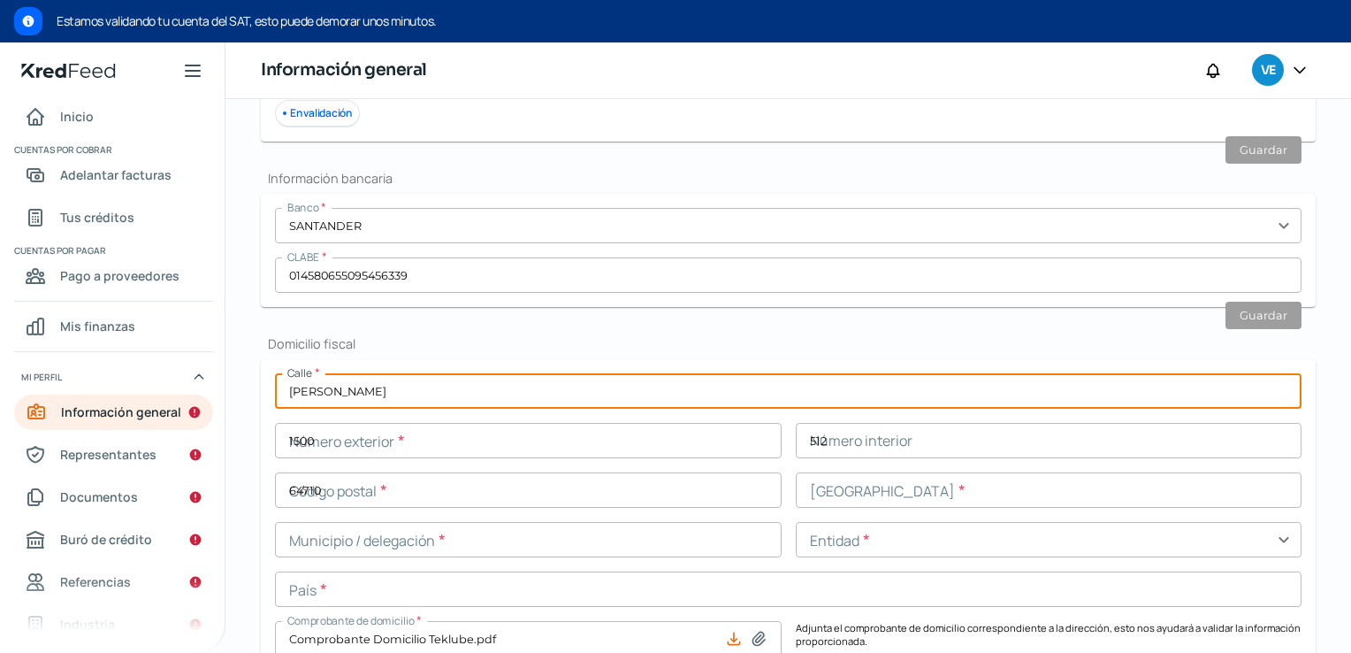
type input "Nuevas Colonias"
type input "[GEOGRAPHIC_DATA]"
type input "MX"
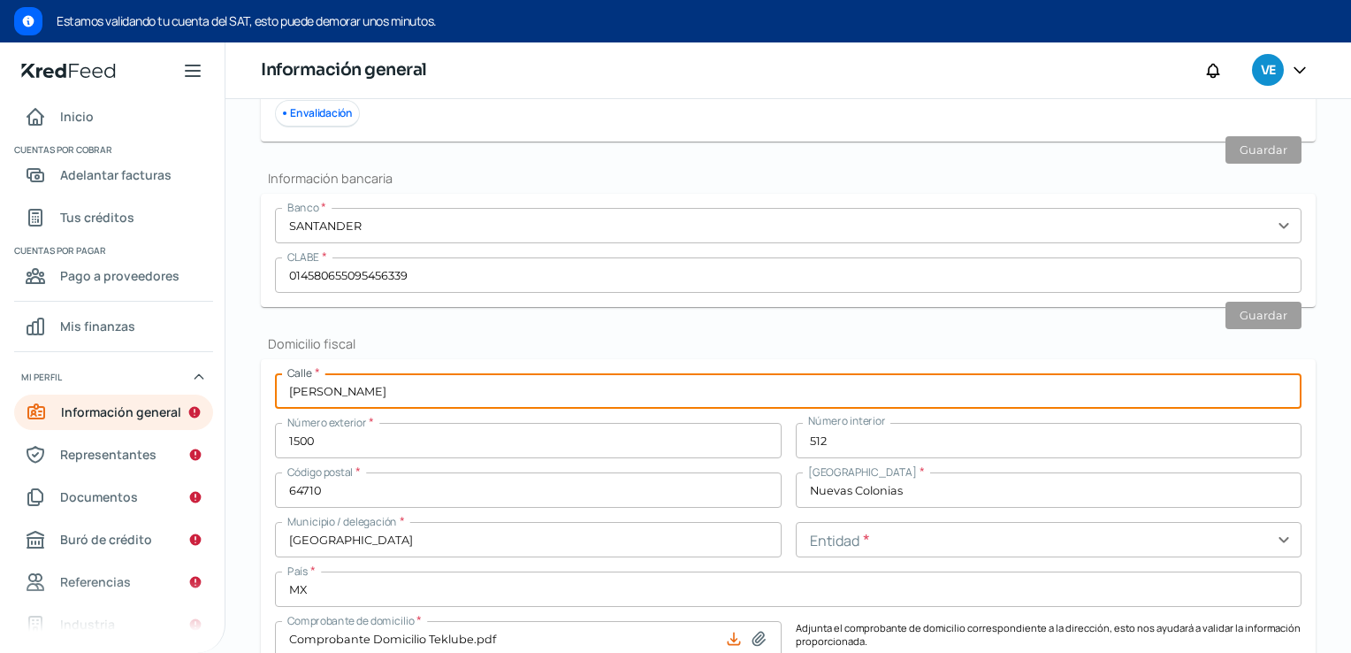
scroll to position [884, 0]
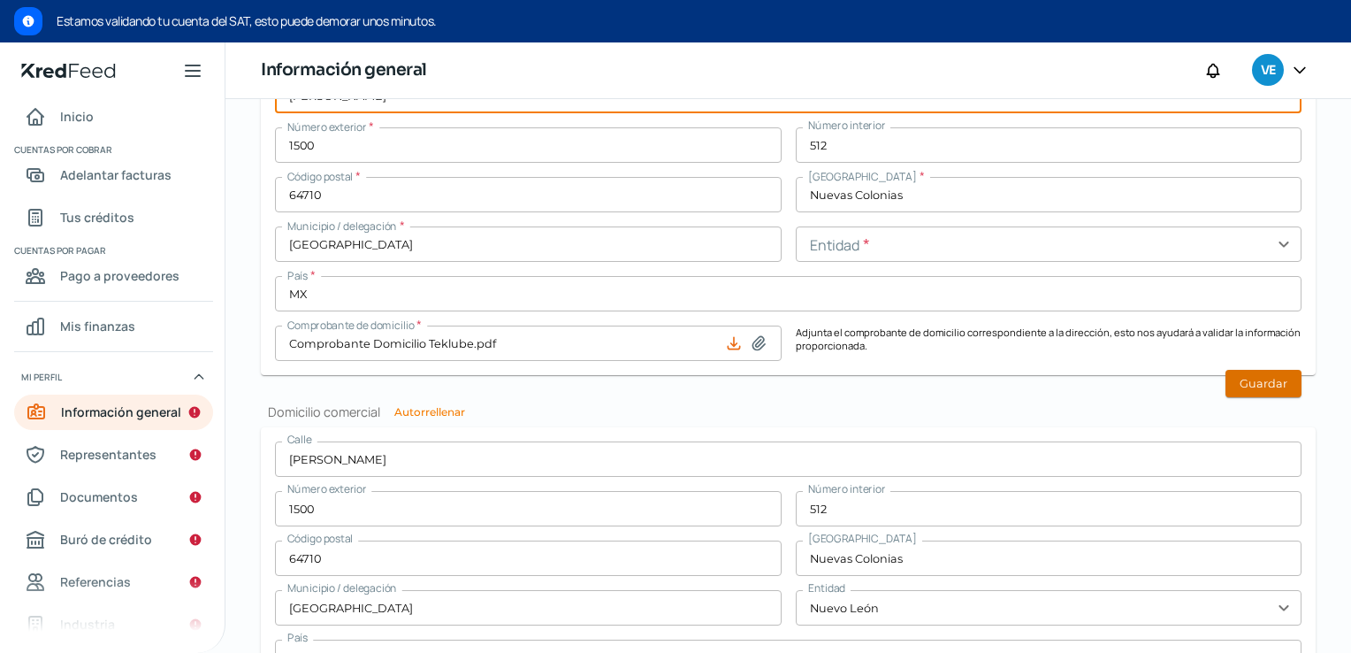
click at [1255, 380] on button "Guardar" at bounding box center [1264, 383] width 76 height 27
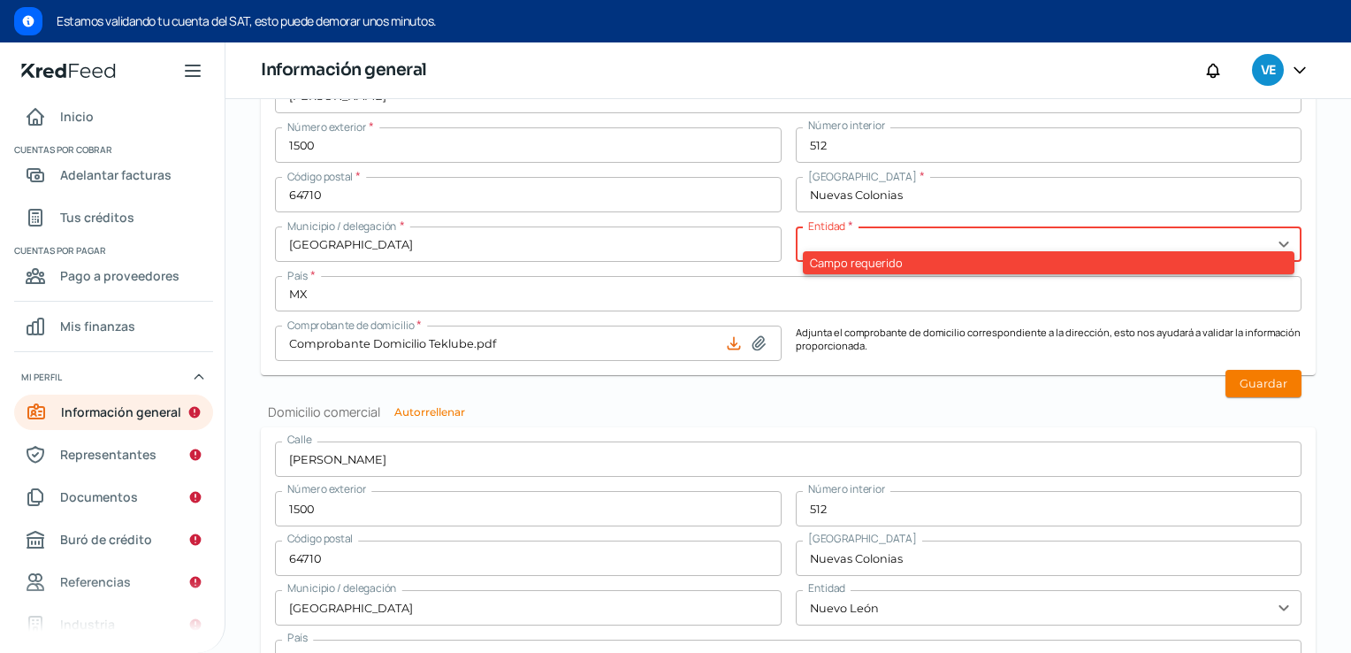
click at [899, 243] on input "text" at bounding box center [1049, 243] width 507 height 35
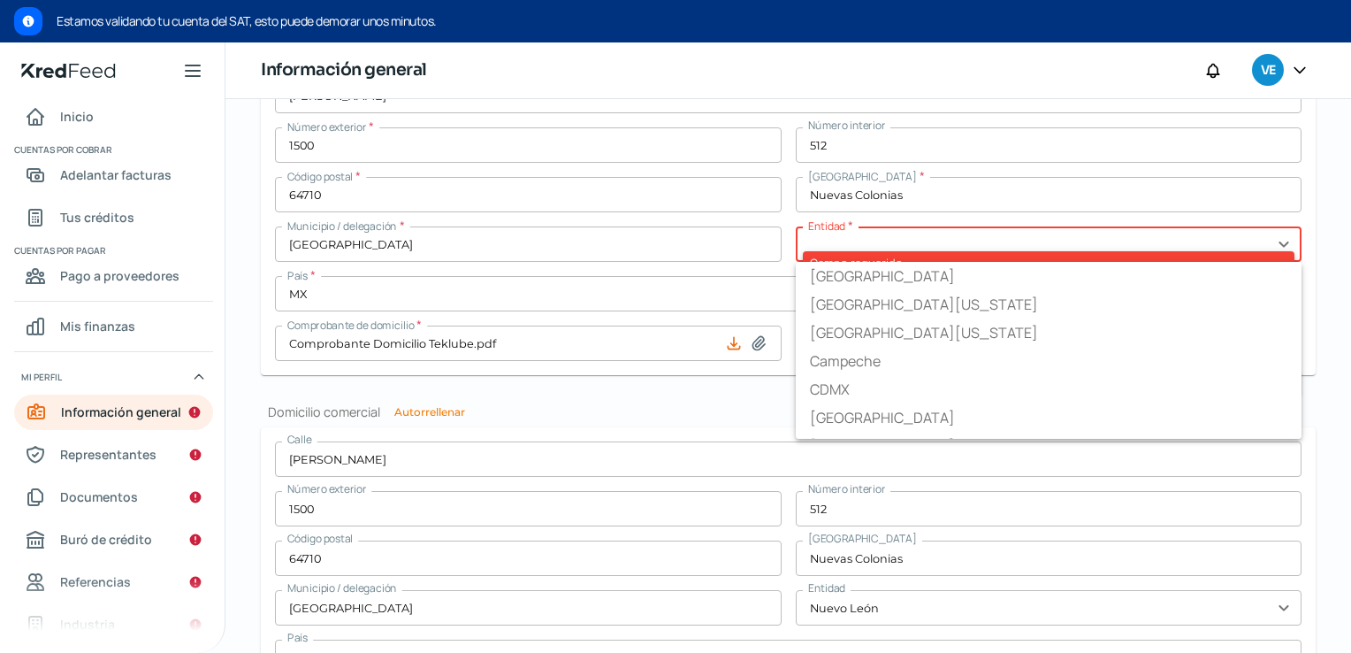
type input "Nuevo León"
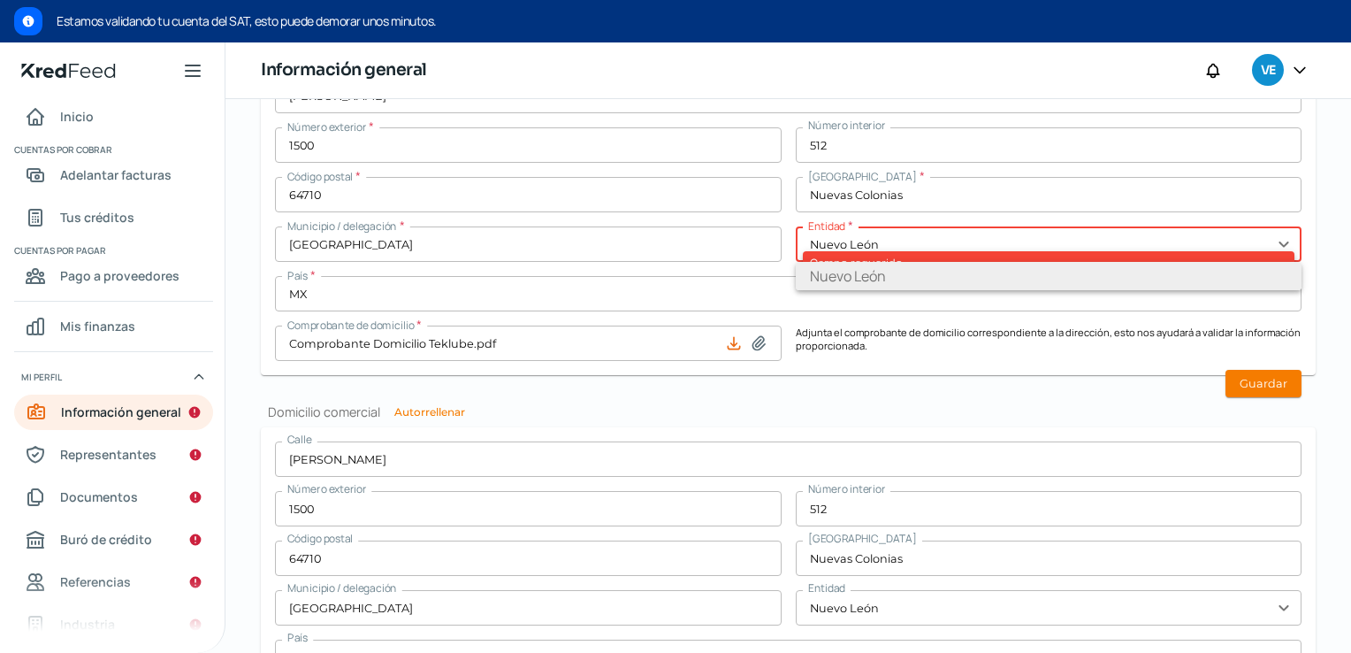
click at [858, 276] on li "Nuevo León" at bounding box center [1049, 276] width 507 height 28
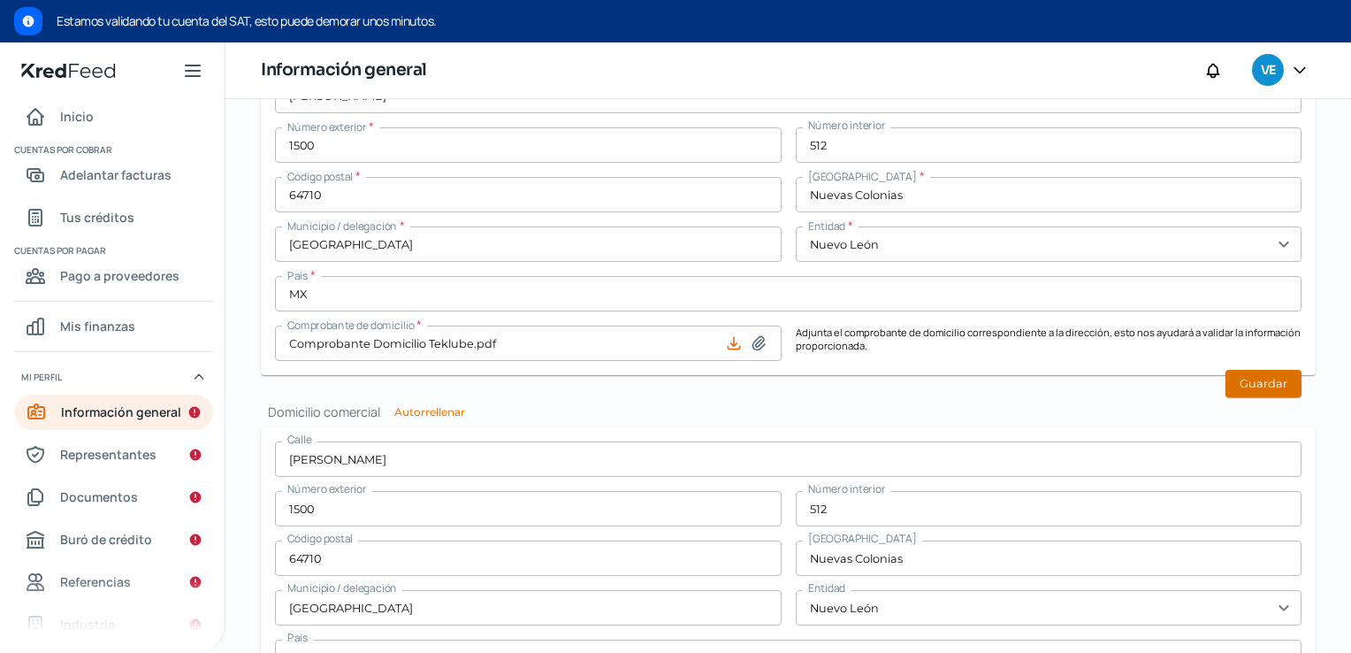
click at [1254, 379] on button "Guardar" at bounding box center [1264, 383] width 76 height 27
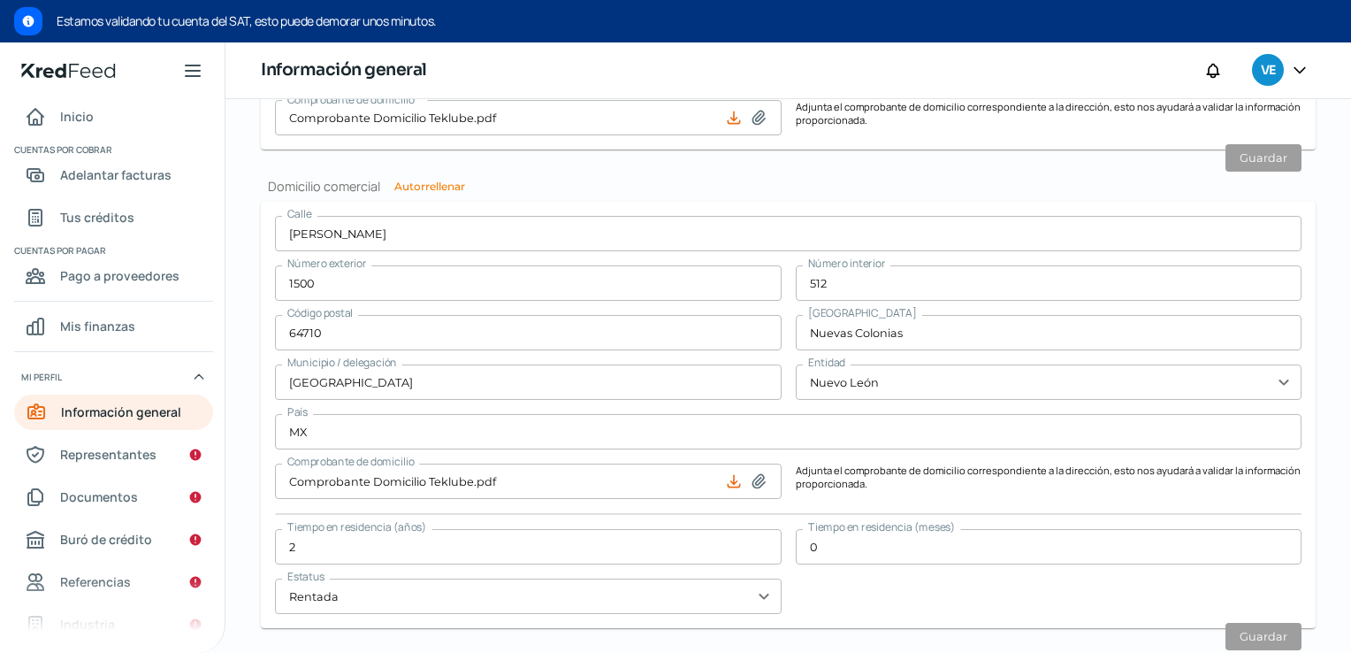
scroll to position [1104, 0]
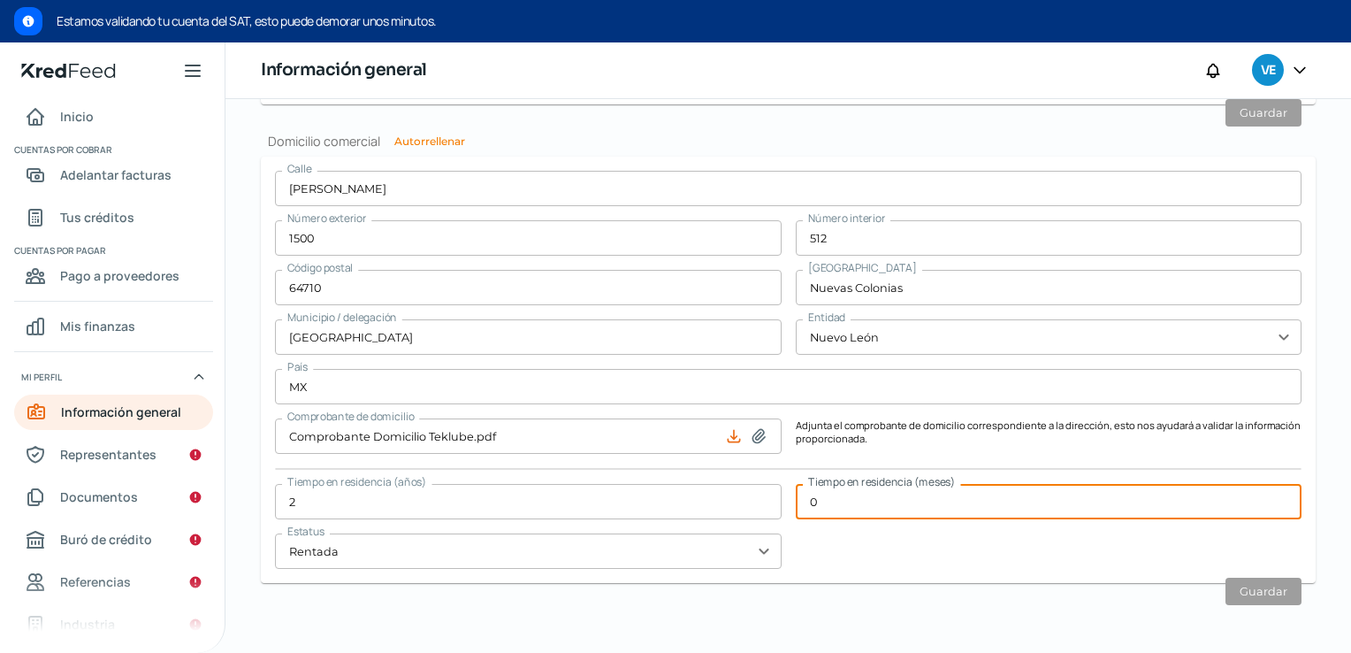
click at [854, 498] on input "0" at bounding box center [1049, 501] width 507 height 35
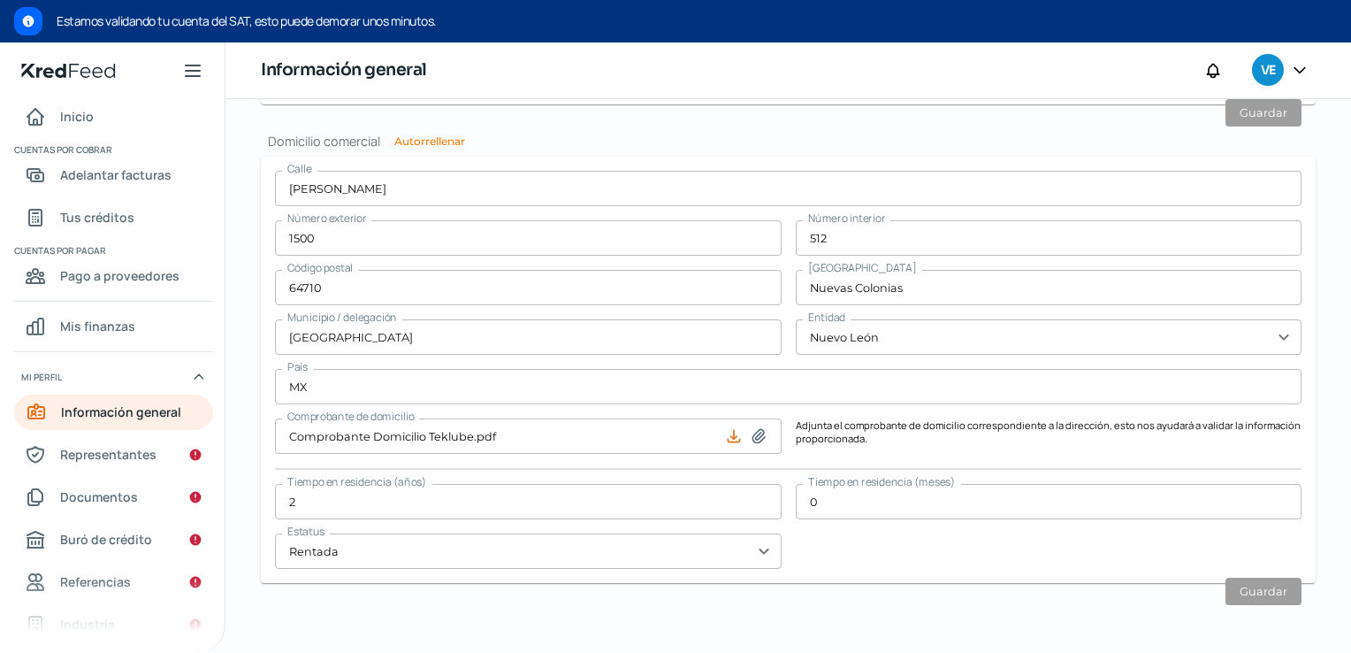
click at [1012, 547] on div "[STREET_ADDRESS][PERSON_NAME] Número interior 512 Código postal 64710 [GEOGRAPH…" at bounding box center [788, 370] width 1027 height 398
click at [90, 456] on span "Representantes" at bounding box center [108, 454] width 96 height 22
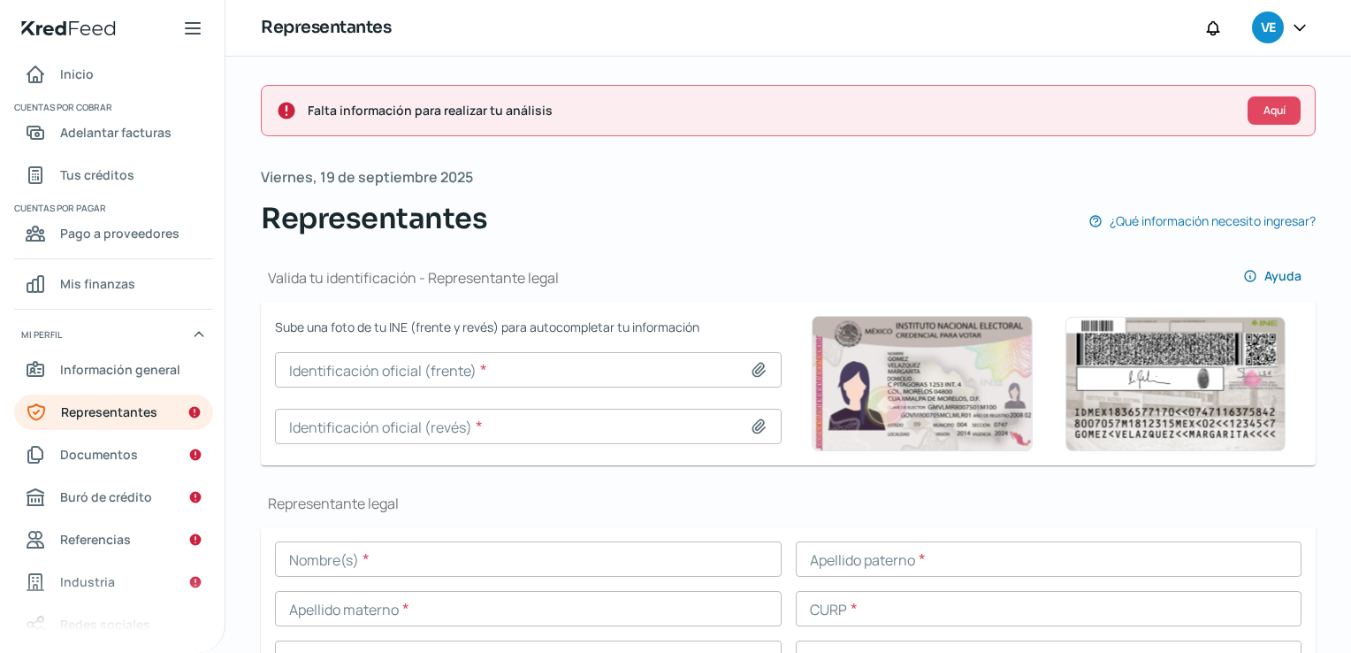
click at [620, 370] on input at bounding box center [528, 369] width 507 height 35
type input "C:\fakepath\JASD - INE.pdf"
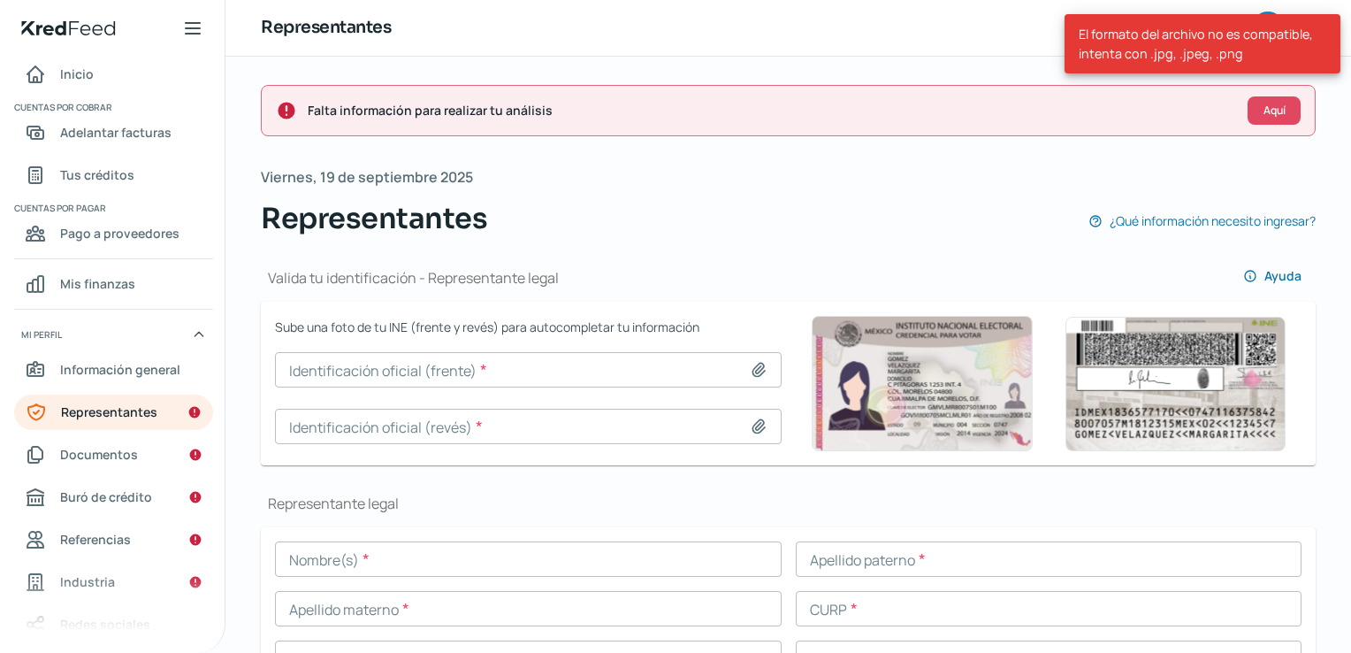
click at [757, 367] on icon at bounding box center [759, 370] width 18 height 18
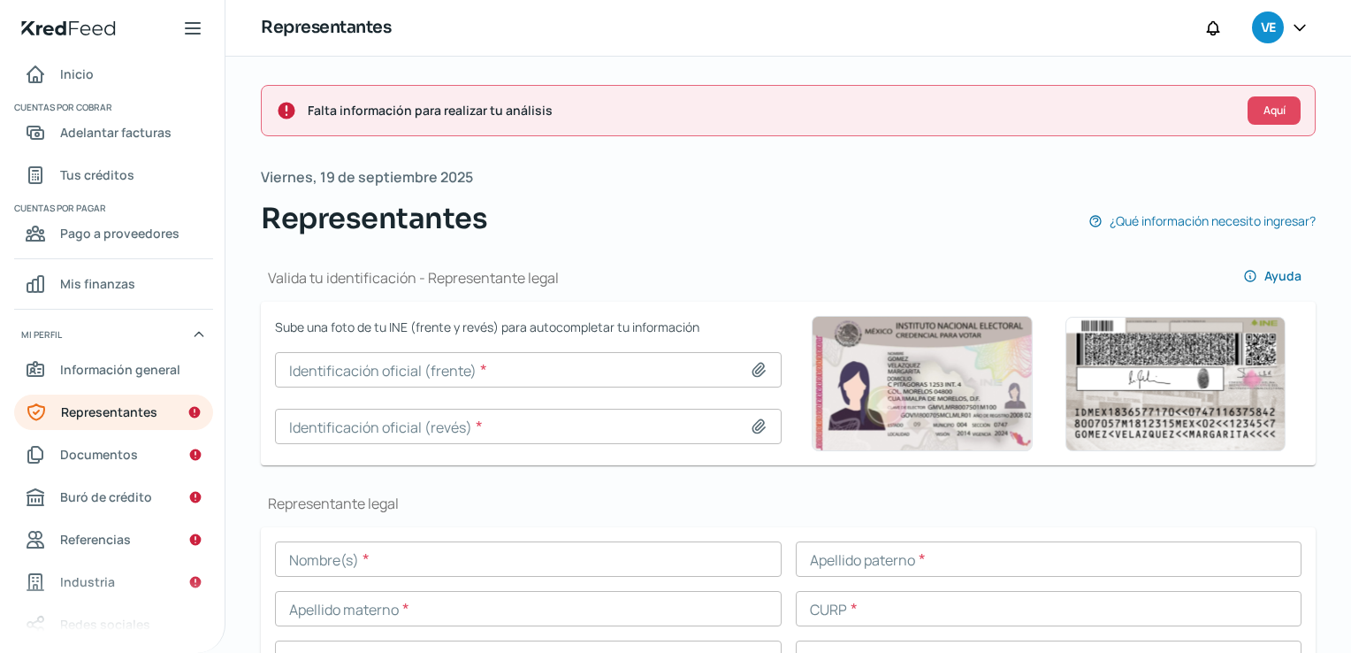
type input "C:\fakepath\JASD - INE.pdf"
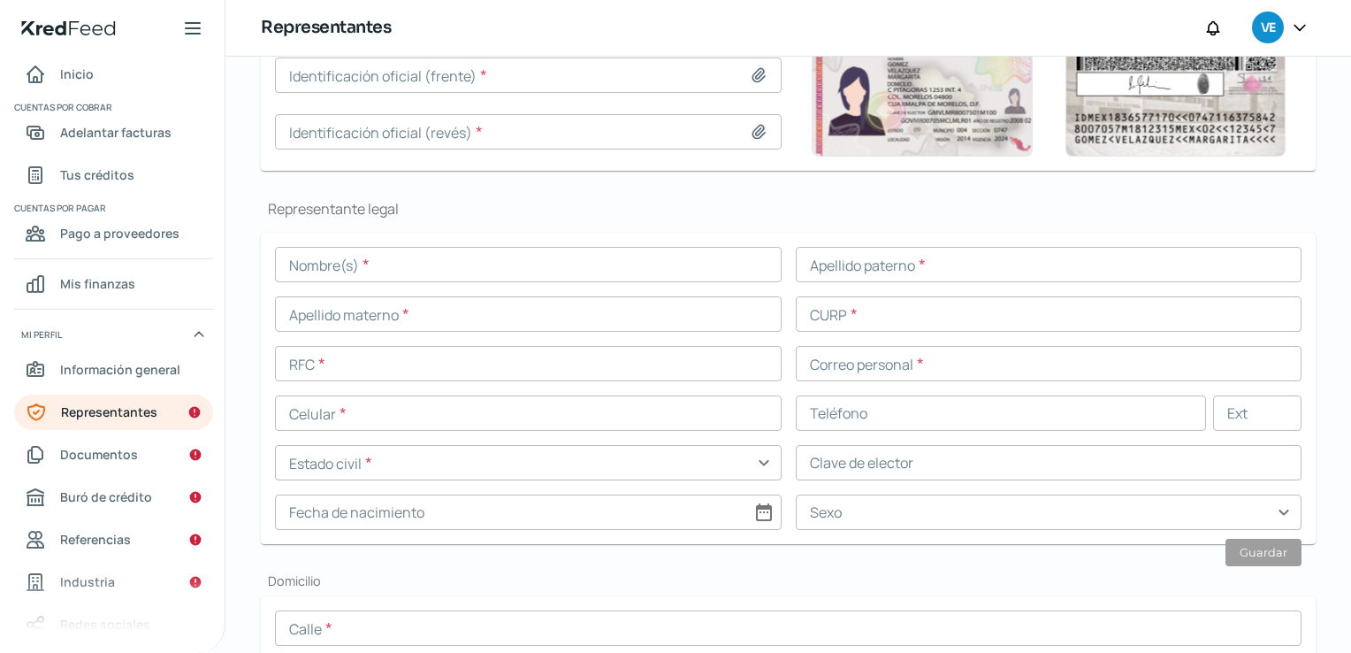
click at [923, 459] on input "text" at bounding box center [1049, 462] width 507 height 35
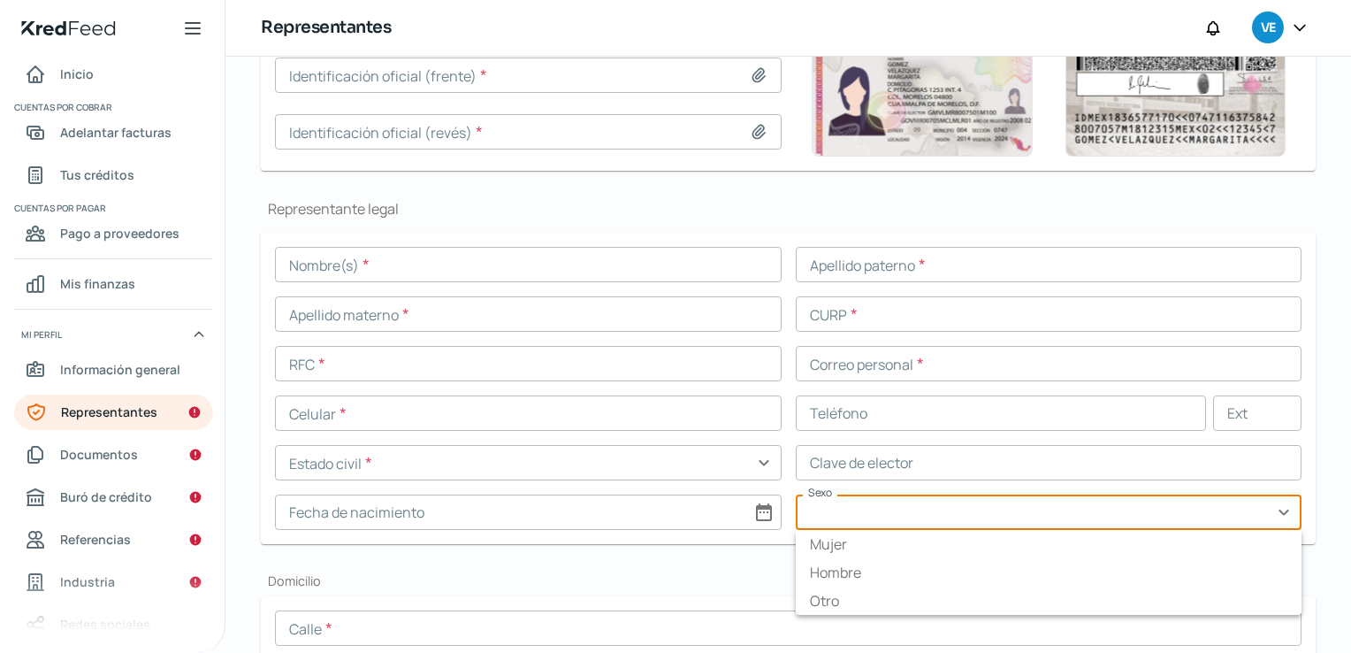
click at [929, 515] on input "text" at bounding box center [1049, 511] width 507 height 35
click at [569, 218] on div "Representante legal Nombre(s) * Apellido paterno * Apellido materno * CURP * RF…" at bounding box center [788, 371] width 1055 height 345
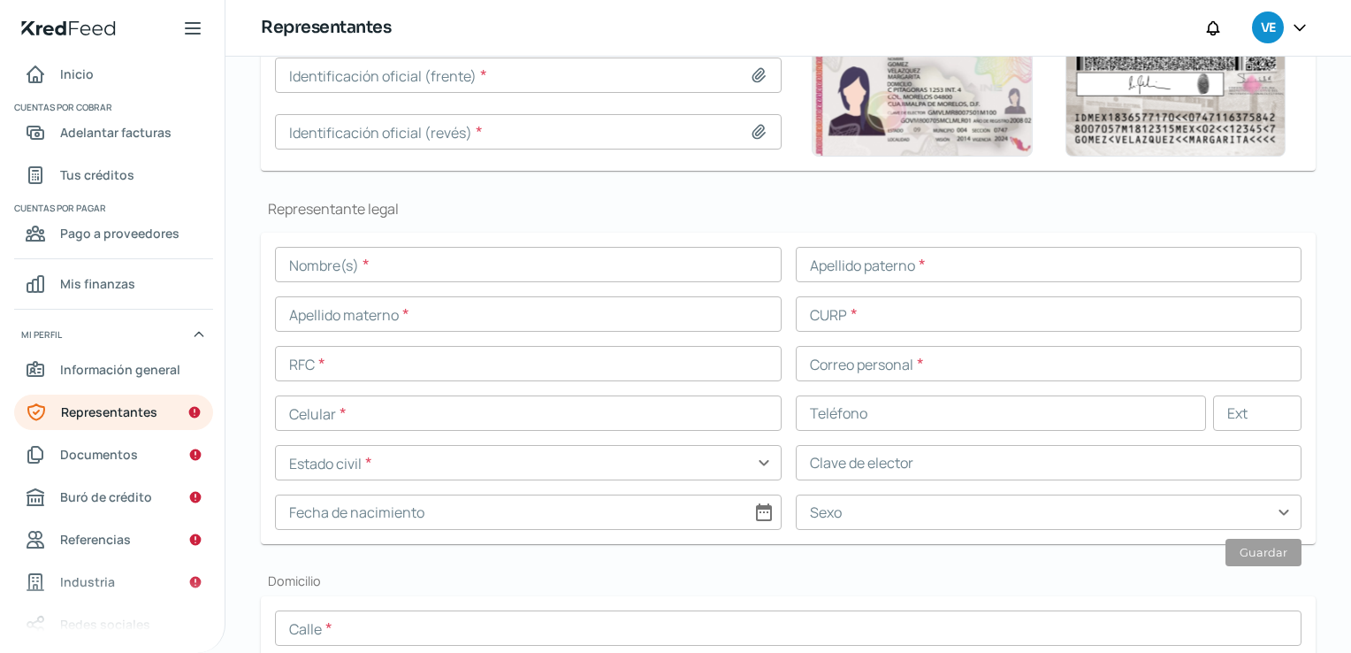
scroll to position [0, 0]
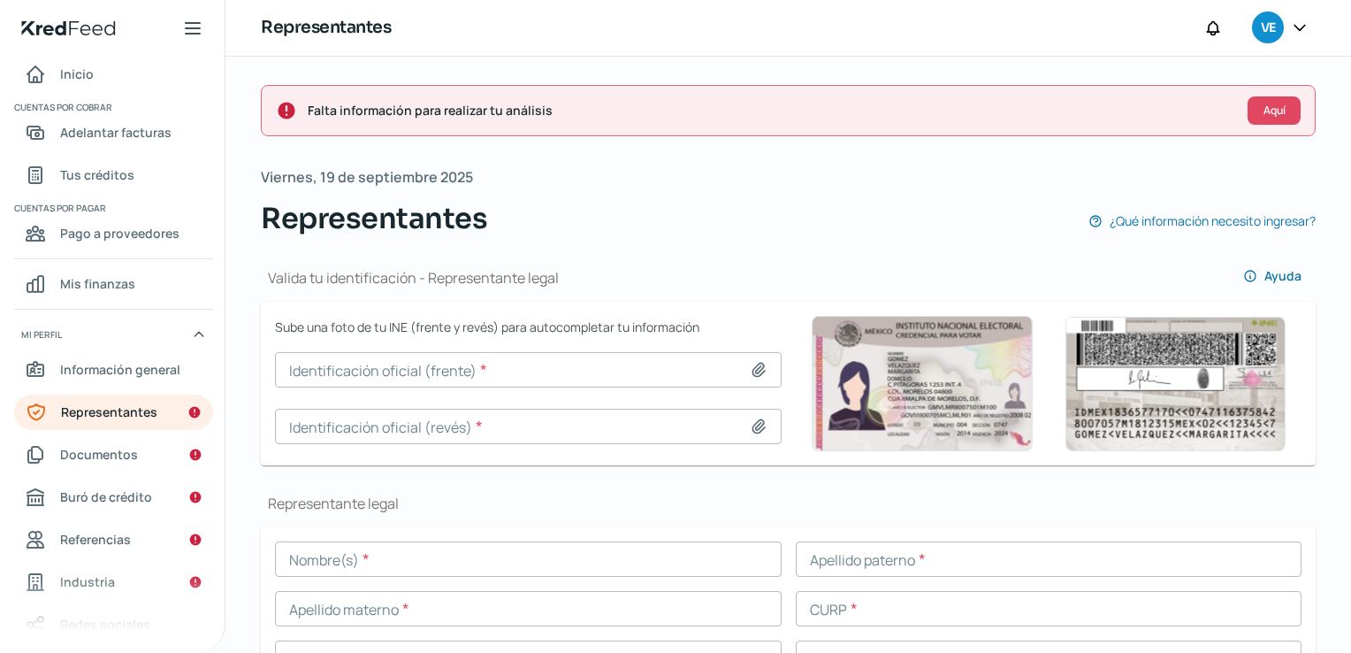
click at [761, 371] on icon at bounding box center [759, 370] width 18 height 18
type input "C:\fakepath\INE Fte [PERSON_NAME].jpg"
type input "INE Fte [PERSON_NAME].jpg"
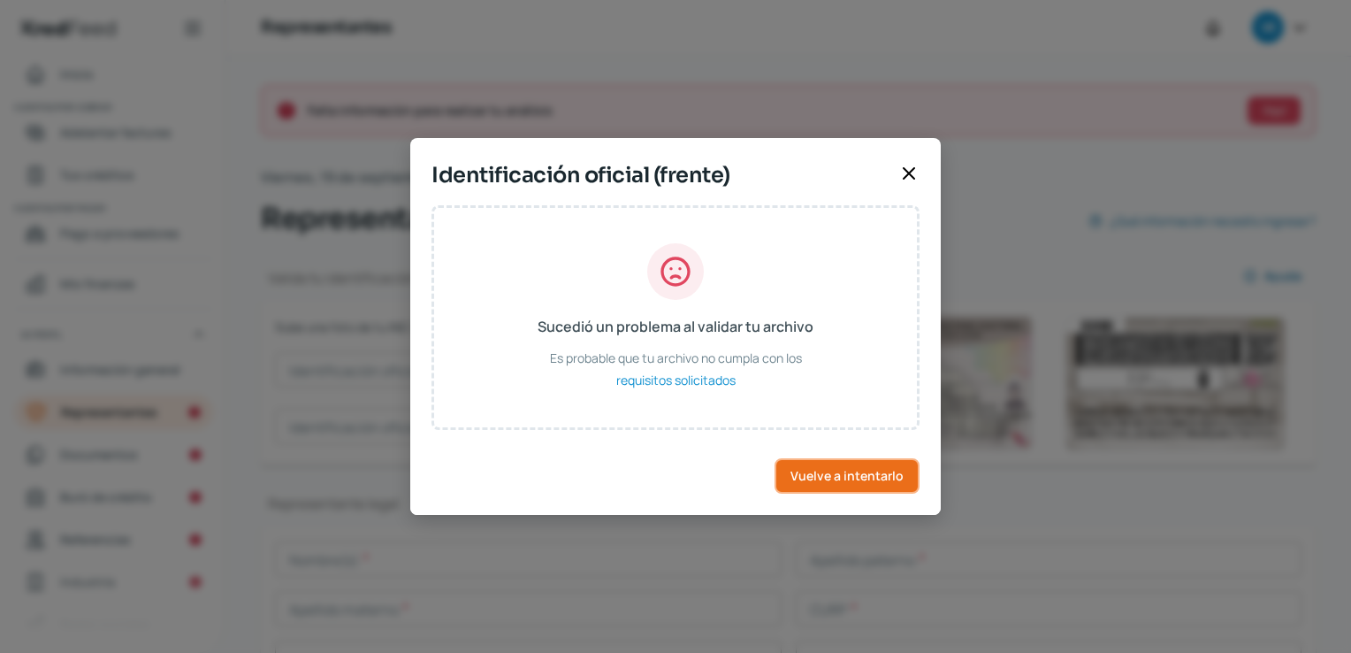
click at [823, 476] on span "Vuelve a intentarlo" at bounding box center [847, 476] width 113 height 12
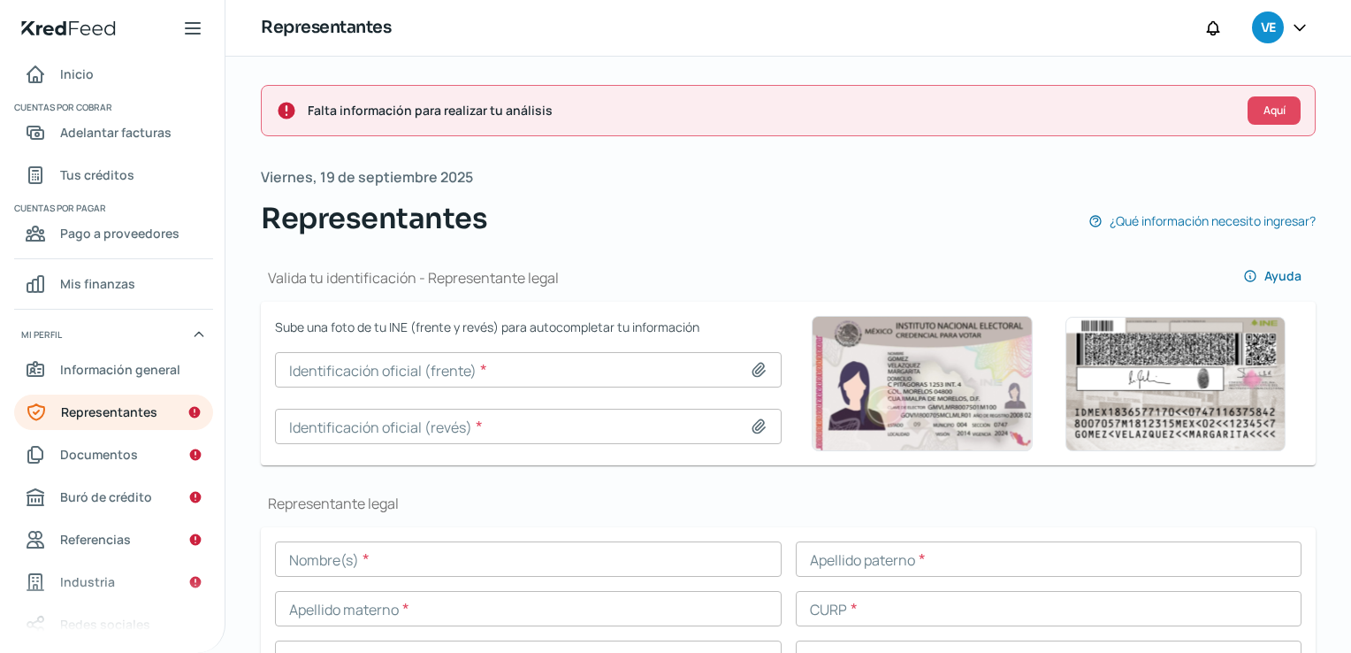
click at [762, 380] on input at bounding box center [528, 369] width 507 height 35
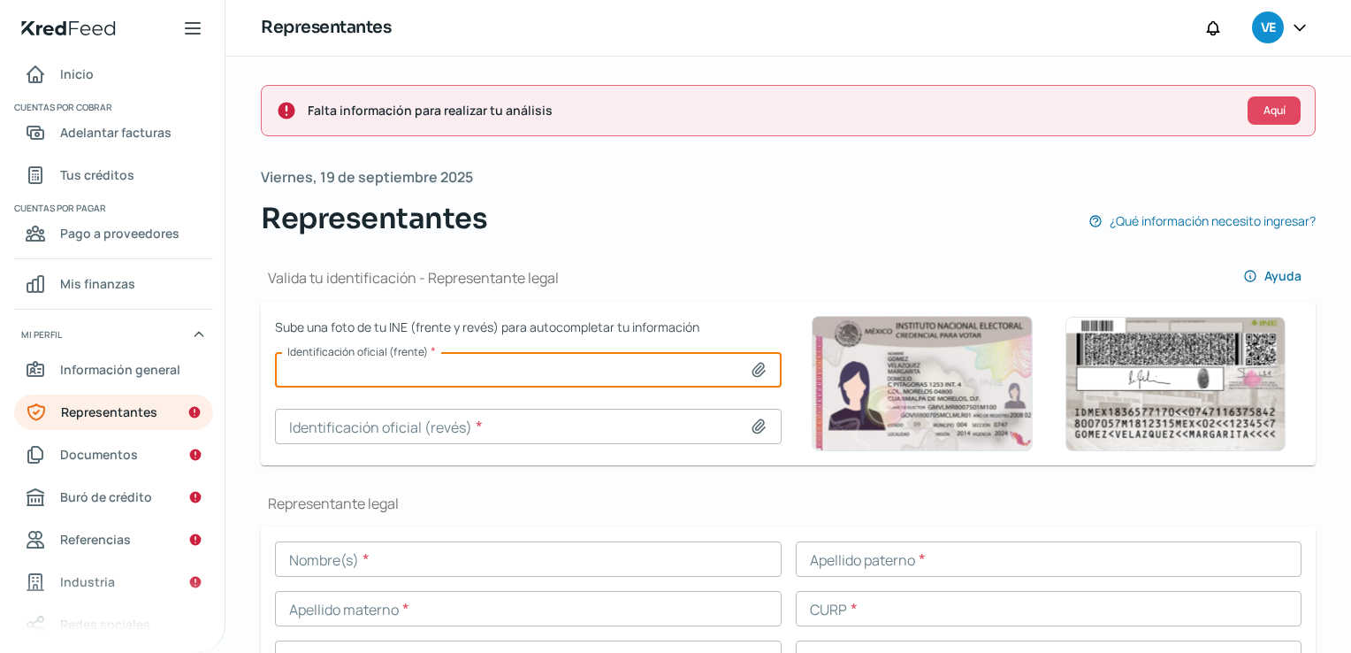
type input "C:\fakepath\INE Fte [PERSON_NAME].jpg"
type input "INE Fte [PERSON_NAME].jpg"
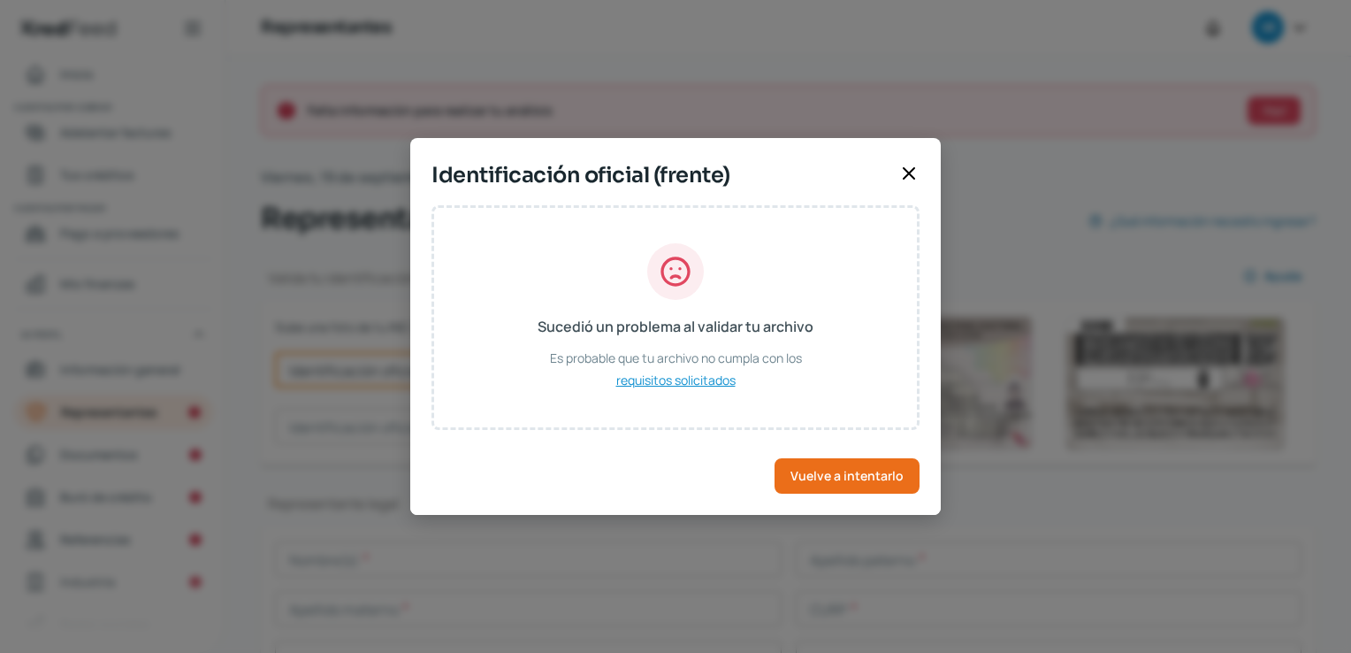
click at [700, 384] on span "requisitos solicitados" at bounding box center [675, 380] width 119 height 22
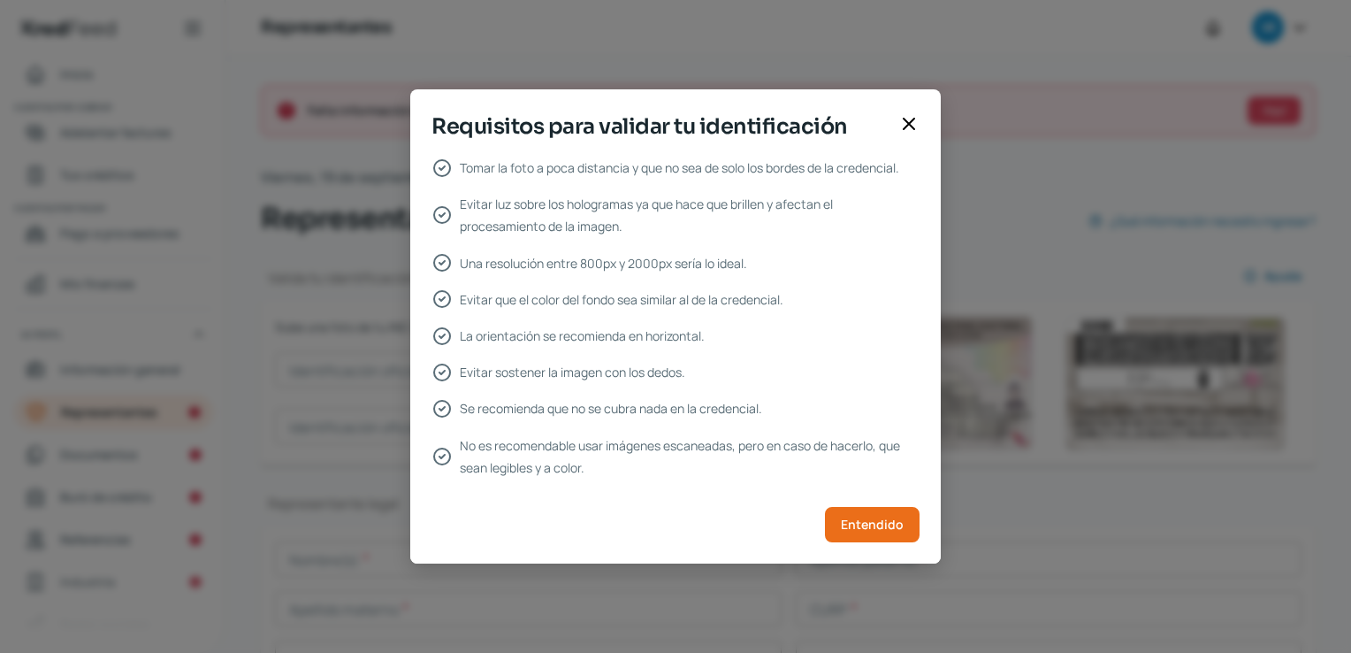
click at [906, 125] on icon at bounding box center [909, 123] width 21 height 21
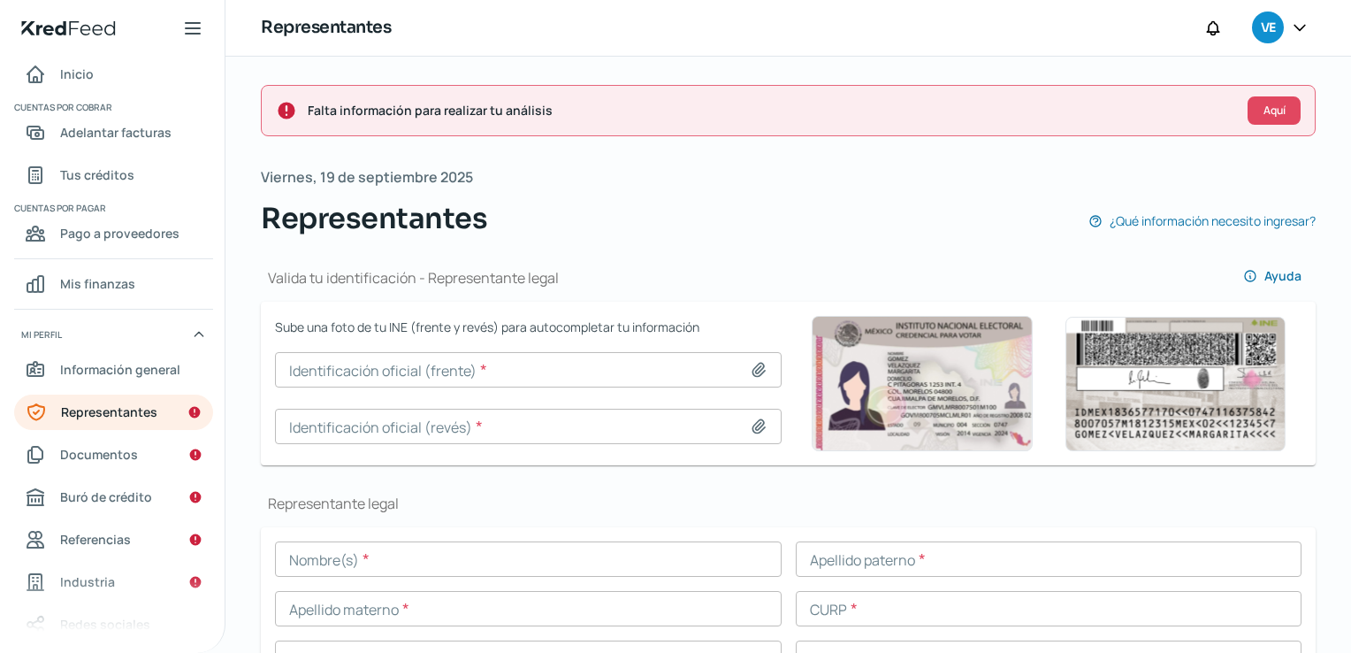
click at [704, 203] on div "Representantes ¿Qué información necesito ingresar?" at bounding box center [788, 218] width 1055 height 42
